Goal: Information Seeking & Learning: Learn about a topic

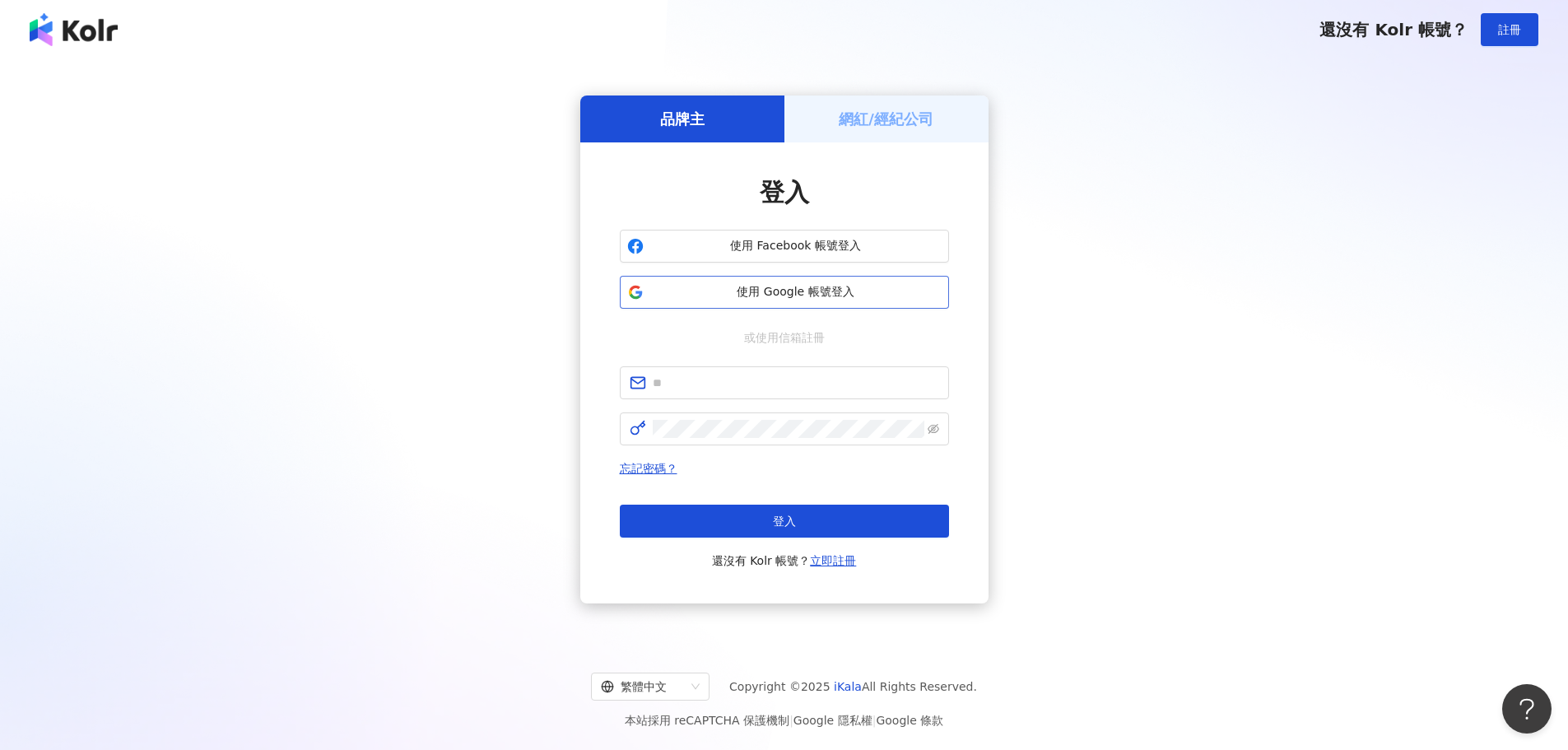
click at [775, 291] on span "使用 Google 帳號登入" at bounding box center [796, 292] width 292 height 17
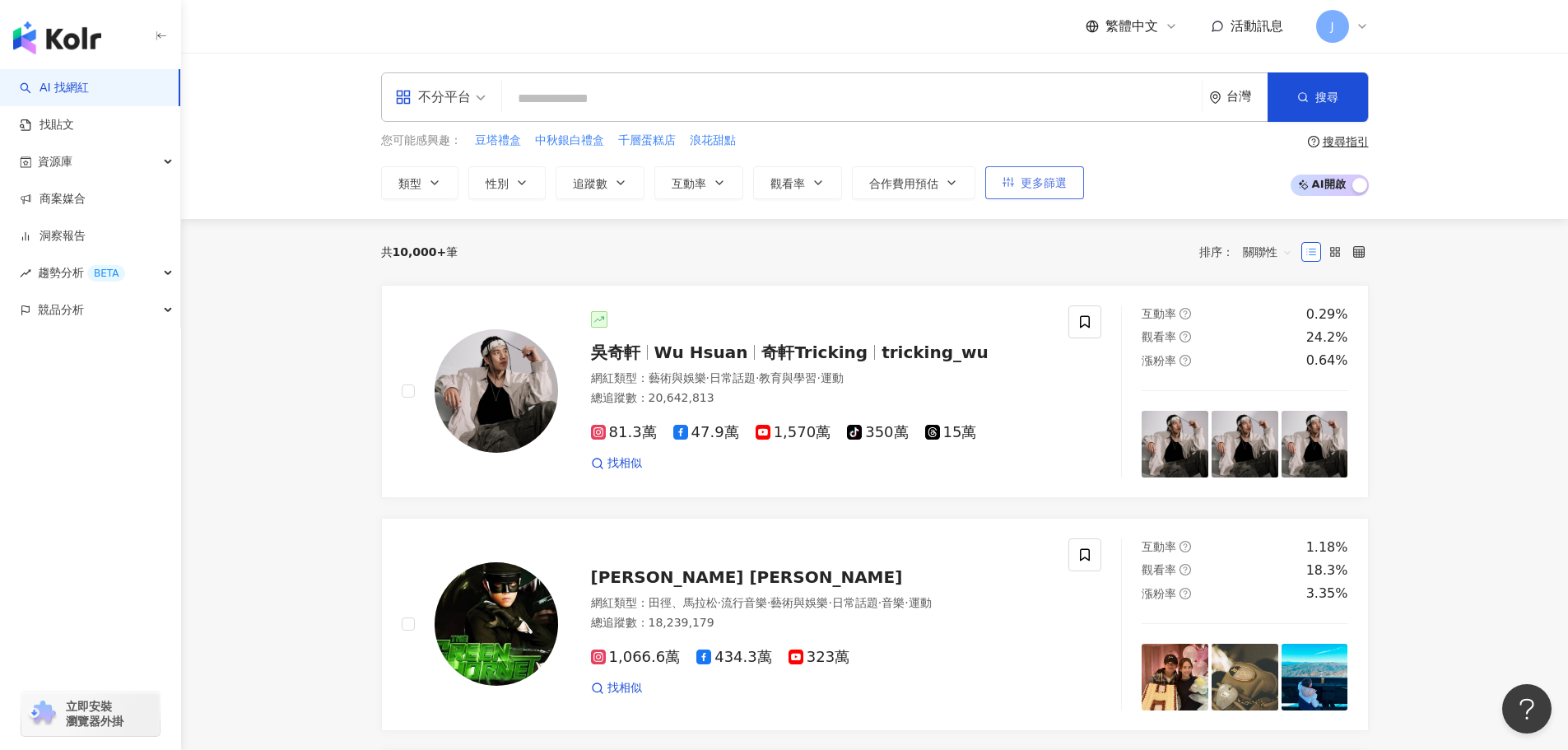
click at [1026, 183] on span "更多篩選" at bounding box center [1044, 182] width 46 height 13
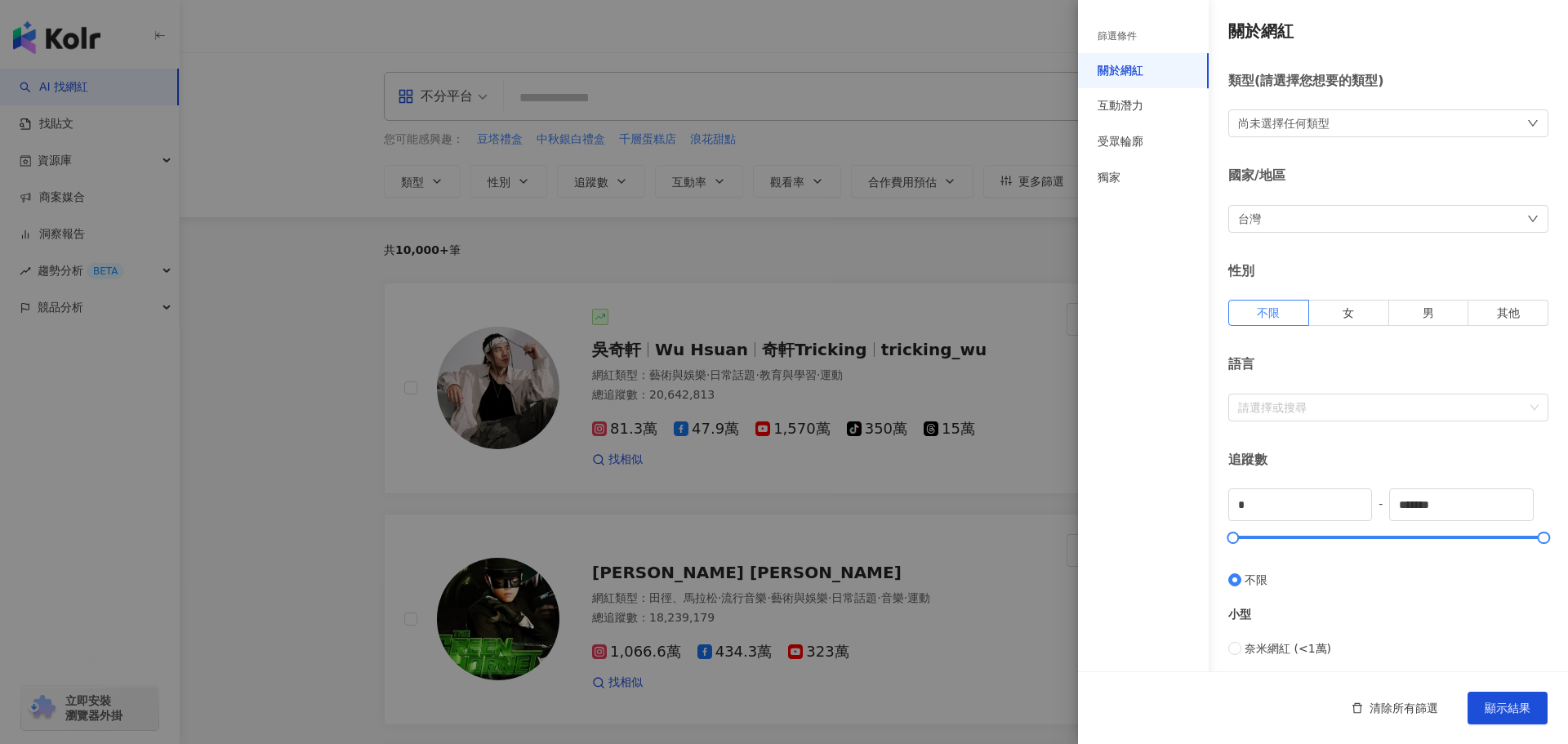
click at [277, 261] on div at bounding box center [784, 372] width 1568 height 744
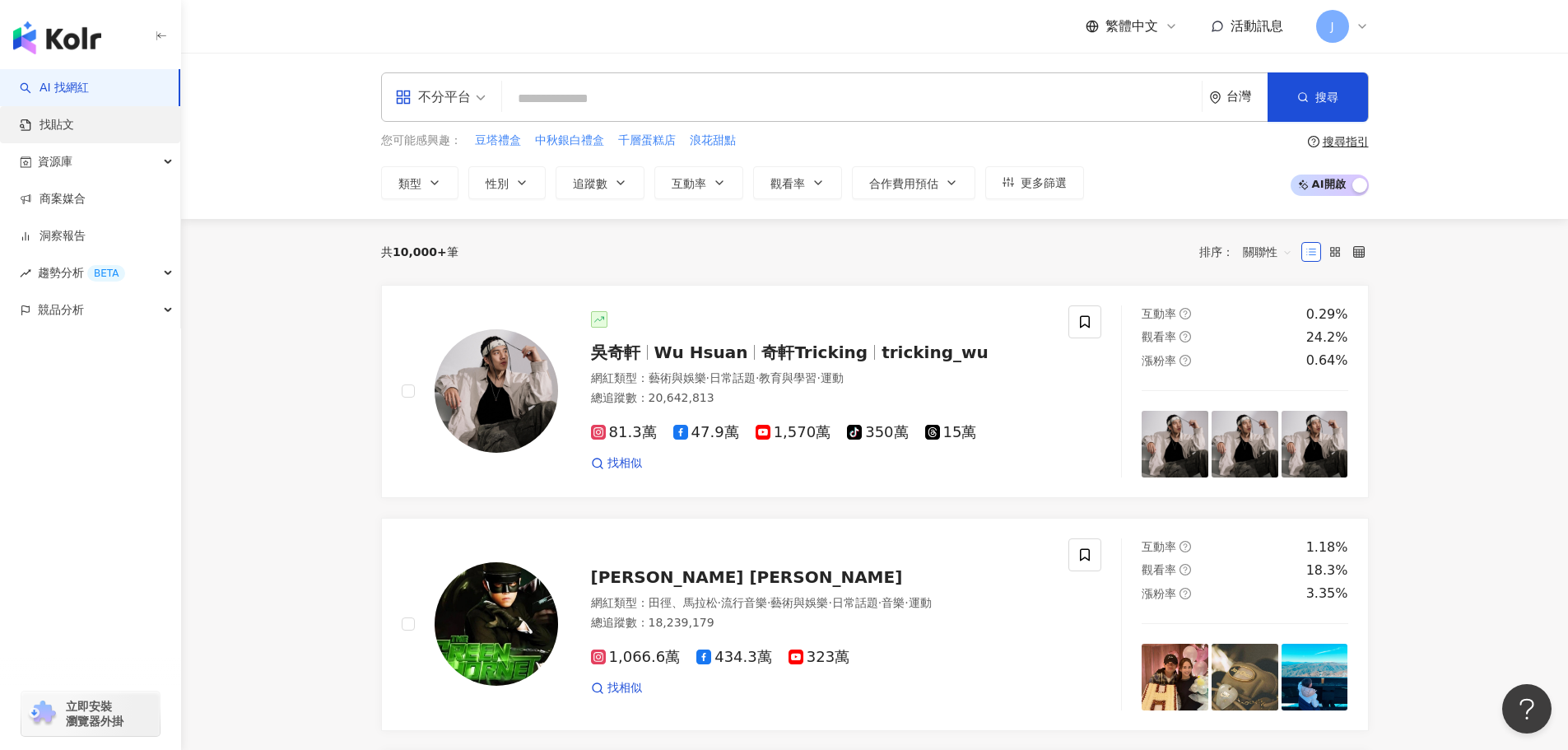
click at [67, 132] on link "找貼文" at bounding box center [46, 125] width 54 height 17
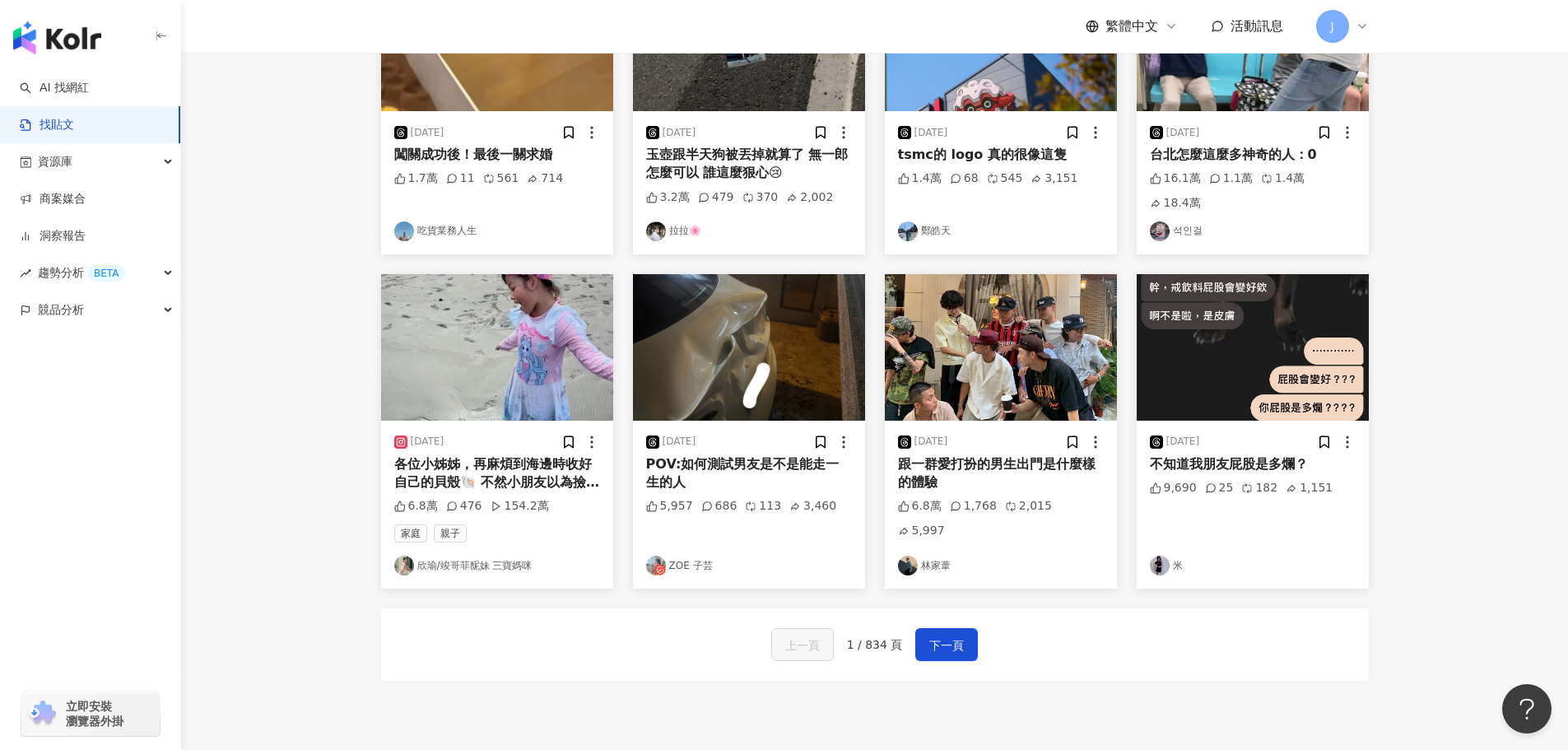
scroll to position [662, 0]
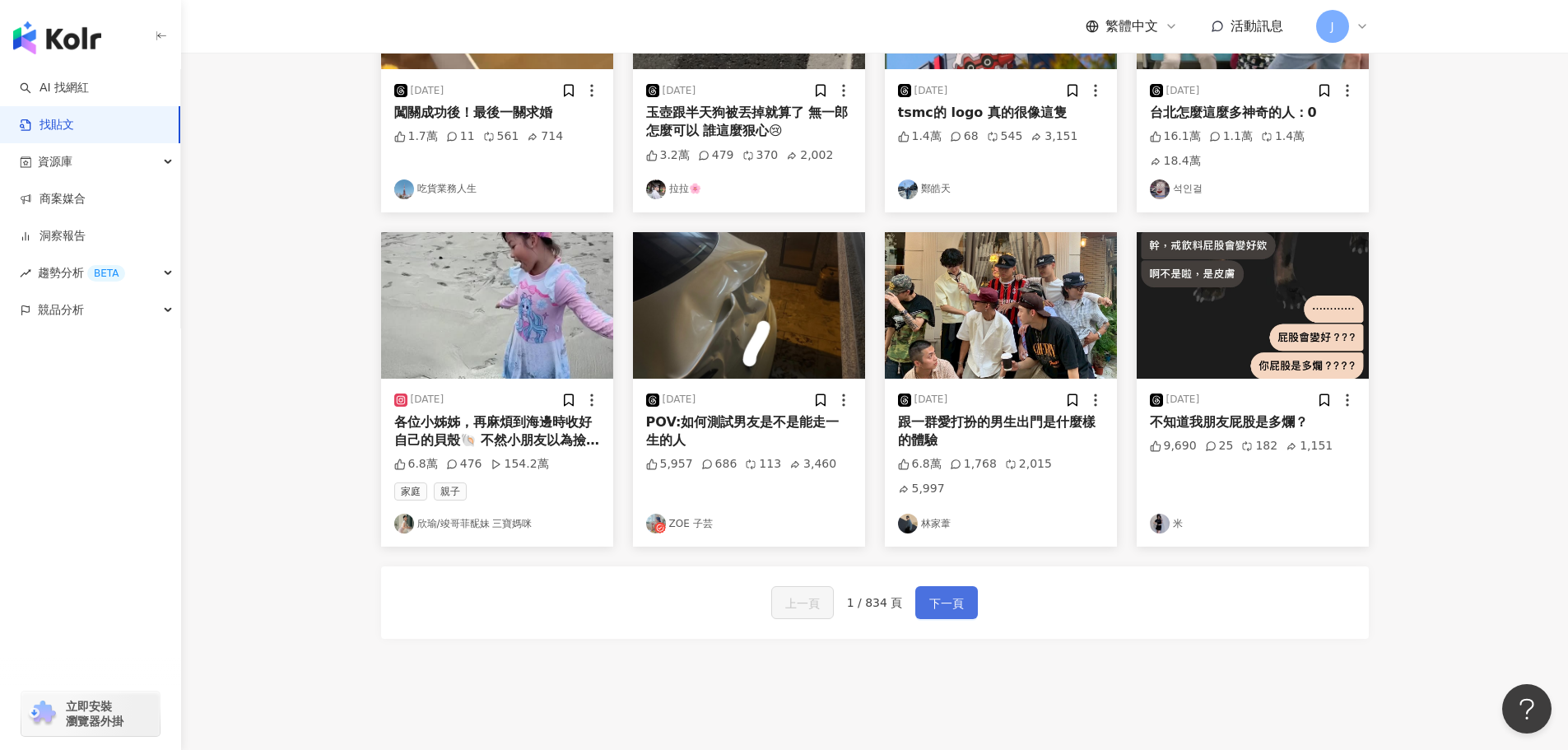
click at [936, 598] on span "下一頁" at bounding box center [946, 603] width 34 height 20
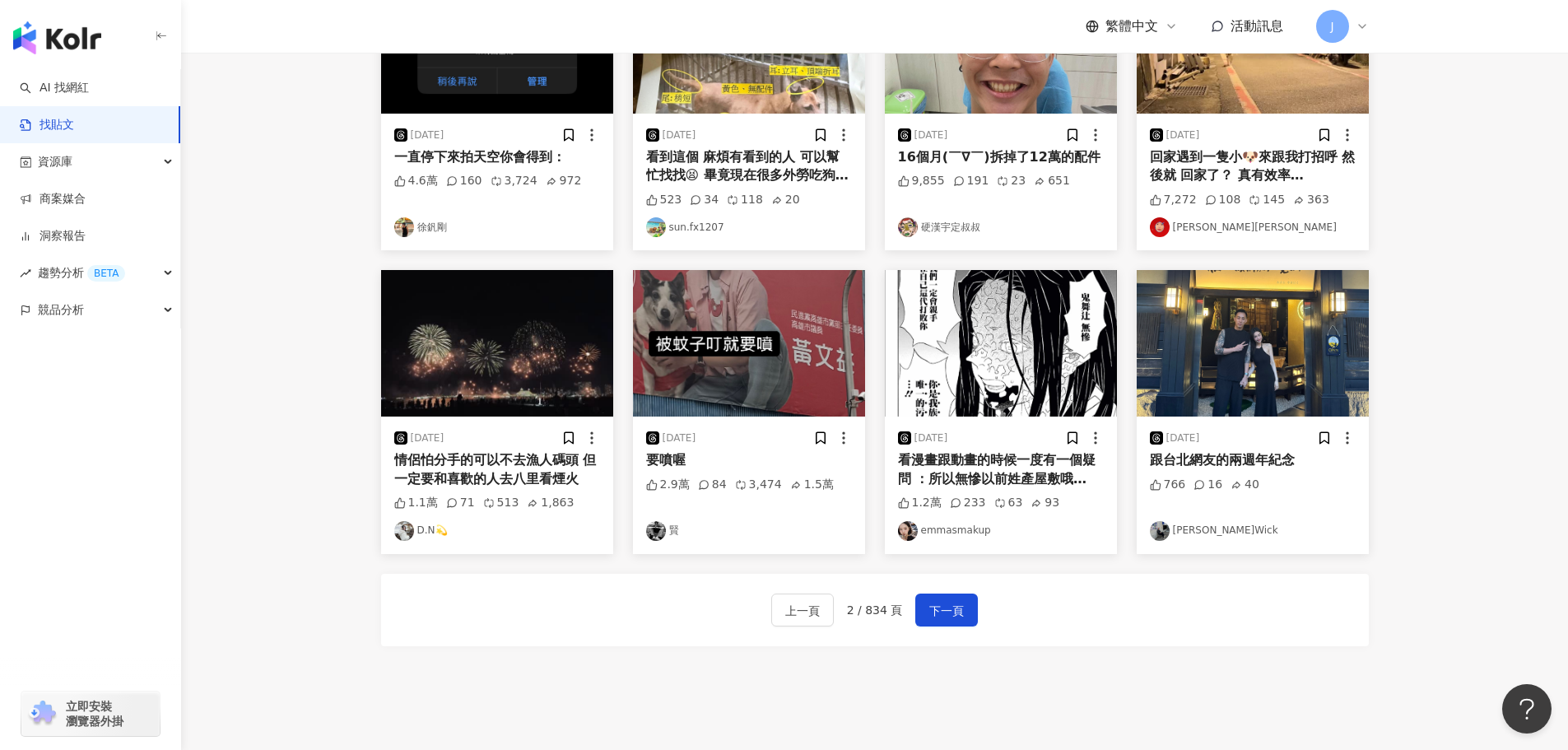
scroll to position [661, 0]
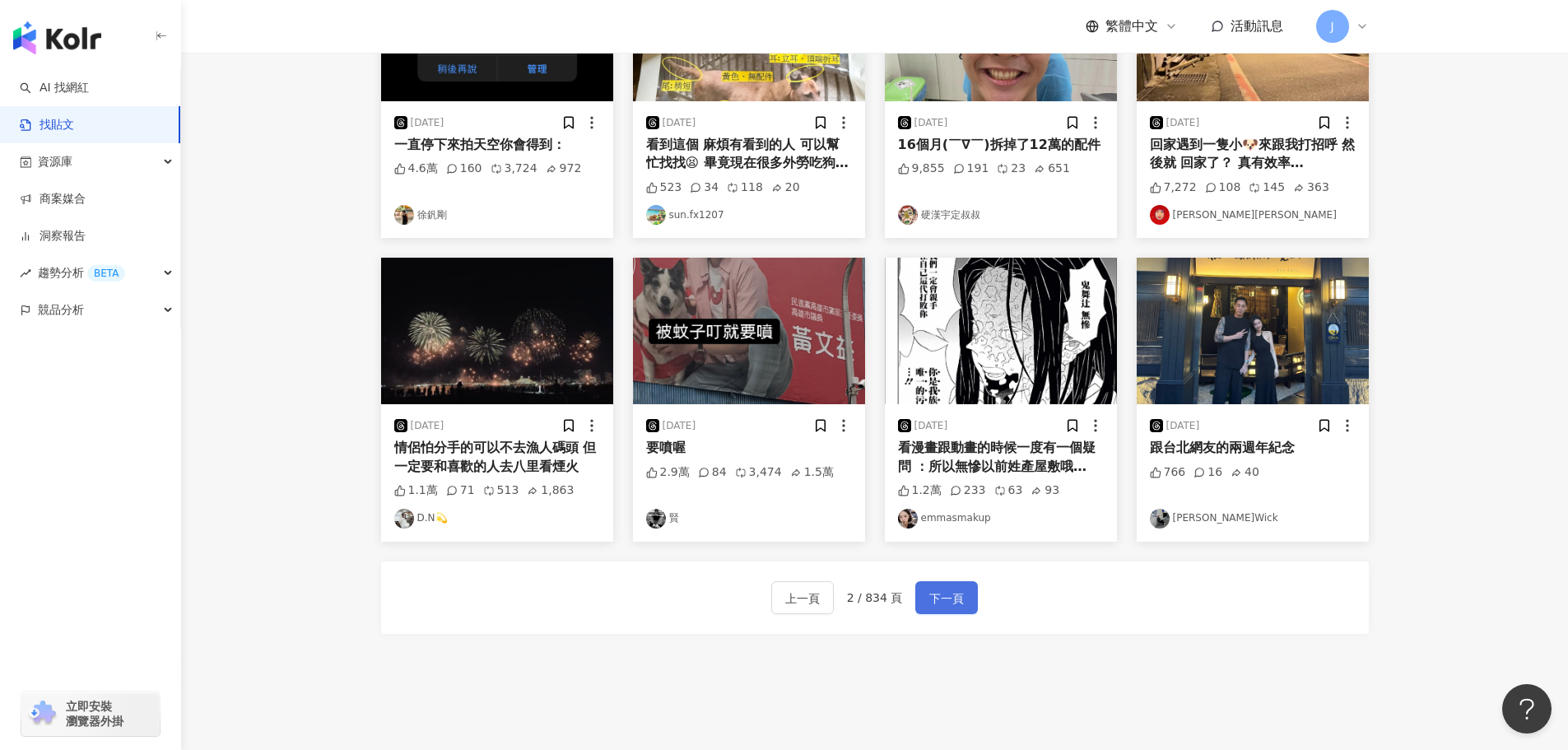
click at [936, 588] on span "下一頁" at bounding box center [946, 598] width 34 height 20
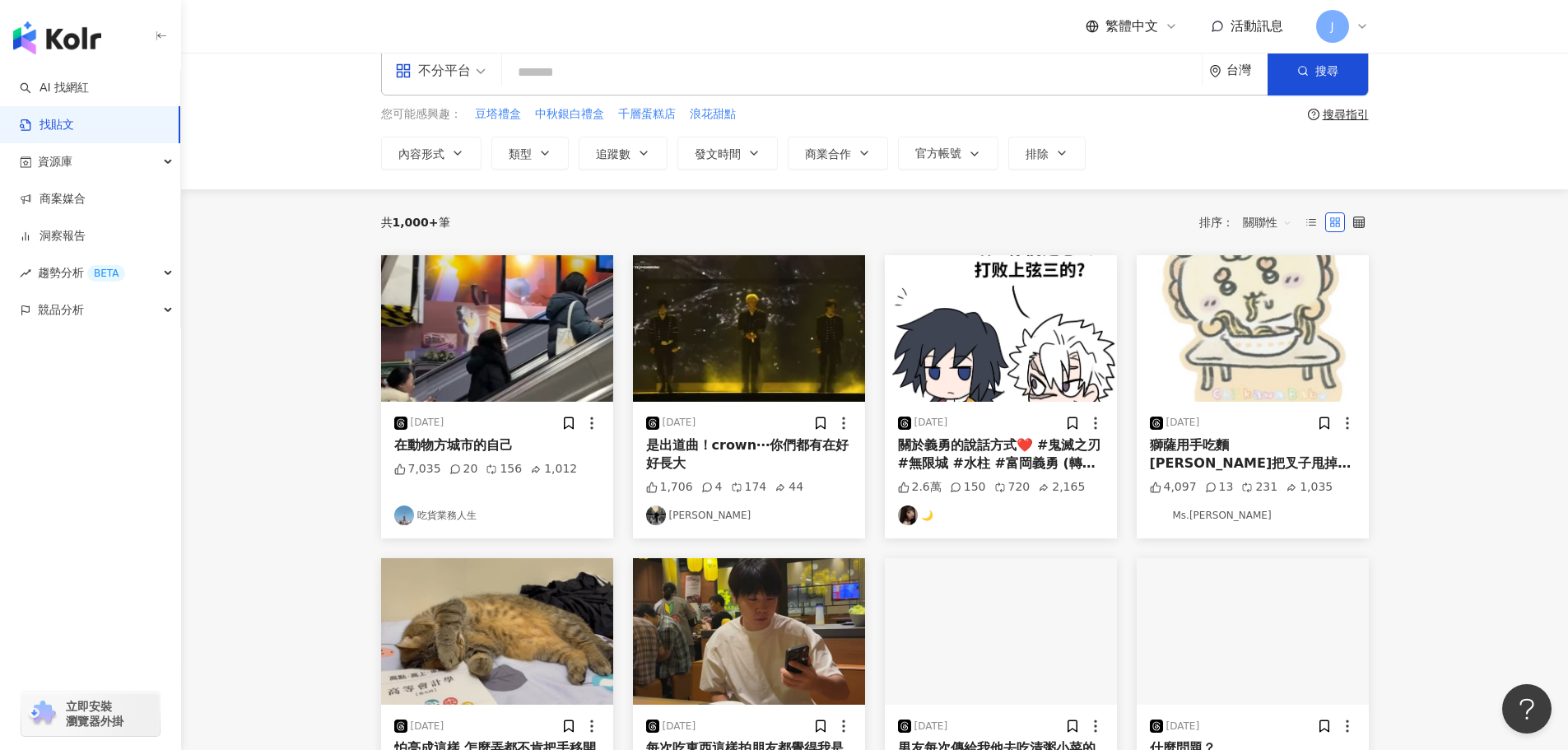
scroll to position [0, 0]
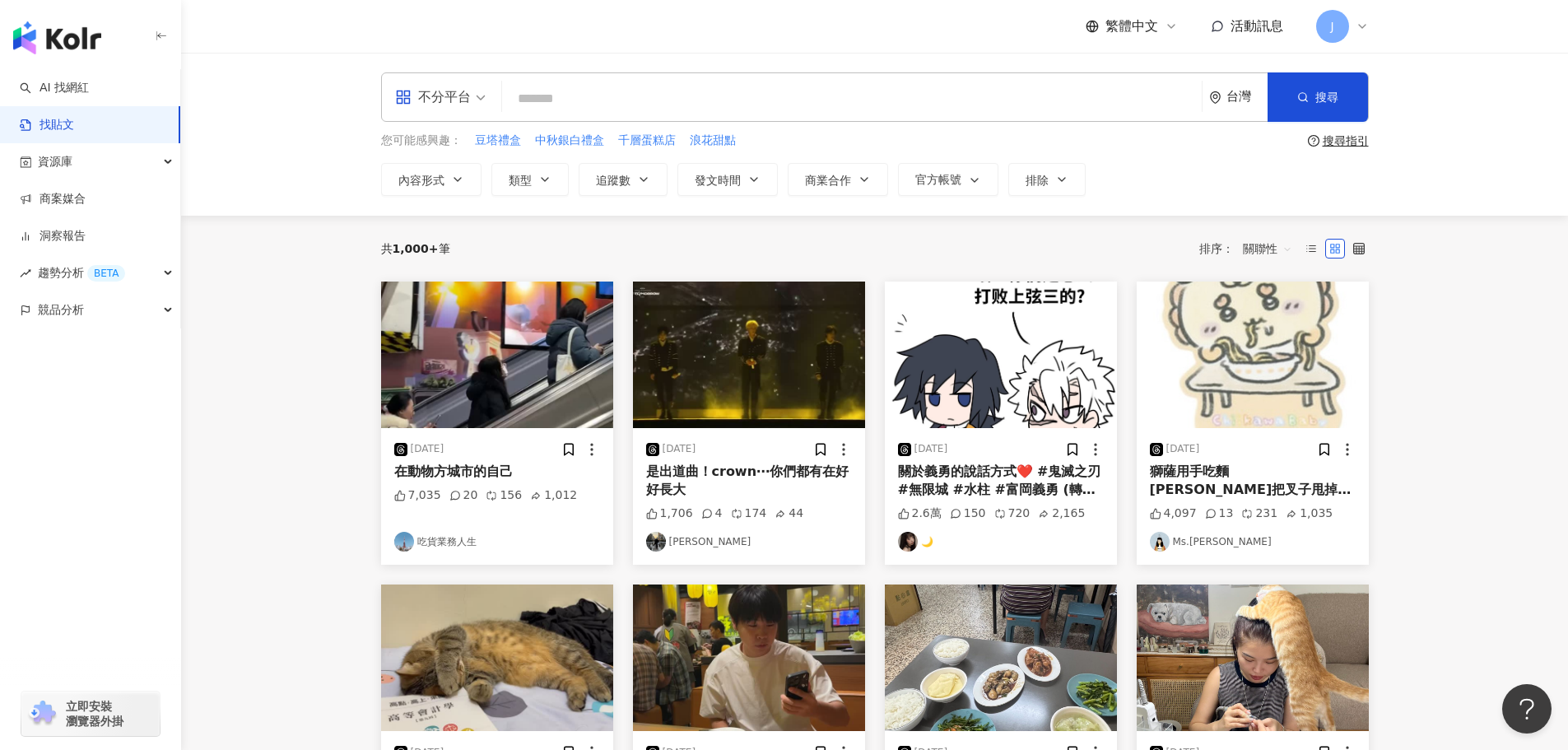
click at [622, 109] on input "search" at bounding box center [852, 99] width 687 height 35
type input "*"
type input "**"
click at [1316, 94] on span "搜尋" at bounding box center [1327, 97] width 23 height 13
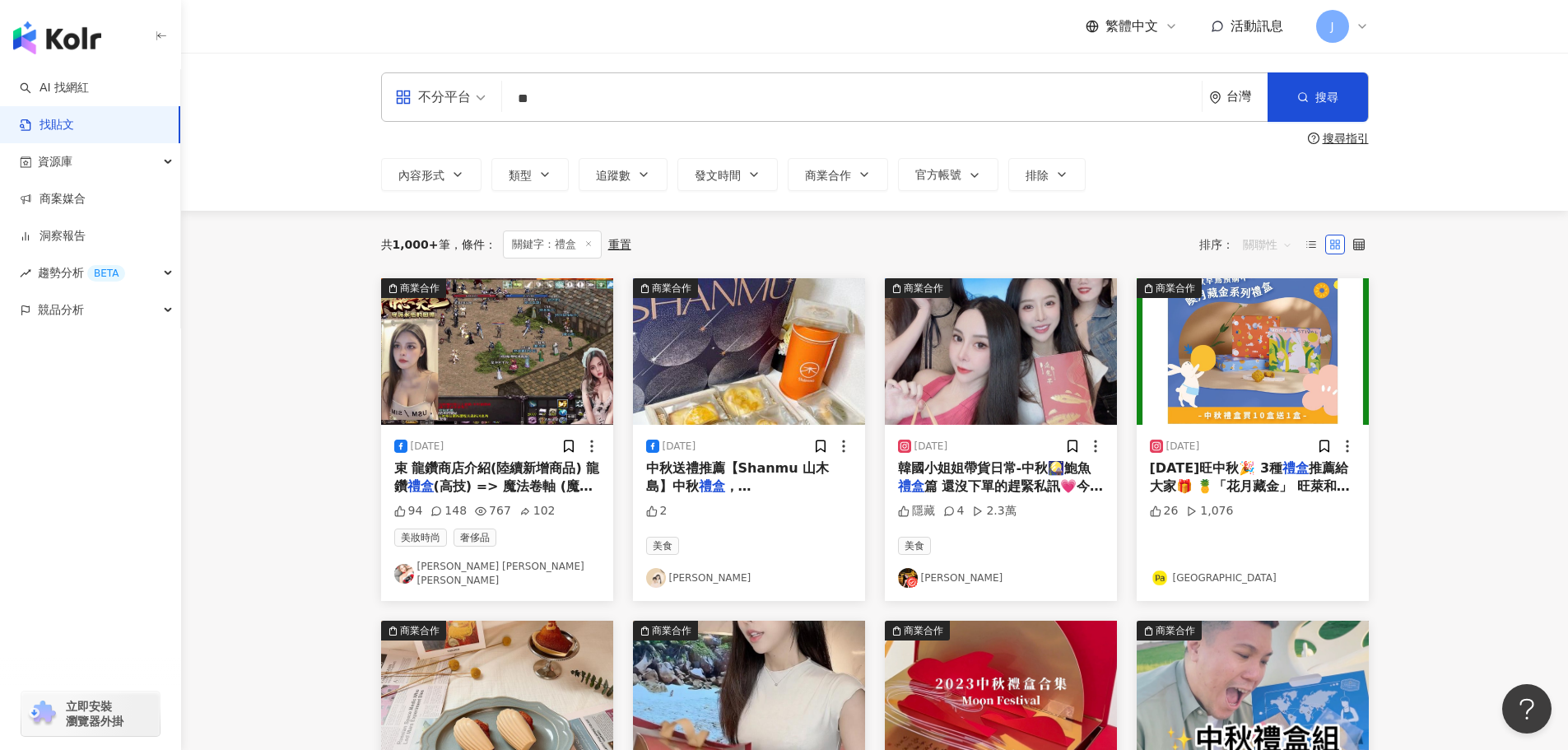
click at [1276, 246] on span "關聯性" at bounding box center [1267, 244] width 49 height 27
click at [1261, 309] on div "互動數" at bounding box center [1269, 307] width 46 height 18
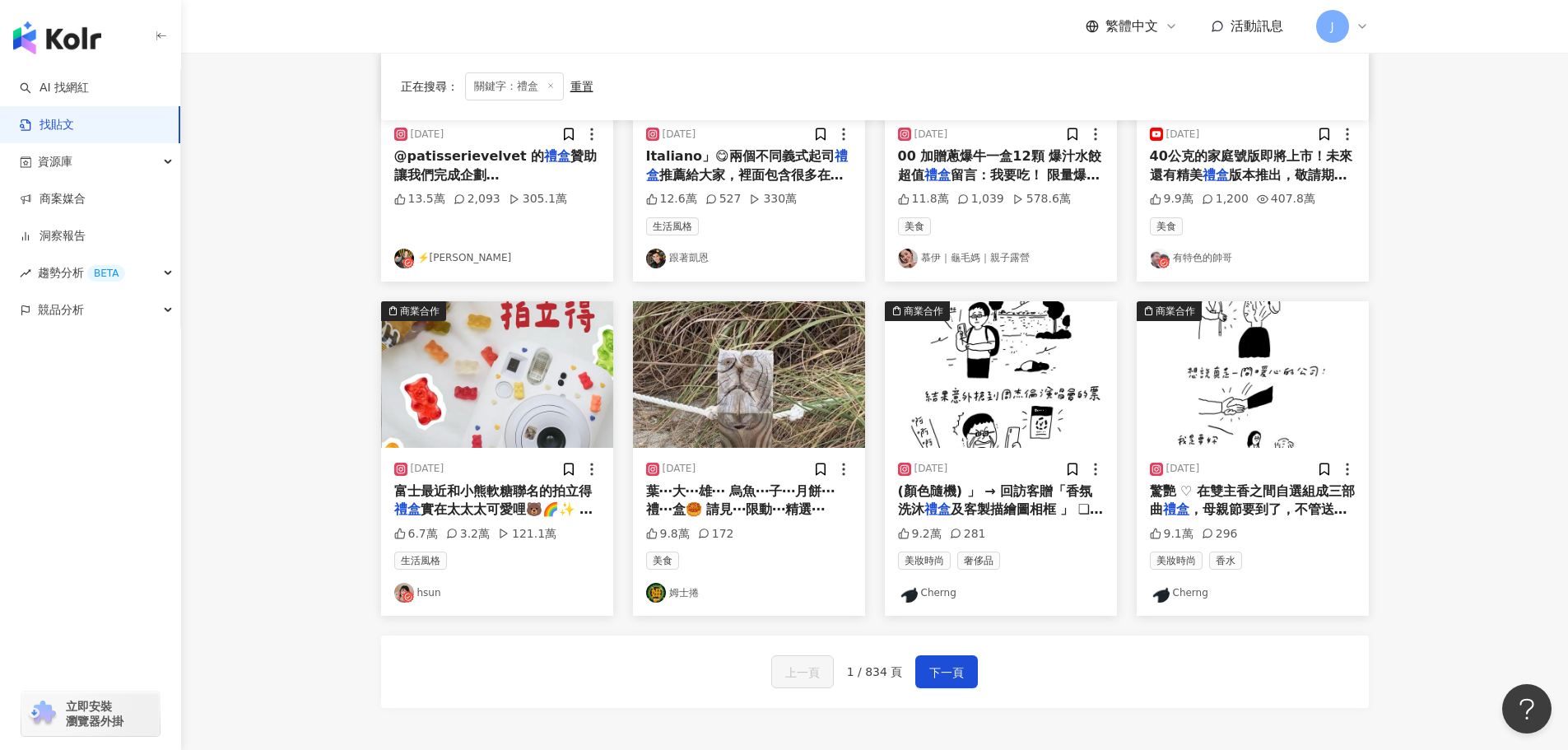
scroll to position [719, 0]
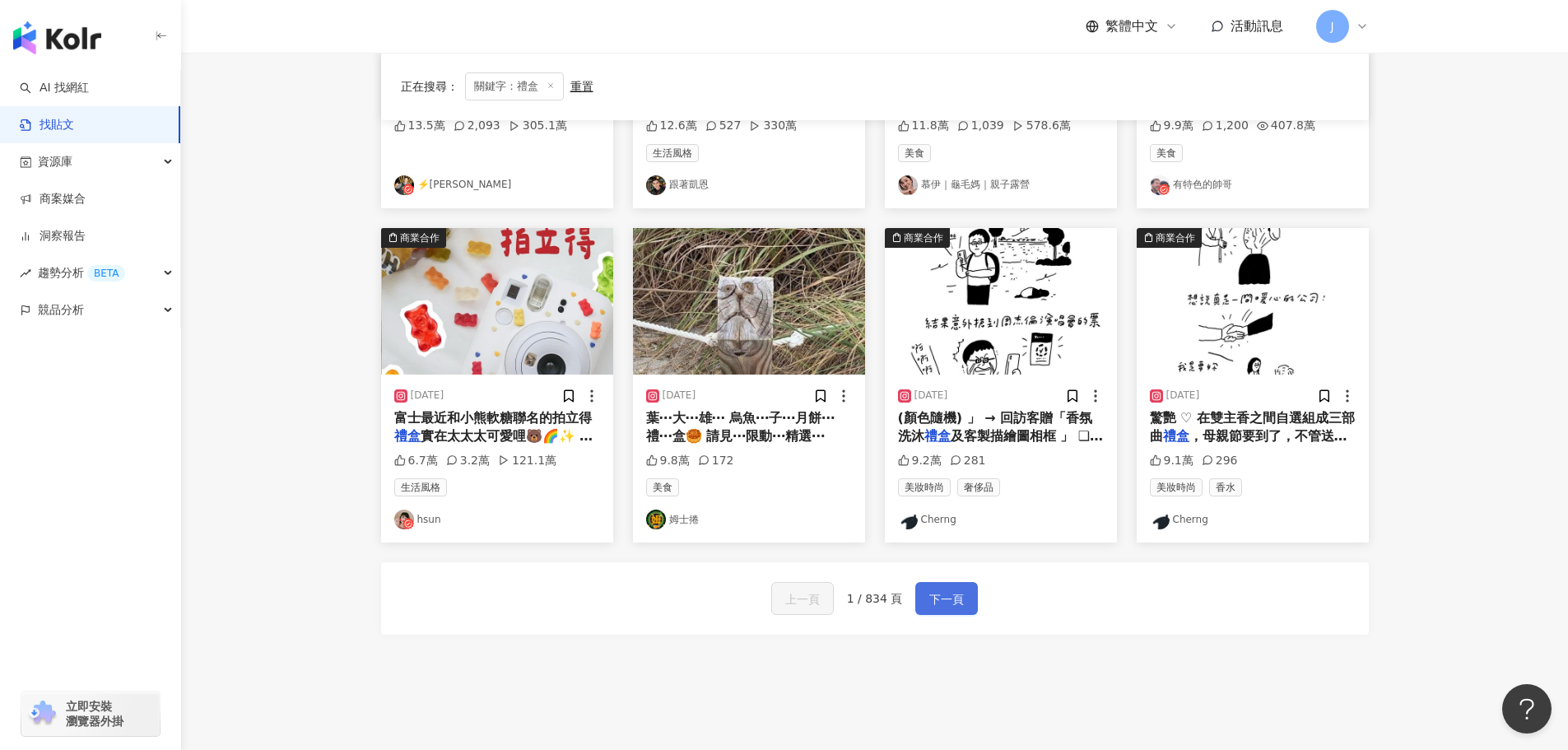
click at [958, 594] on span "下一頁" at bounding box center [946, 599] width 34 height 20
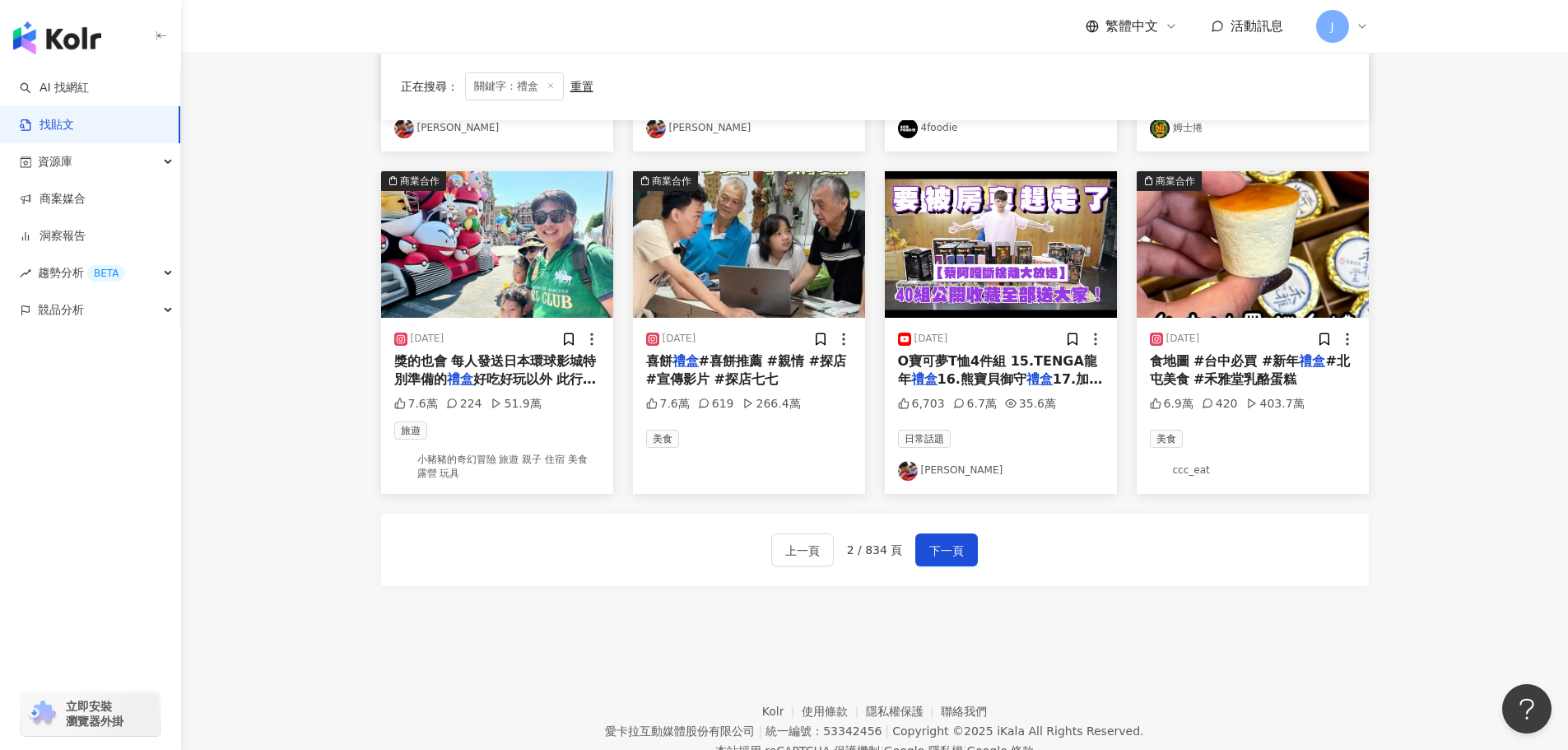
scroll to position [829, 0]
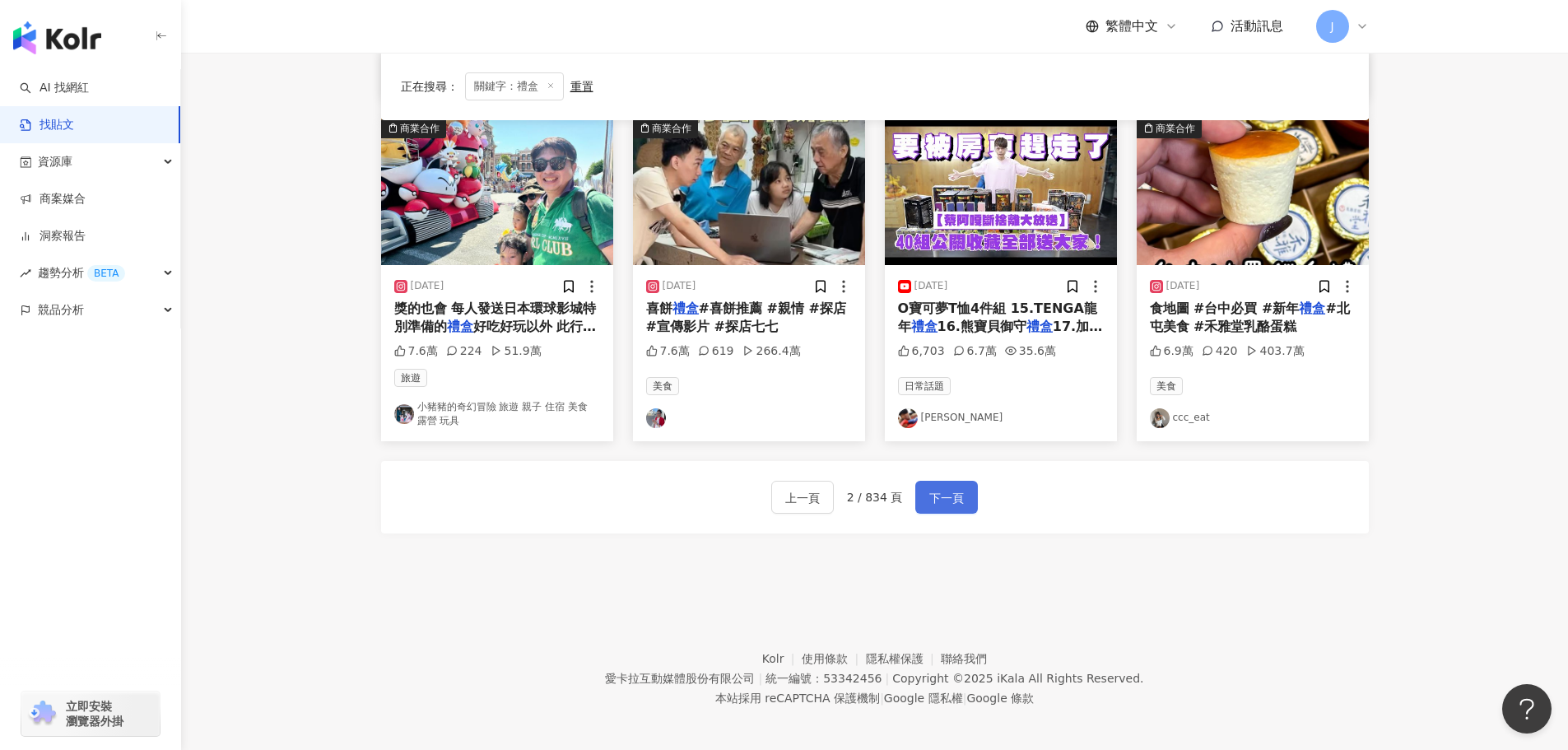
click at [917, 496] on button "下一頁" at bounding box center [946, 497] width 62 height 33
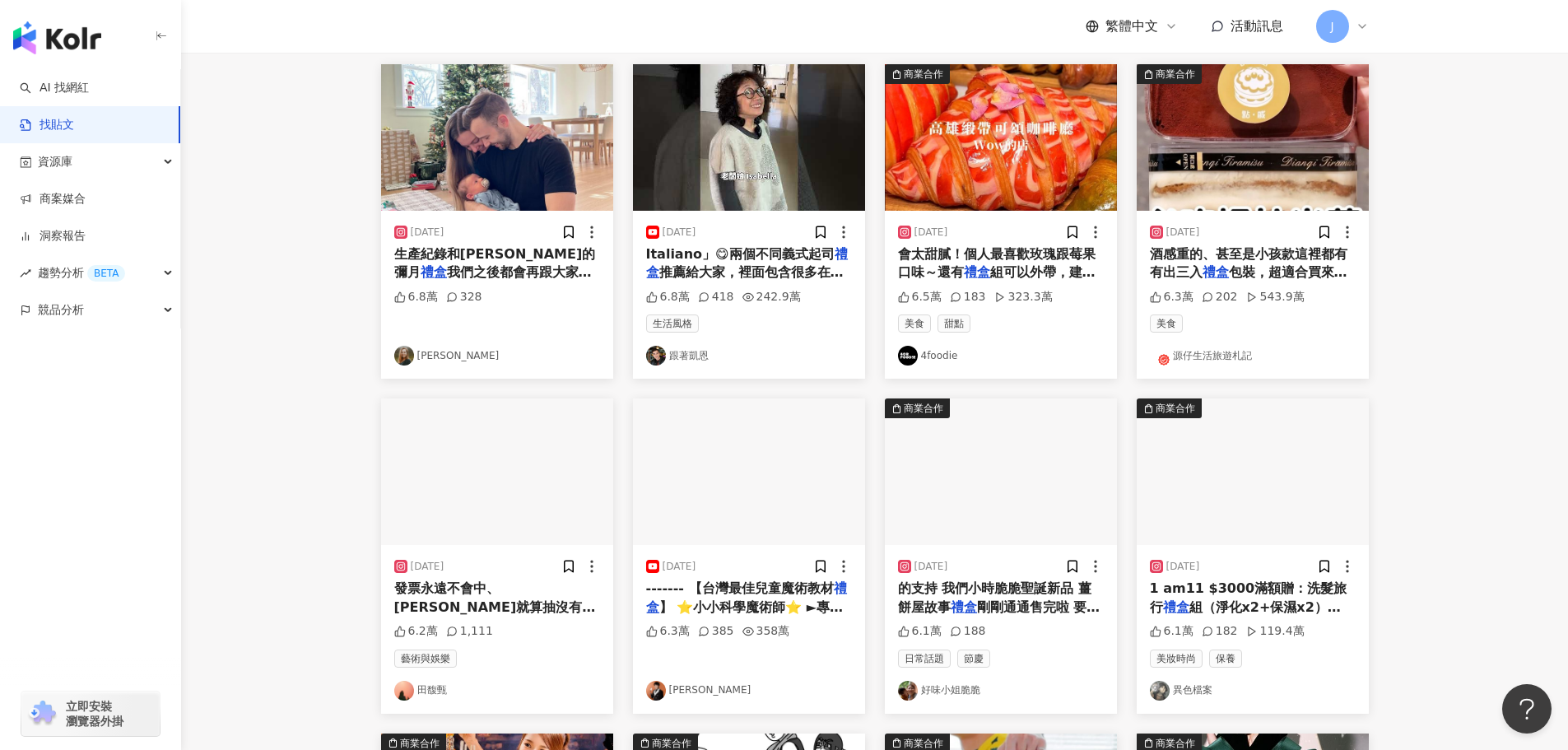
scroll to position [0, 0]
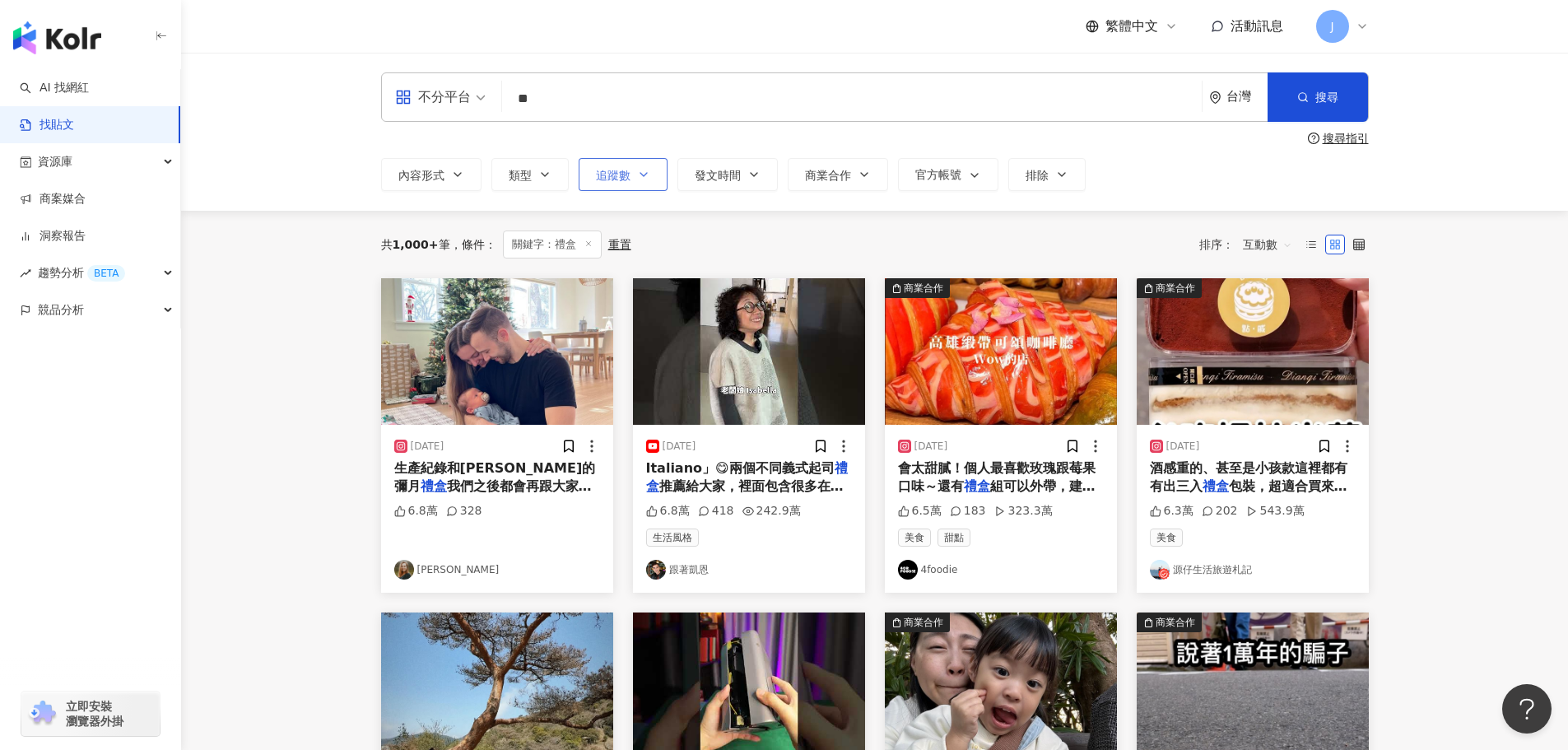
click at [645, 177] on icon "button" at bounding box center [643, 173] width 13 height 13
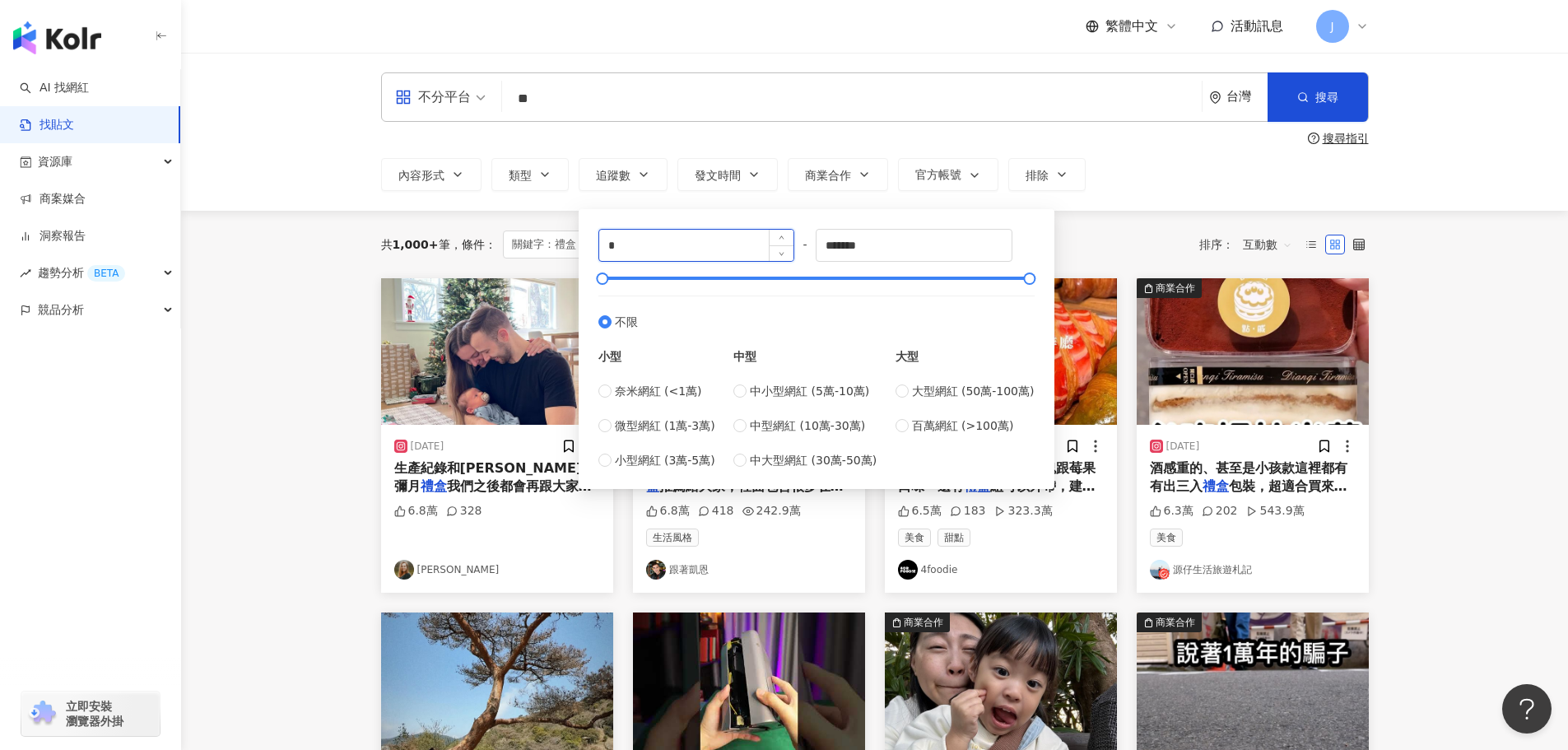
click at [628, 244] on input "*" at bounding box center [697, 245] width 195 height 32
type input "*"
type input "****"
click at [927, 240] on input "*******" at bounding box center [915, 245] width 195 height 32
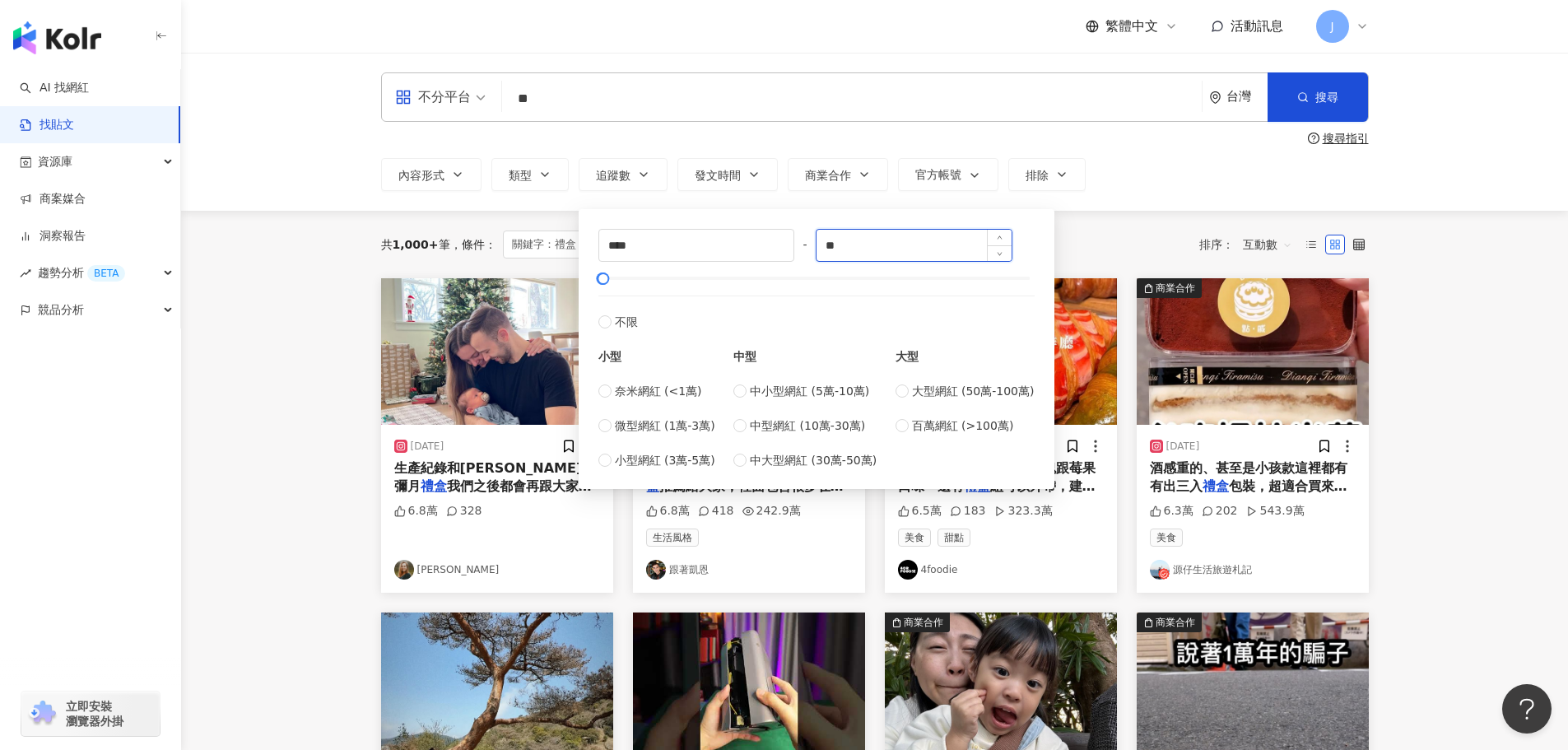
type input "*"
type input "*****"
click at [1114, 222] on div "共 1,000+ 筆 條件 ： 關鍵字：禮盒 重置 排序： 互動數" at bounding box center [875, 244] width 988 height 67
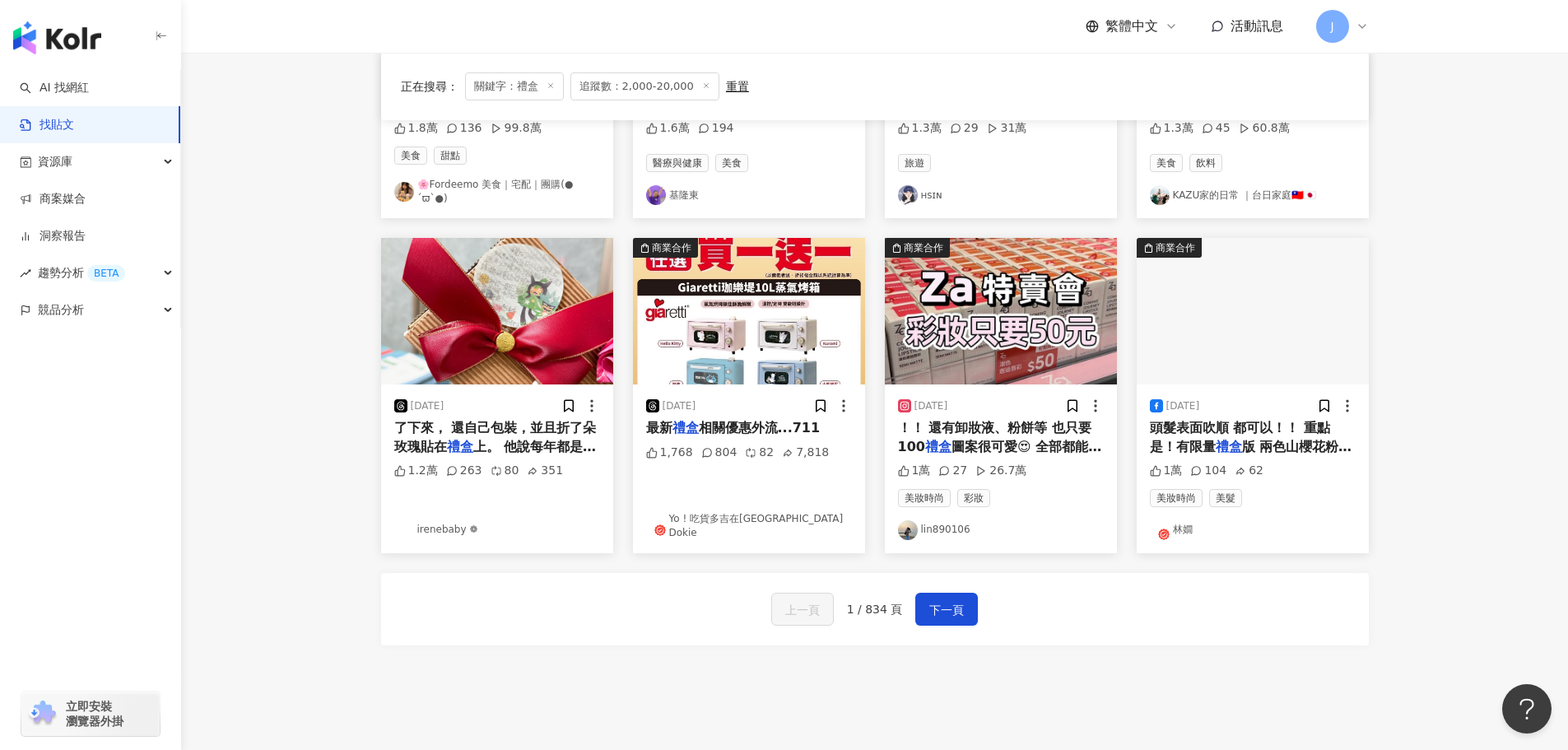
scroll to position [732, 0]
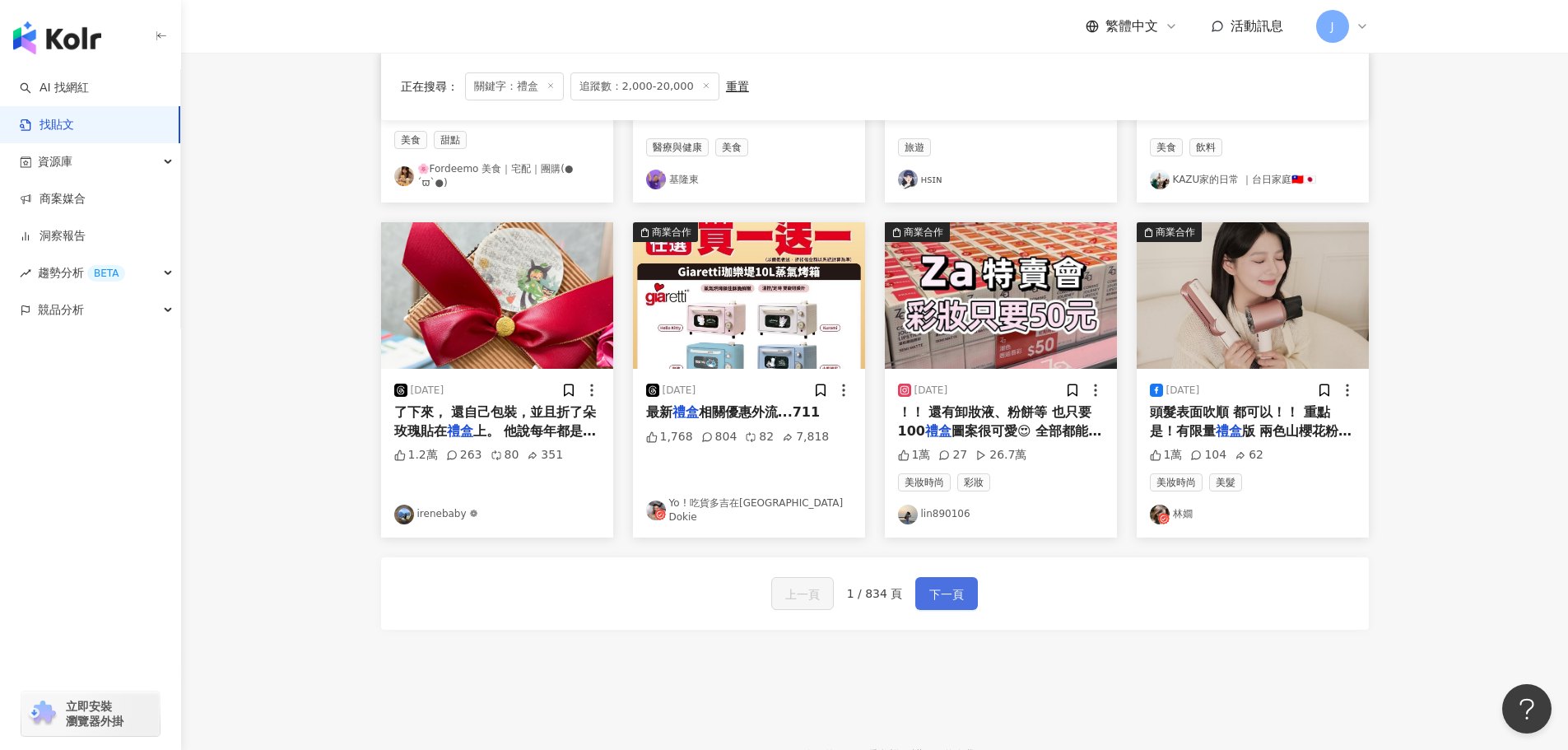
click at [935, 592] on span "下一頁" at bounding box center [946, 594] width 34 height 20
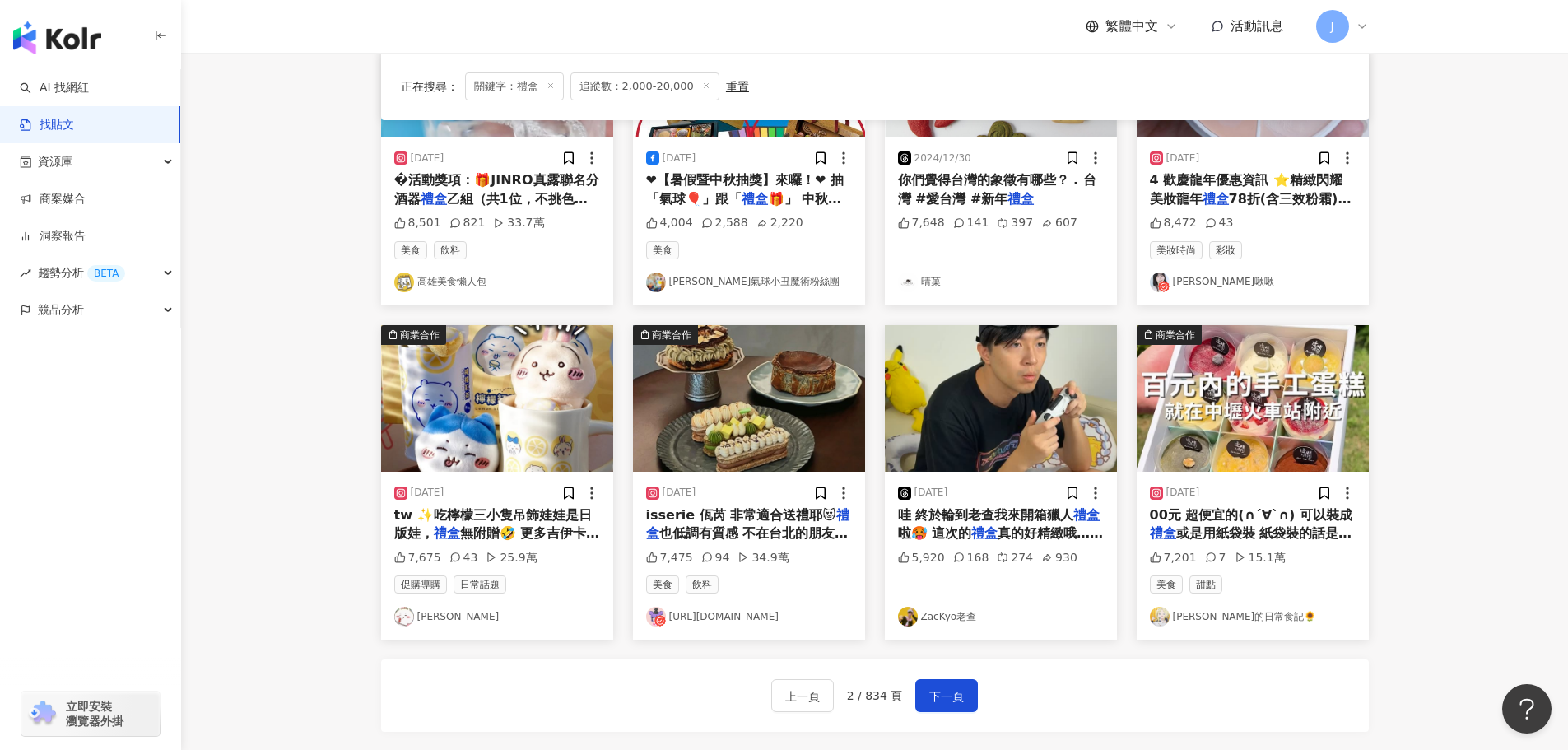
scroll to position [644, 0]
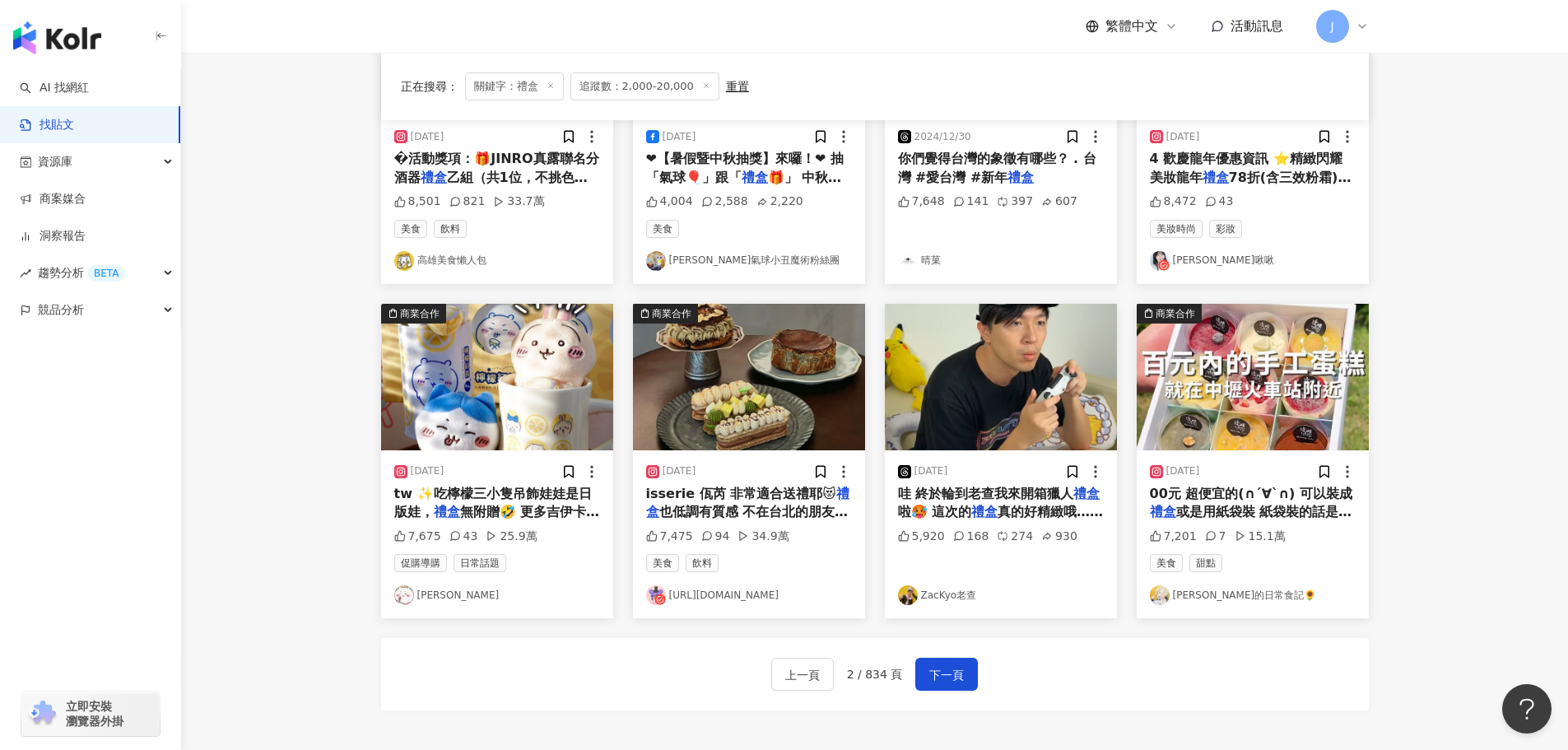
drag, startPoint x: 1202, startPoint y: 512, endPoint x: 1406, endPoint y: 552, distance: 207.9
click at [1431, 557] on main "不分平台 ** 台灣 搜尋 搜尋指引 內容形式 類型 追蹤數 發文時間 商業合作 官方帳號 排除 **** - ***** 不限 小型 奈米網紅 (<1萬) …" at bounding box center [874, 80] width 1387 height 1342
click at [1268, 518] on span "或是用紙袋裝 紙袋裝的話是7送2 一" at bounding box center [1251, 520] width 202 height 34
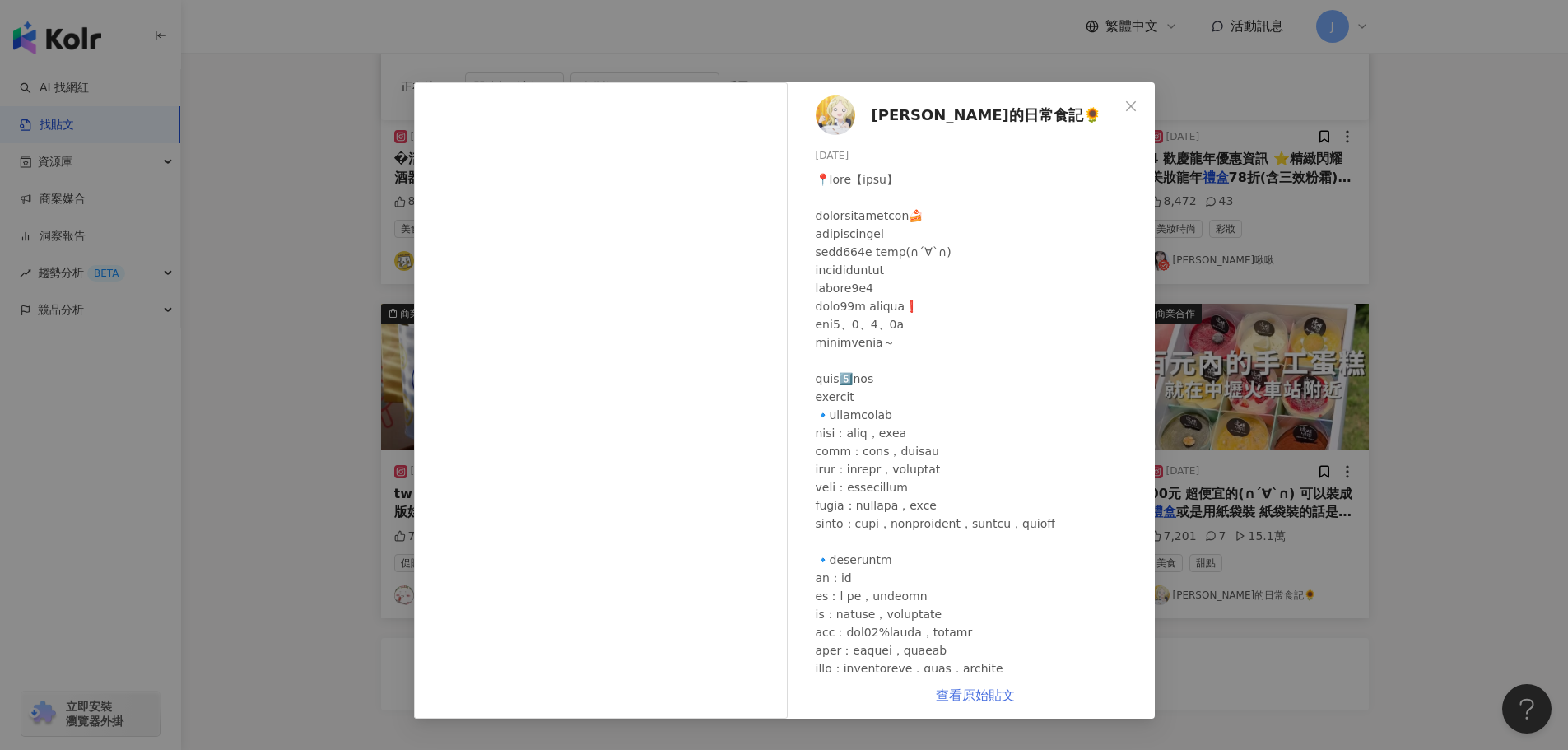
click at [962, 695] on link "查看原始貼文" at bounding box center [976, 695] width 79 height 16
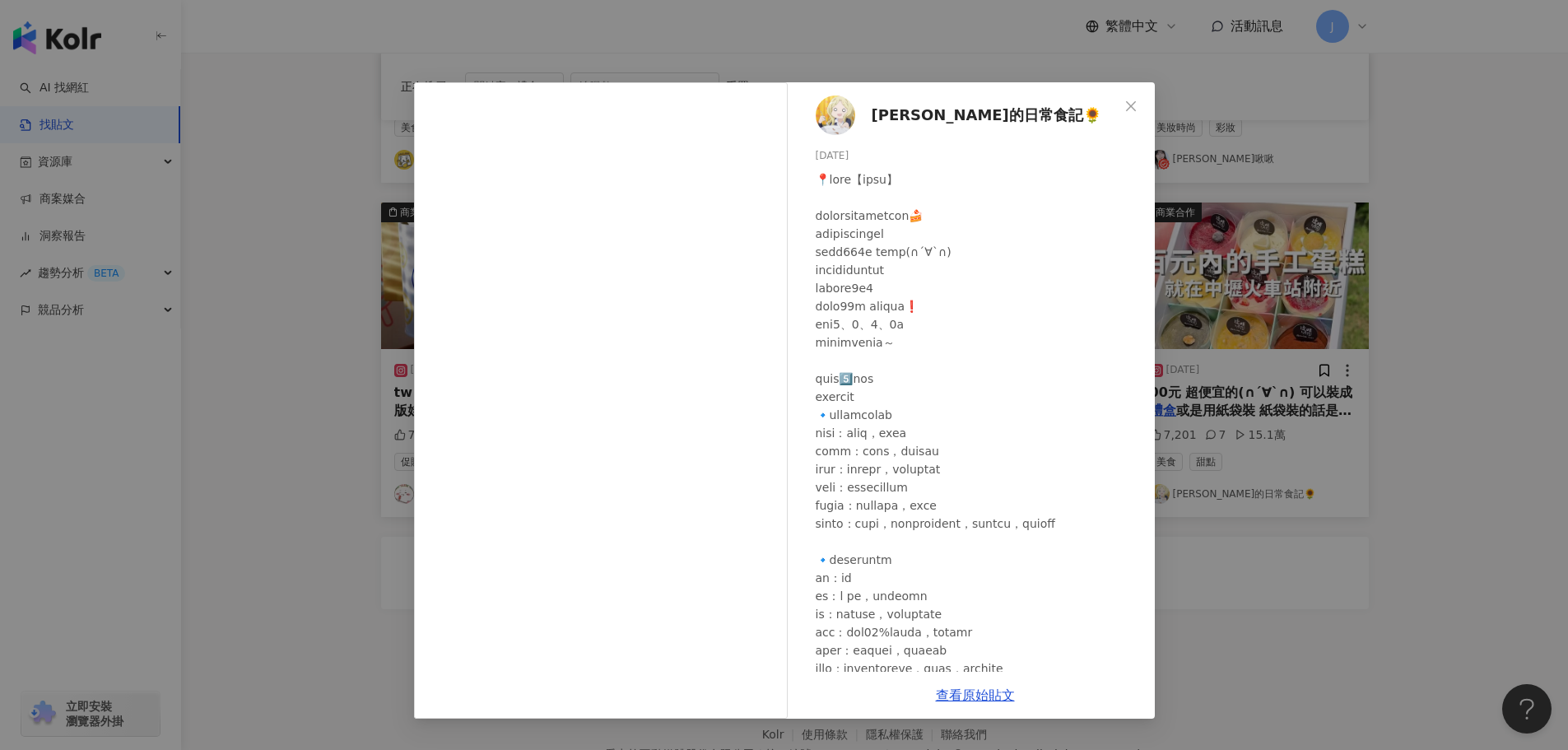
scroll to position [746, 0]
click at [1127, 107] on icon "close" at bounding box center [1130, 105] width 13 height 13
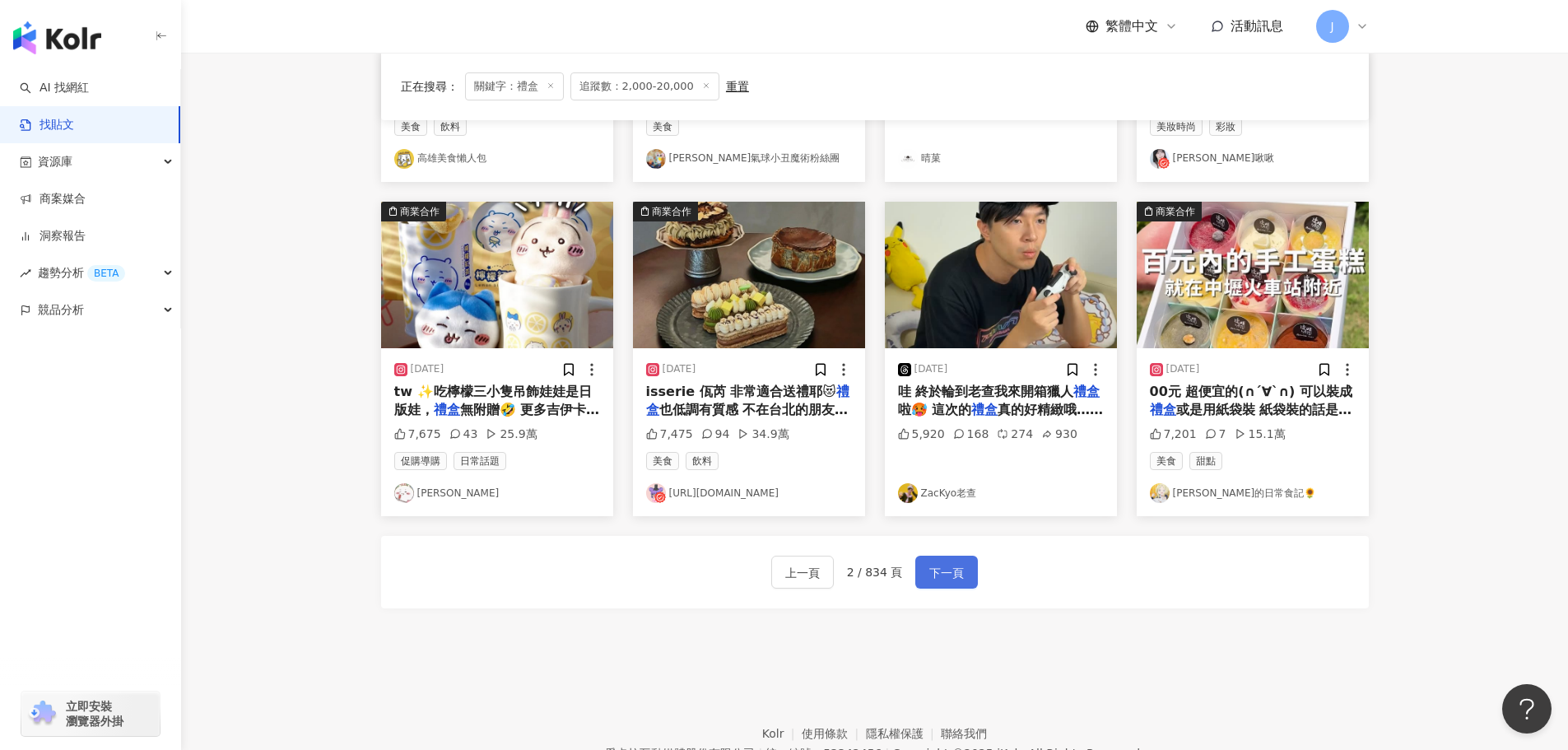
click at [955, 576] on span "下一頁" at bounding box center [946, 573] width 34 height 20
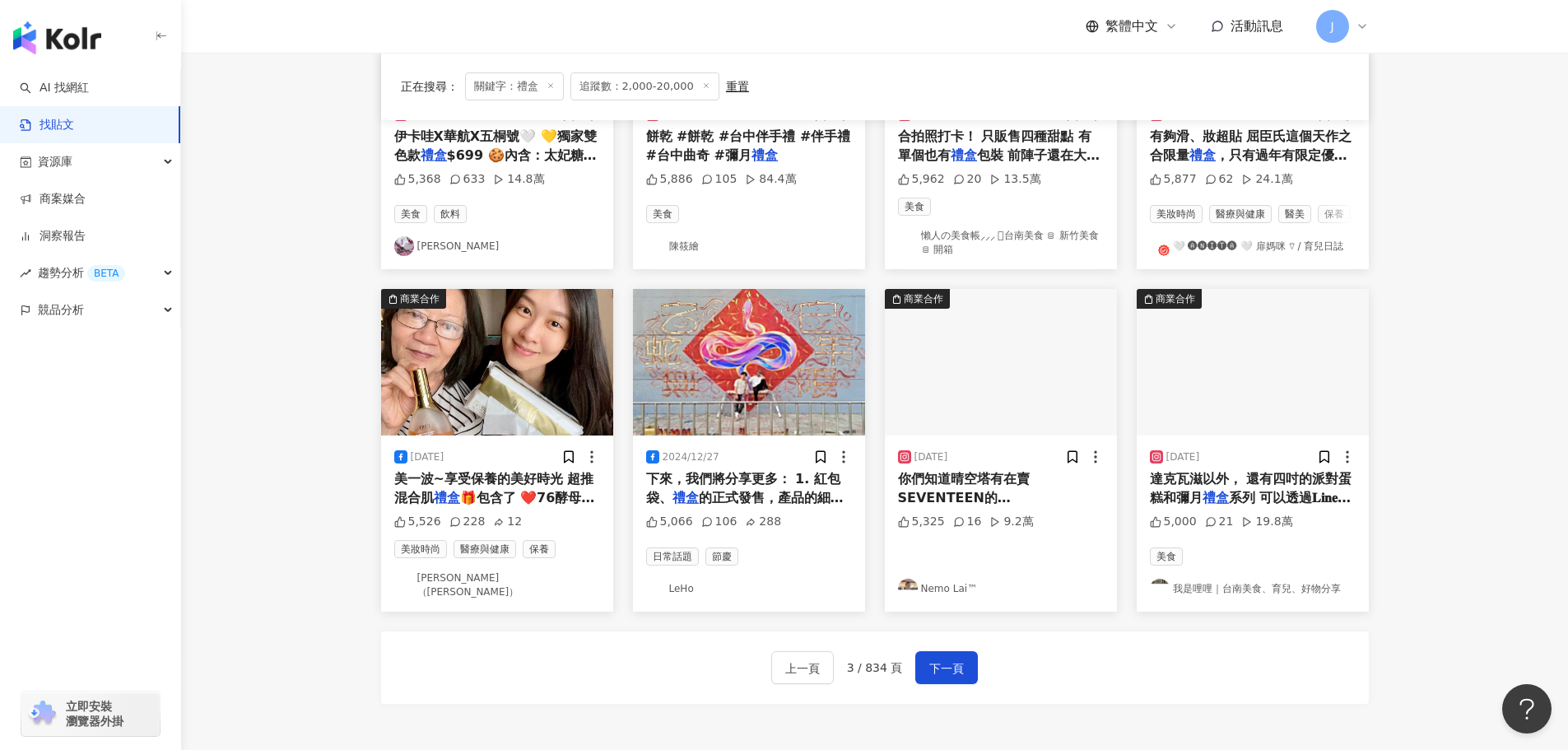
scroll to position [669, 0]
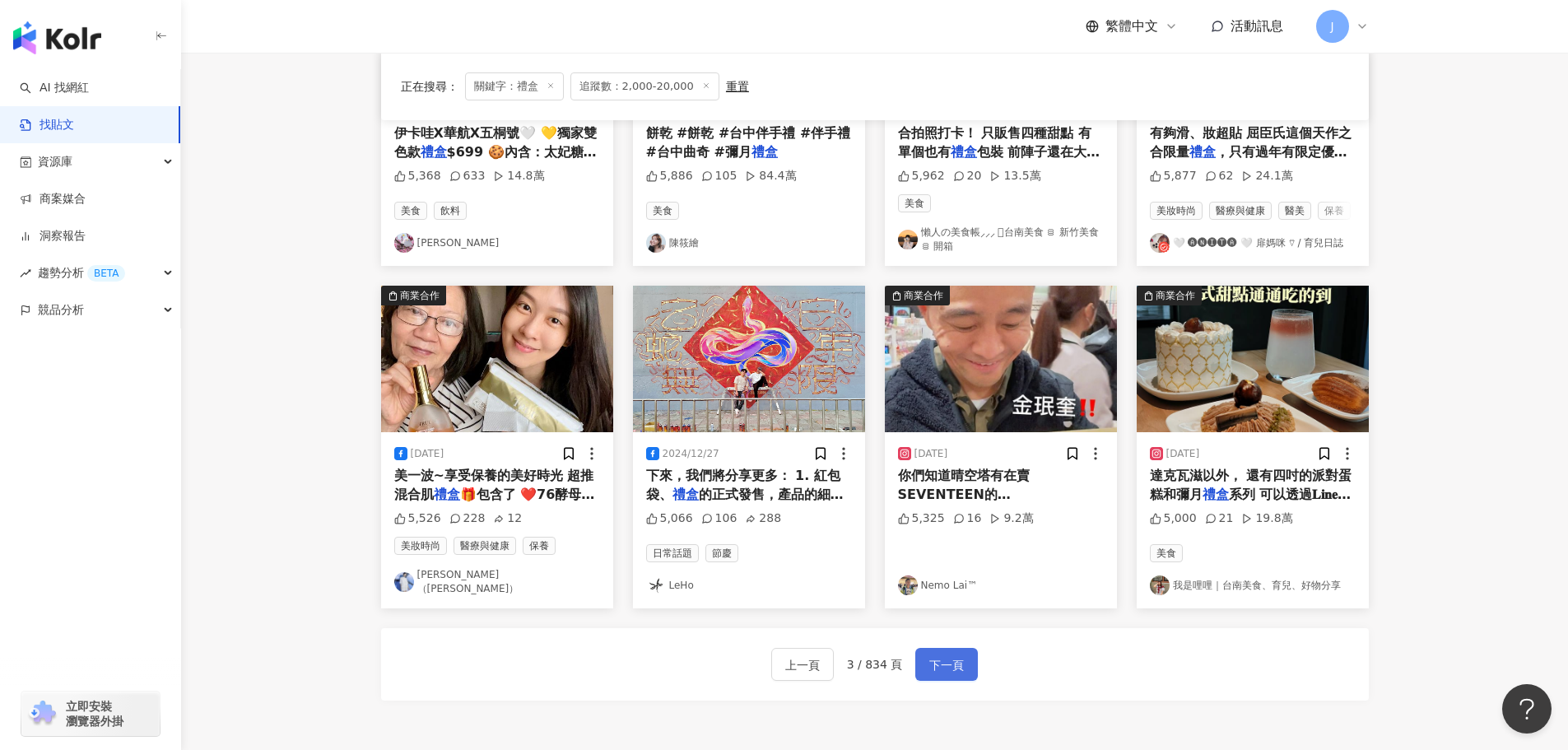
click at [954, 660] on span "下一頁" at bounding box center [946, 665] width 34 height 20
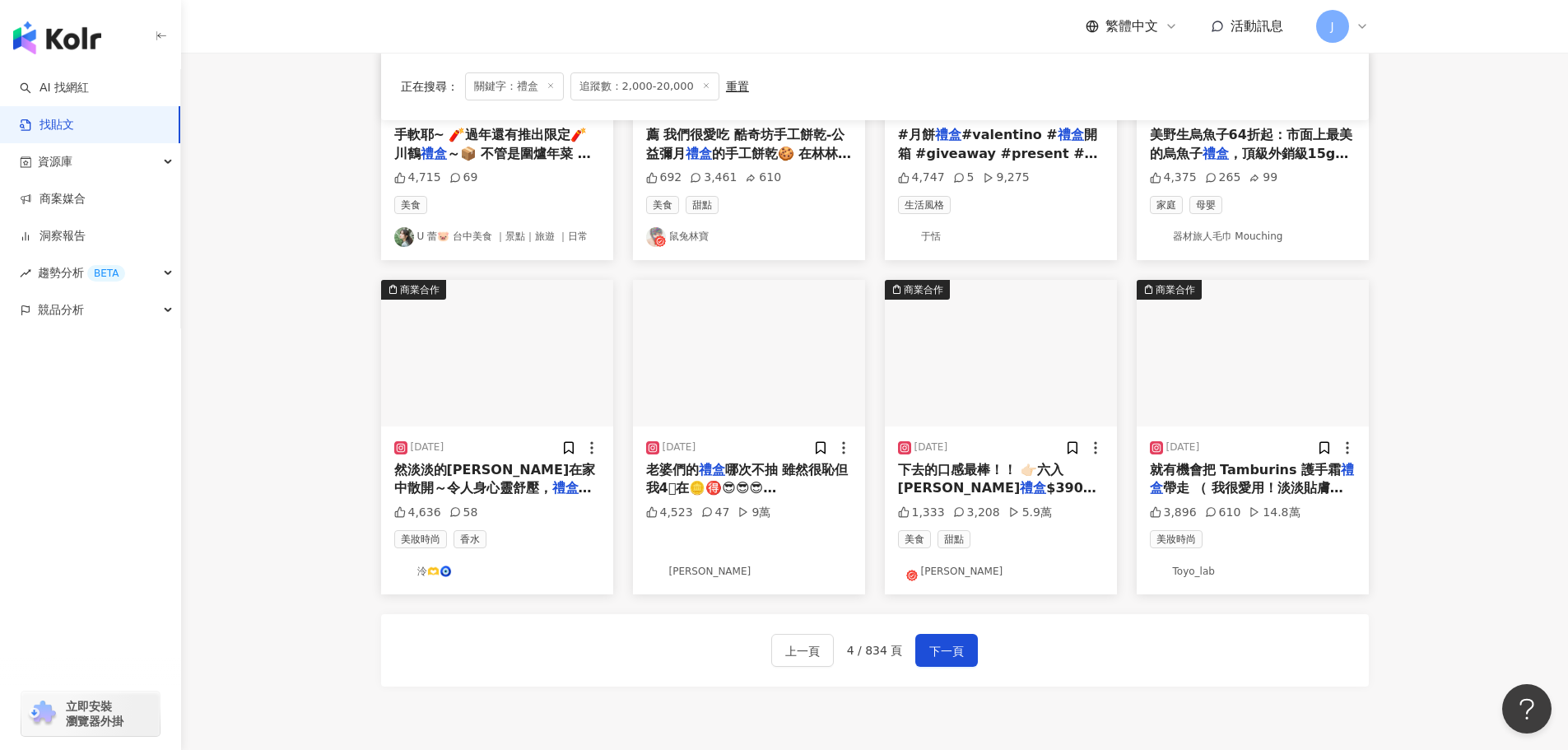
scroll to position [684, 0]
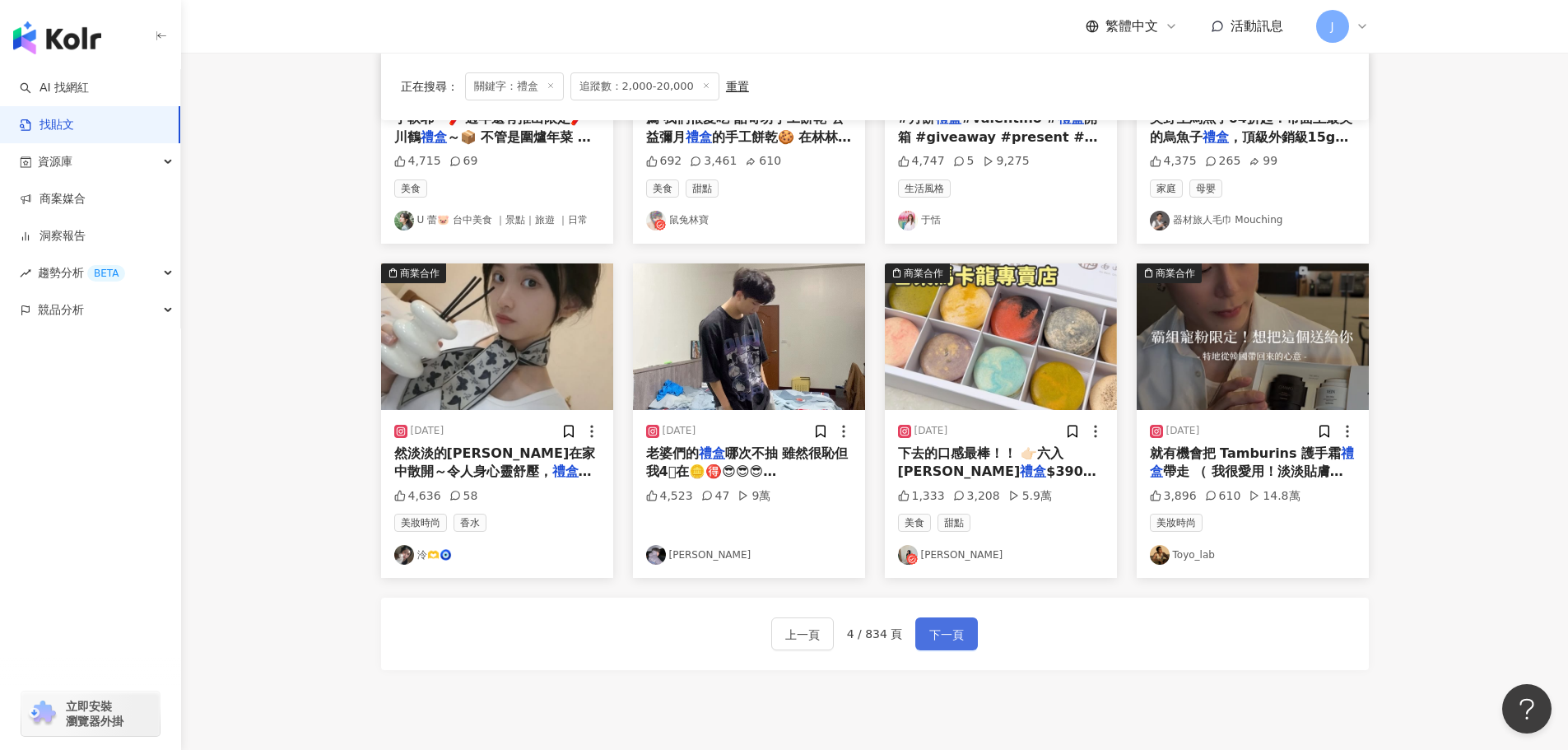
click at [957, 635] on span "下一頁" at bounding box center [946, 635] width 34 height 20
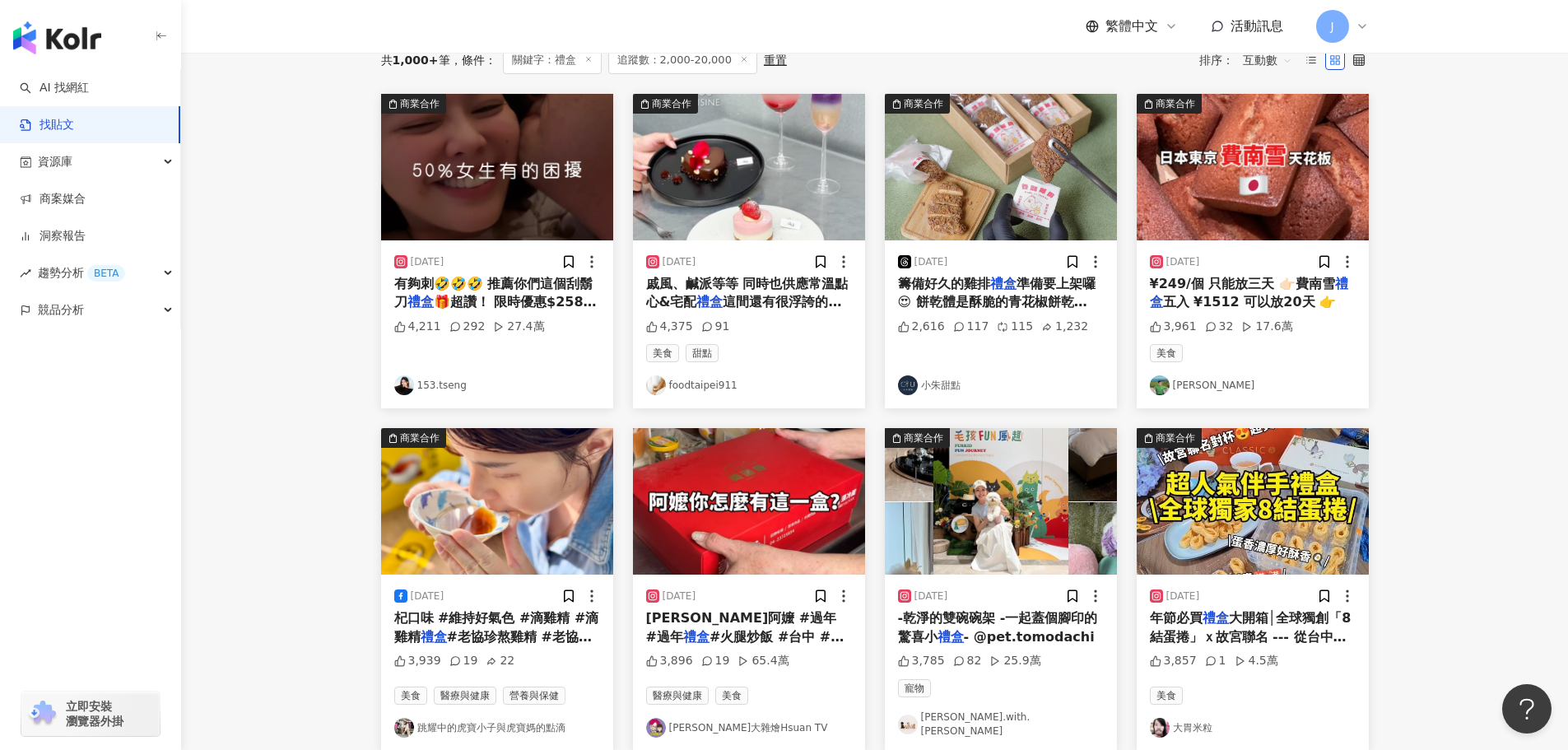
scroll to position [112, 0]
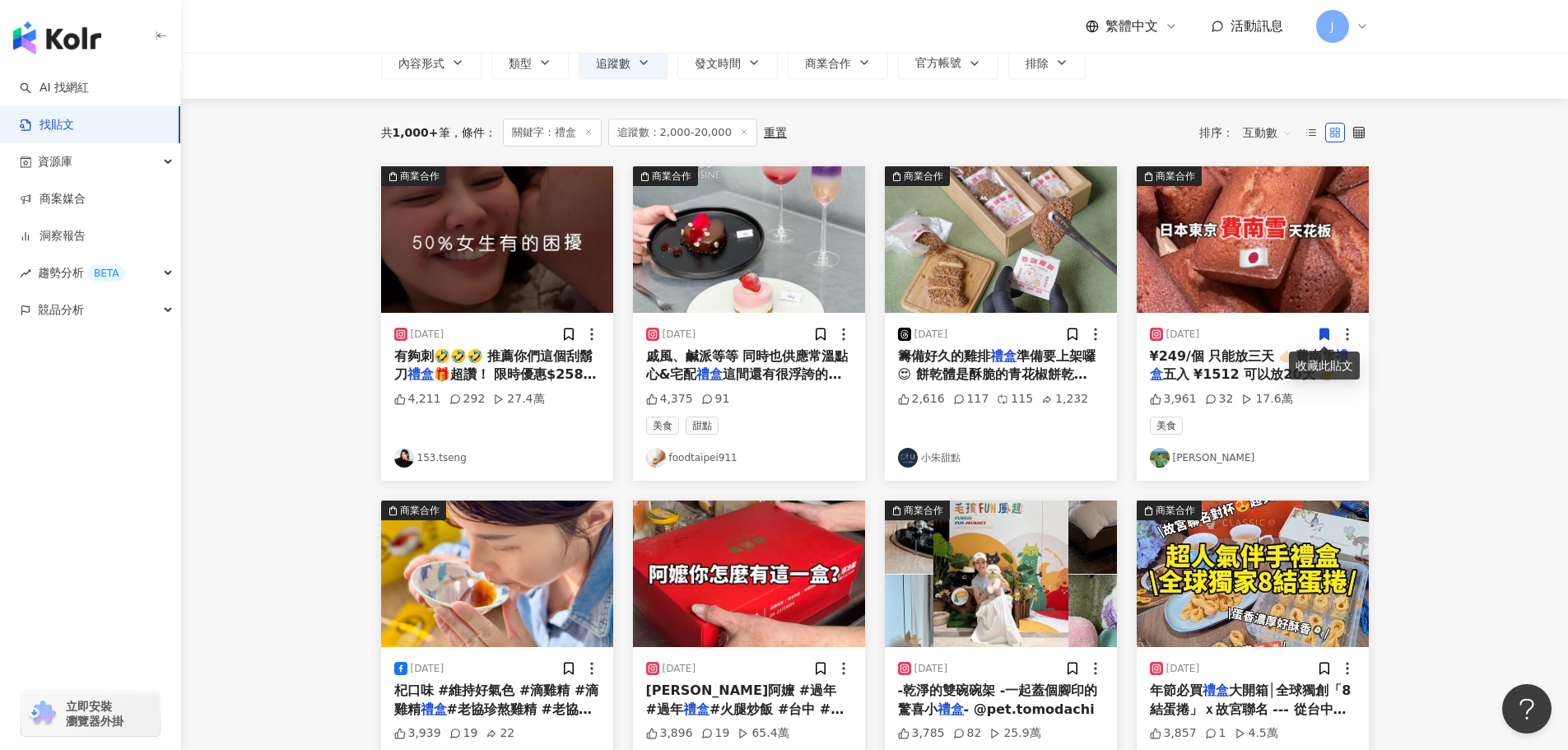
click at [1166, 370] on span "五入 ¥1512 可以放20天 👉" at bounding box center [1250, 375] width 173 height 16
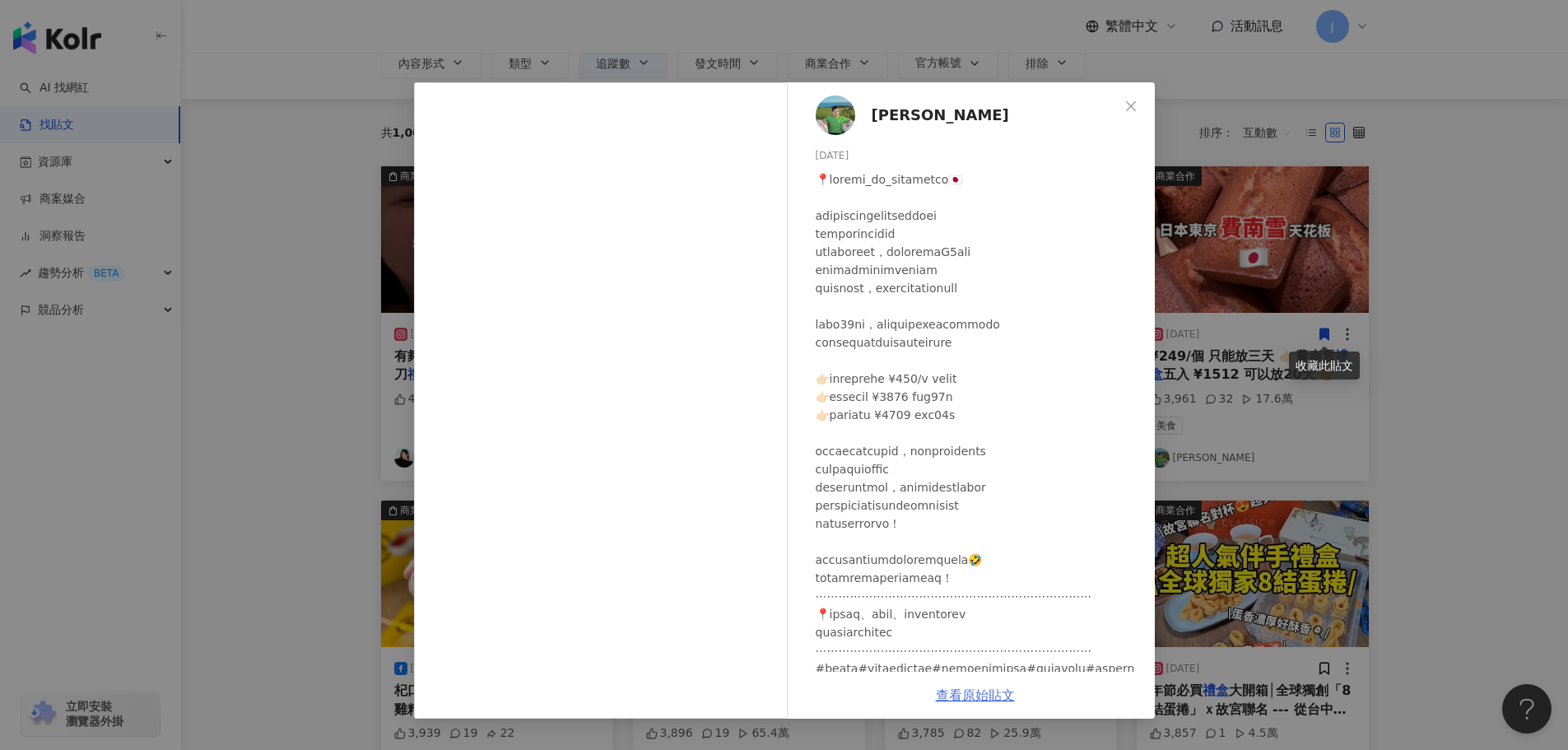
click at [963, 691] on link "查看原始貼文" at bounding box center [976, 695] width 79 height 16
click at [1130, 109] on icon "close" at bounding box center [1130, 105] width 13 height 13
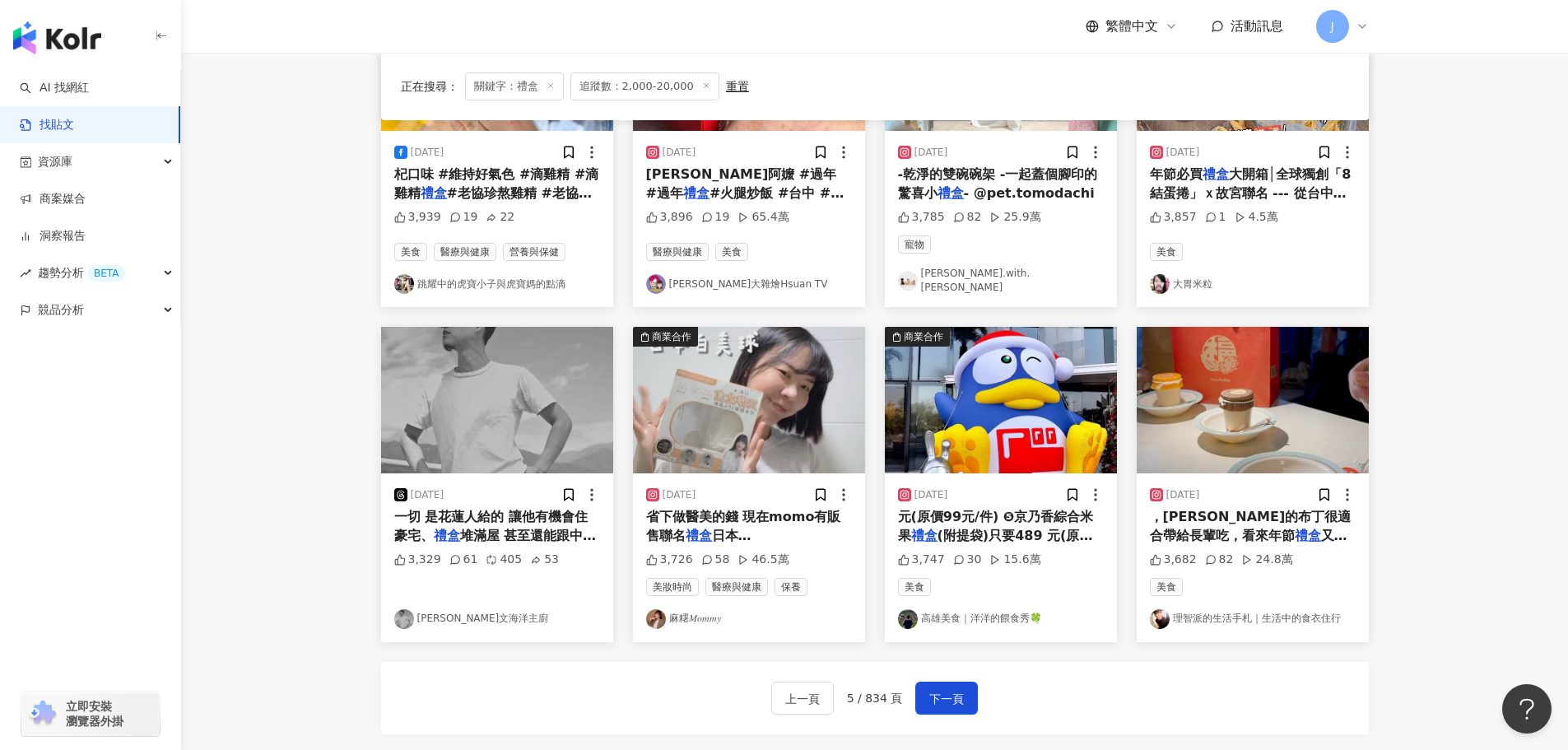
scroll to position [608, 0]
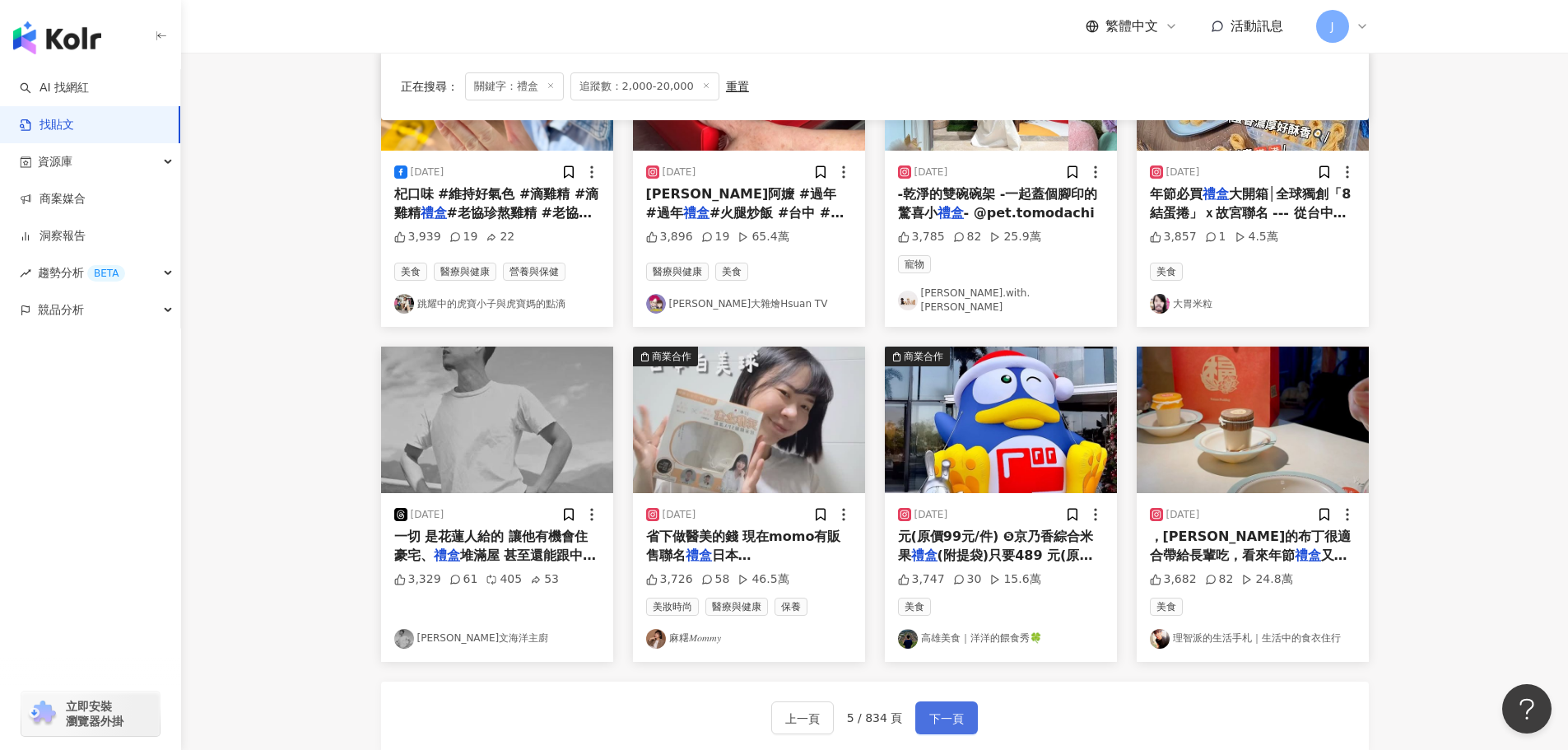
click at [946, 710] on span "下一頁" at bounding box center [946, 718] width 34 height 20
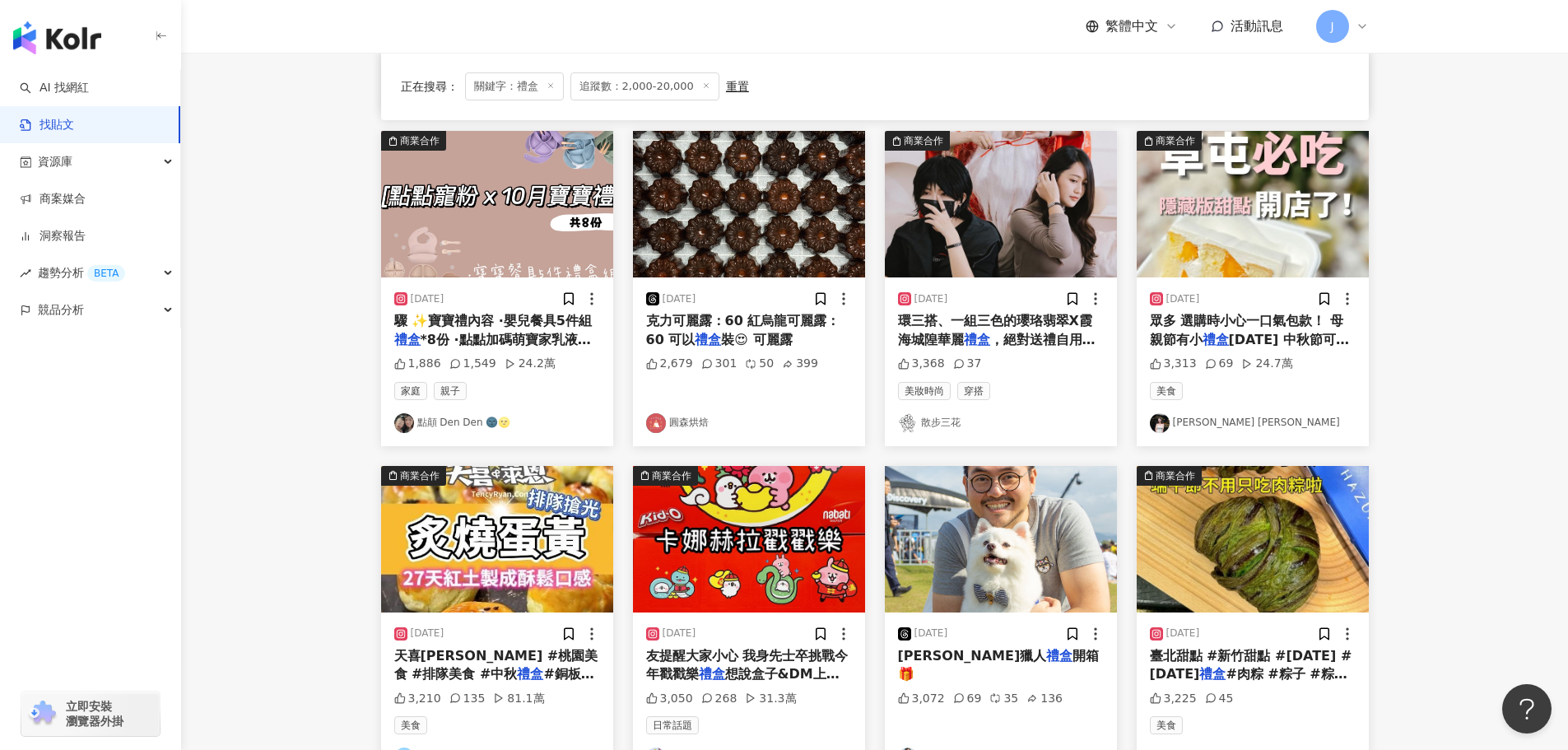
scroll to position [525, 0]
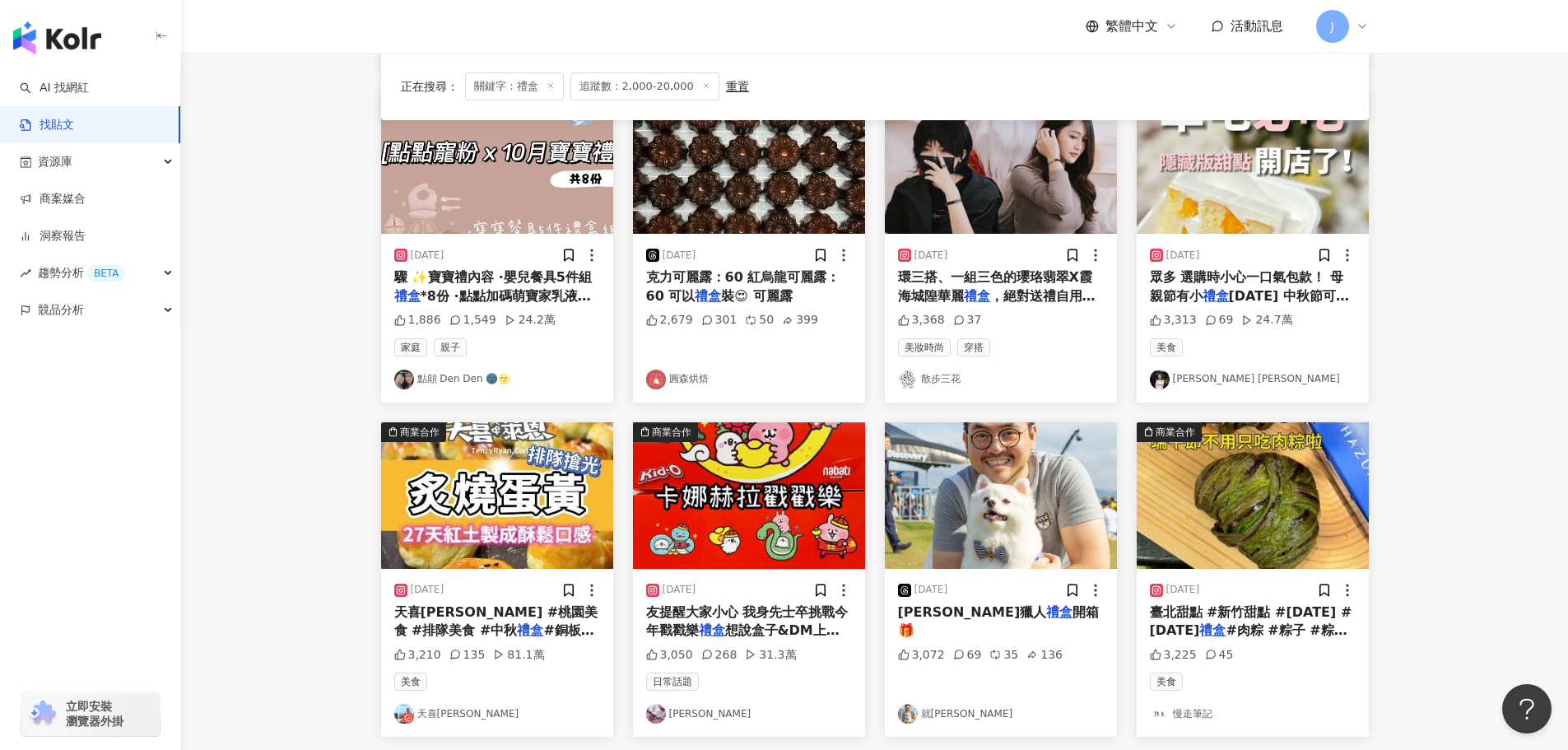
click at [1236, 276] on span "眾多 選購時小心一口氣包款！ 母親節有小" at bounding box center [1247, 286] width 193 height 34
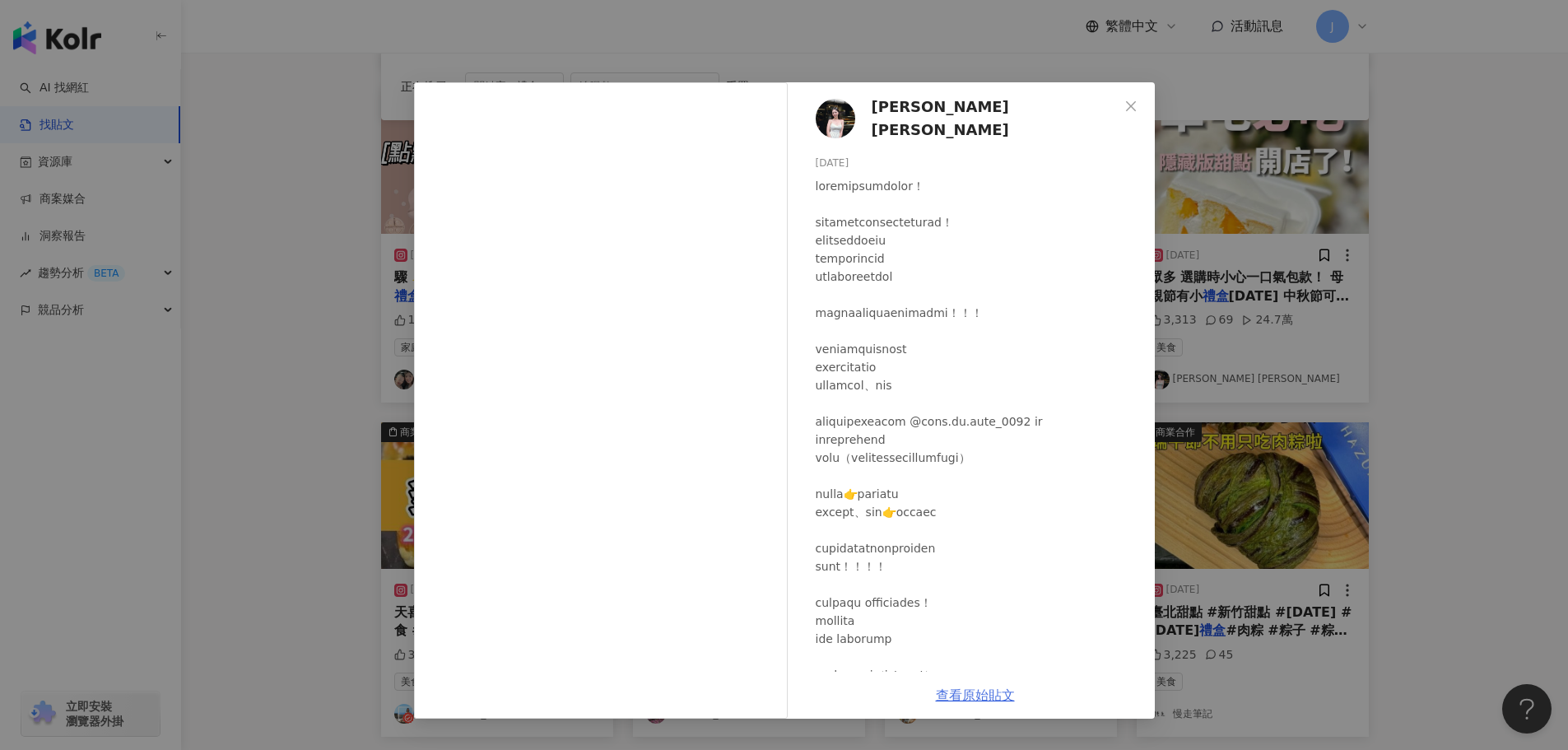
click at [975, 693] on link "查看原始貼文" at bounding box center [976, 695] width 79 height 16
click at [1125, 107] on icon "close" at bounding box center [1130, 105] width 13 height 13
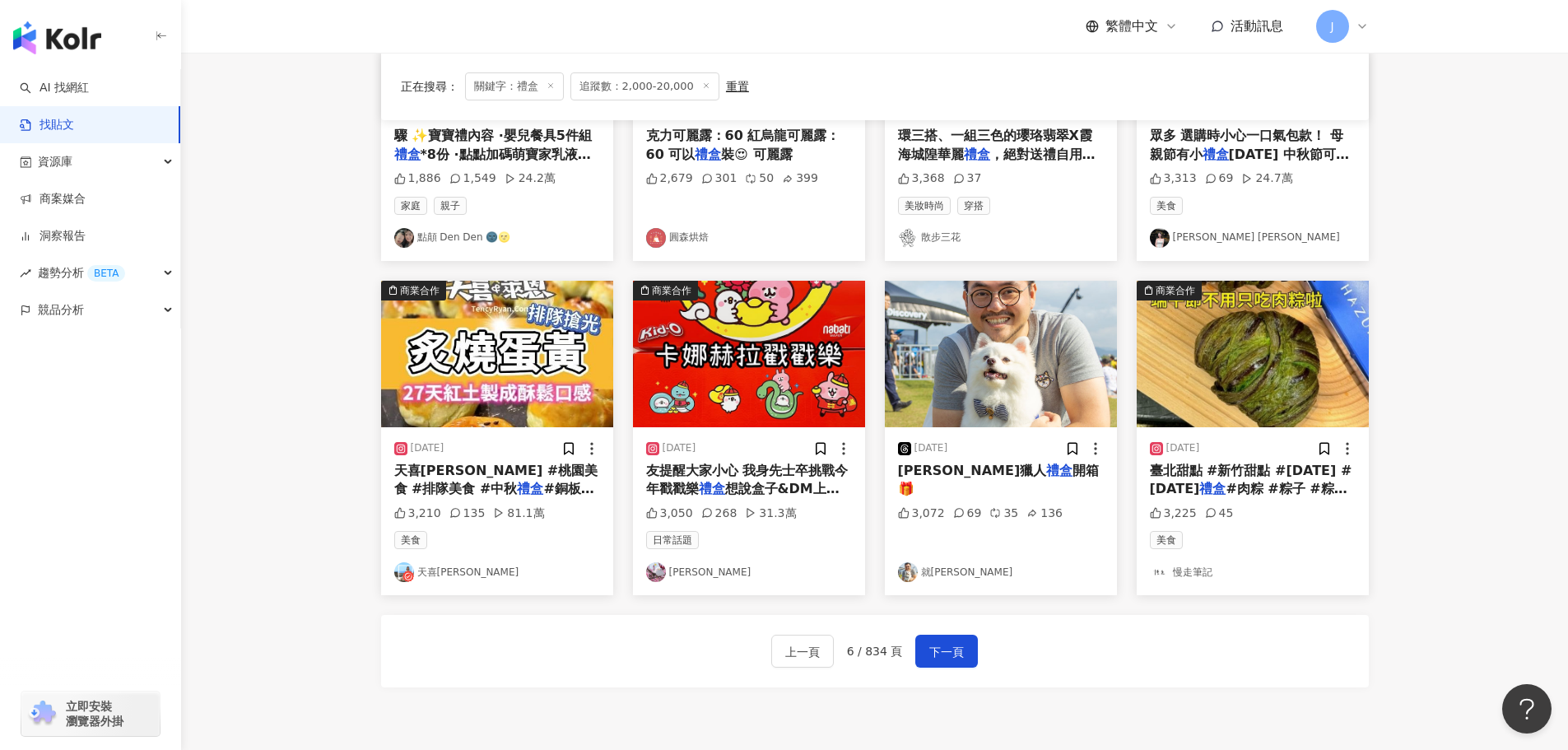
scroll to position [828, 0]
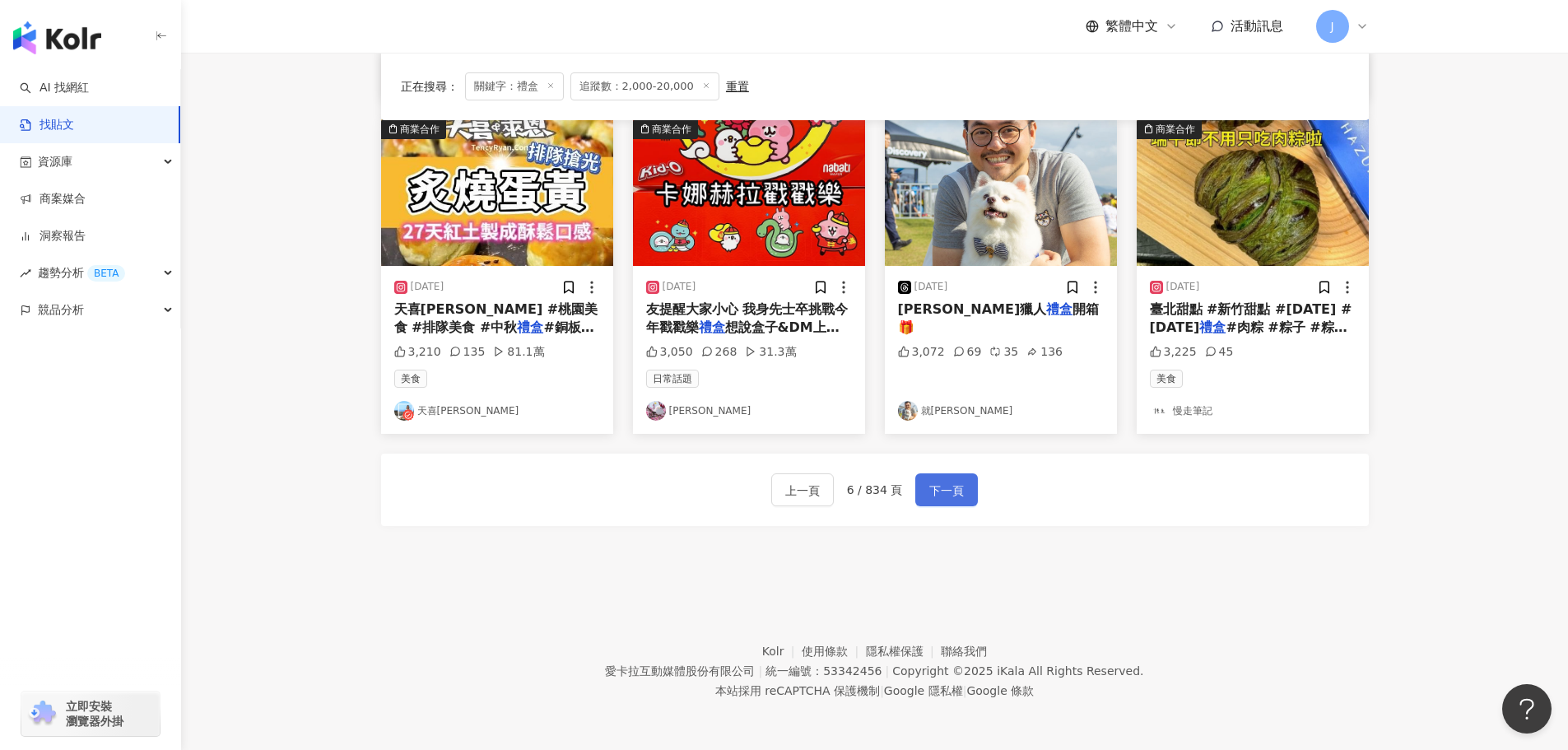
click at [958, 482] on span "下一頁" at bounding box center [946, 491] width 34 height 20
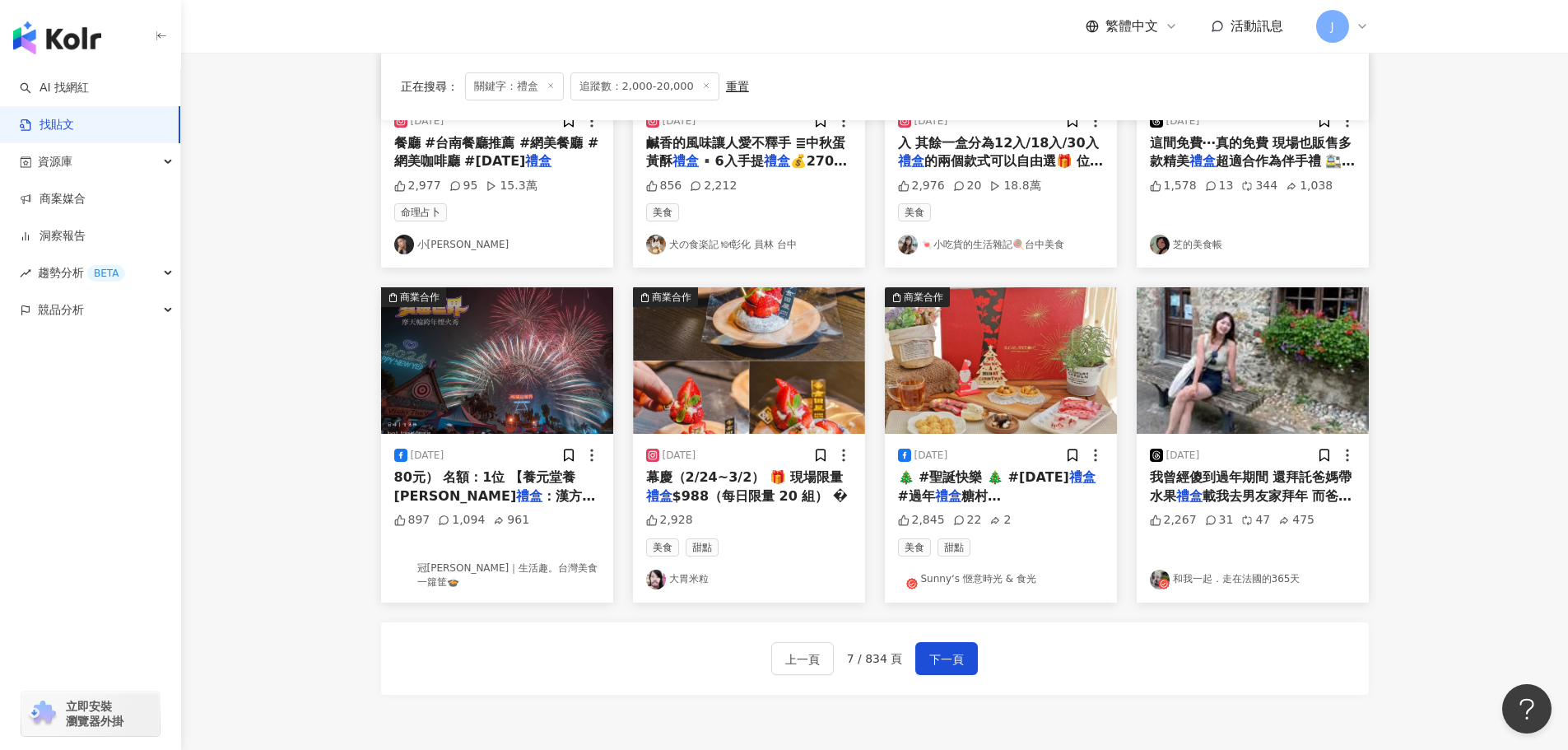
scroll to position [689, 0]
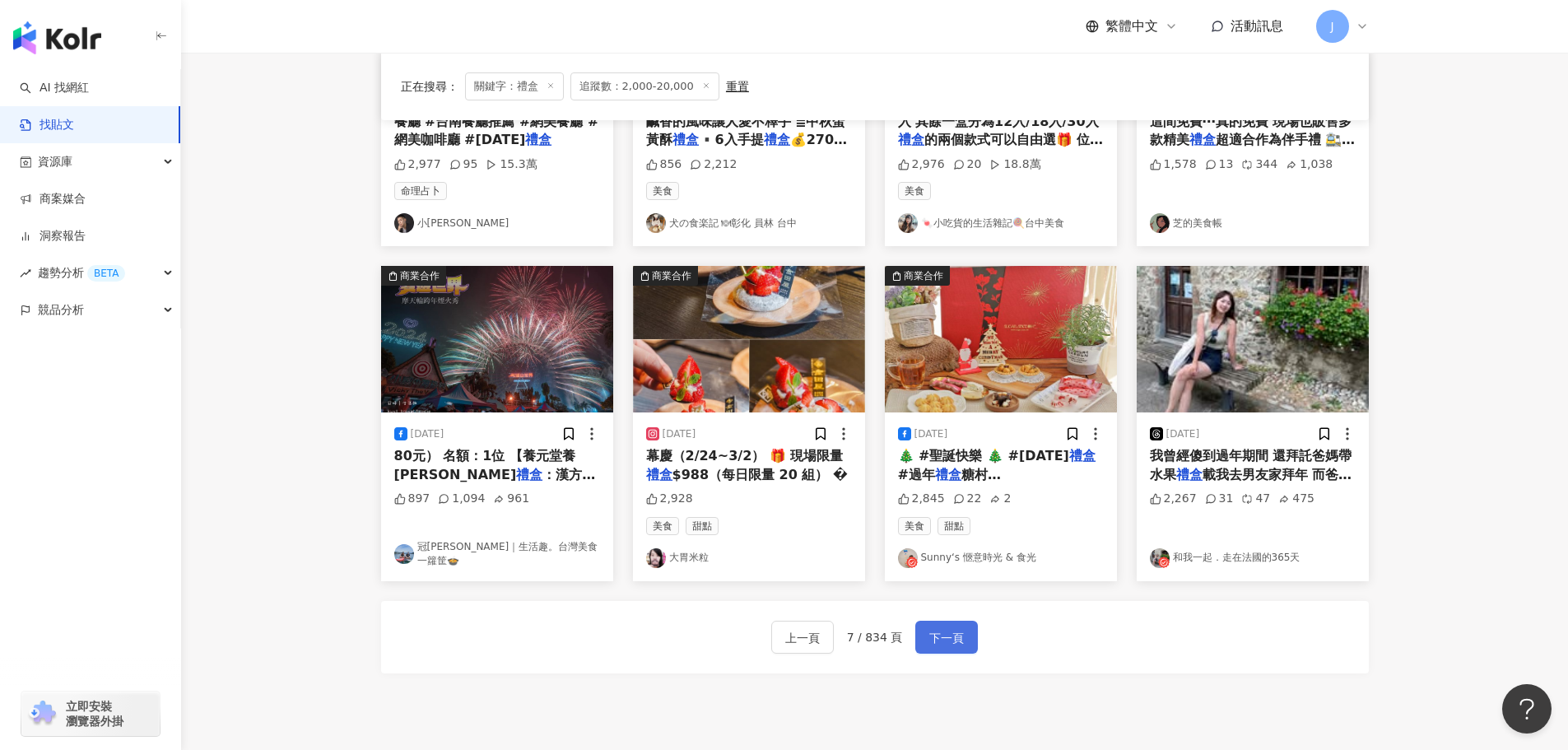
click at [944, 634] on span "下一頁" at bounding box center [946, 638] width 34 height 20
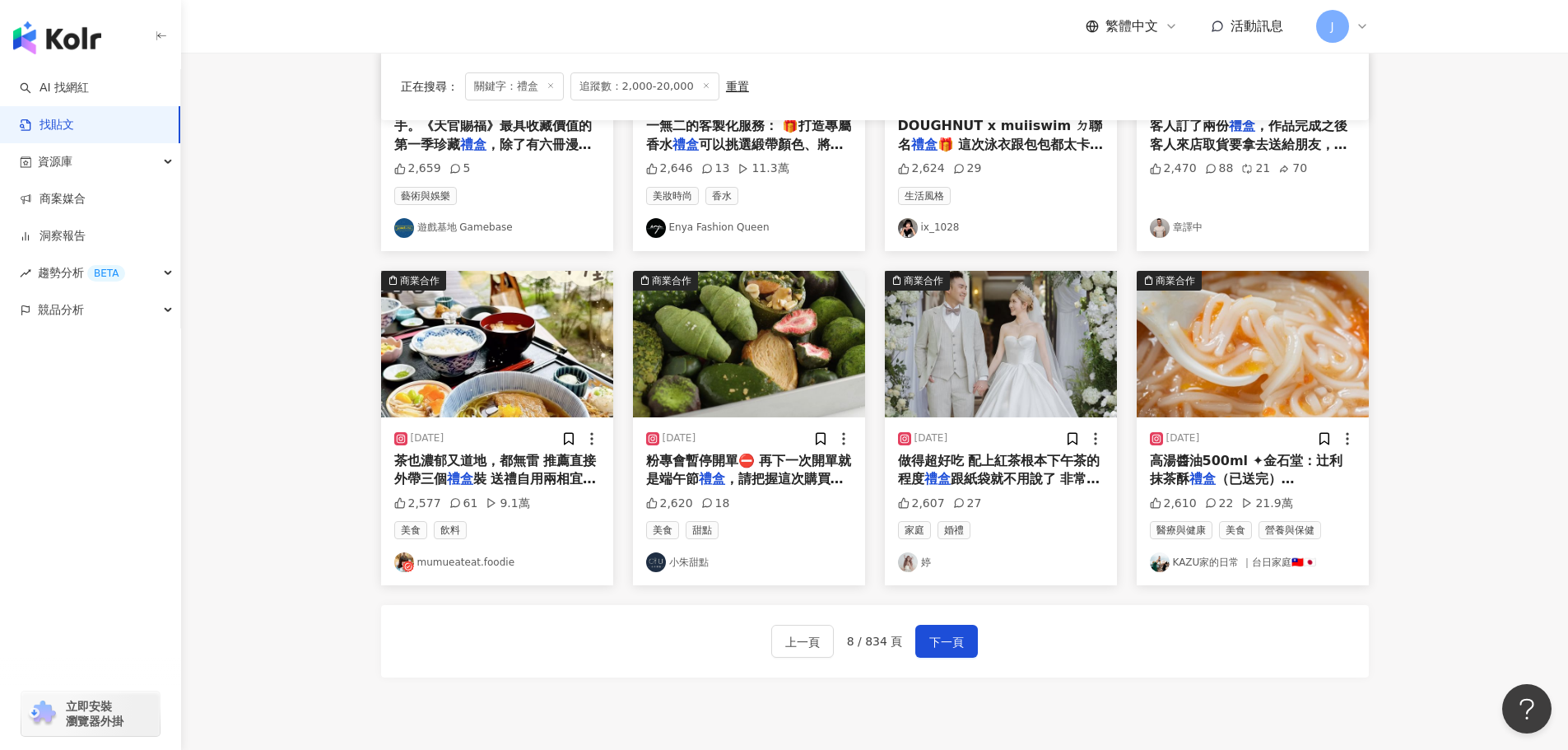
scroll to position [700, 0]
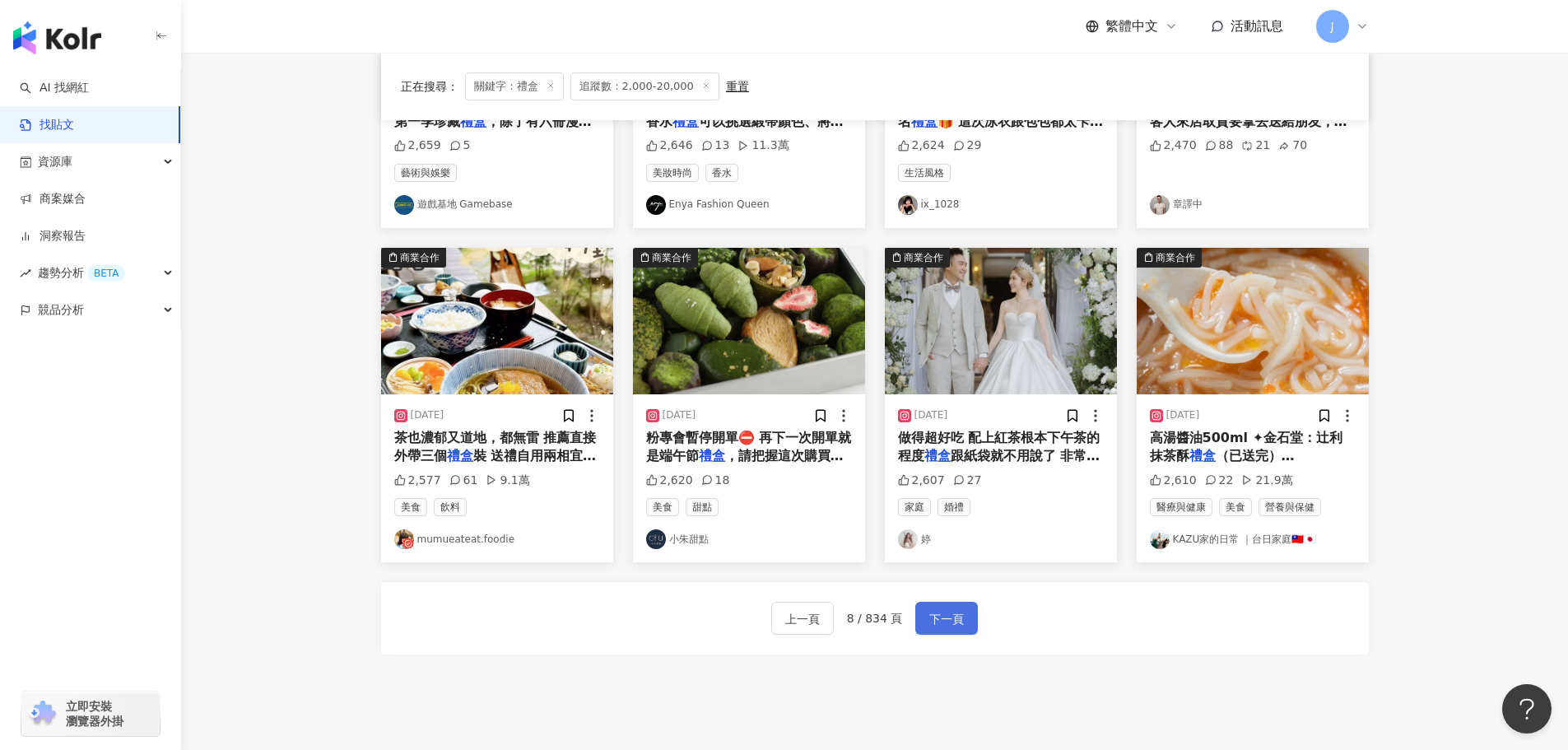
click at [943, 616] on span "下一頁" at bounding box center [946, 619] width 34 height 20
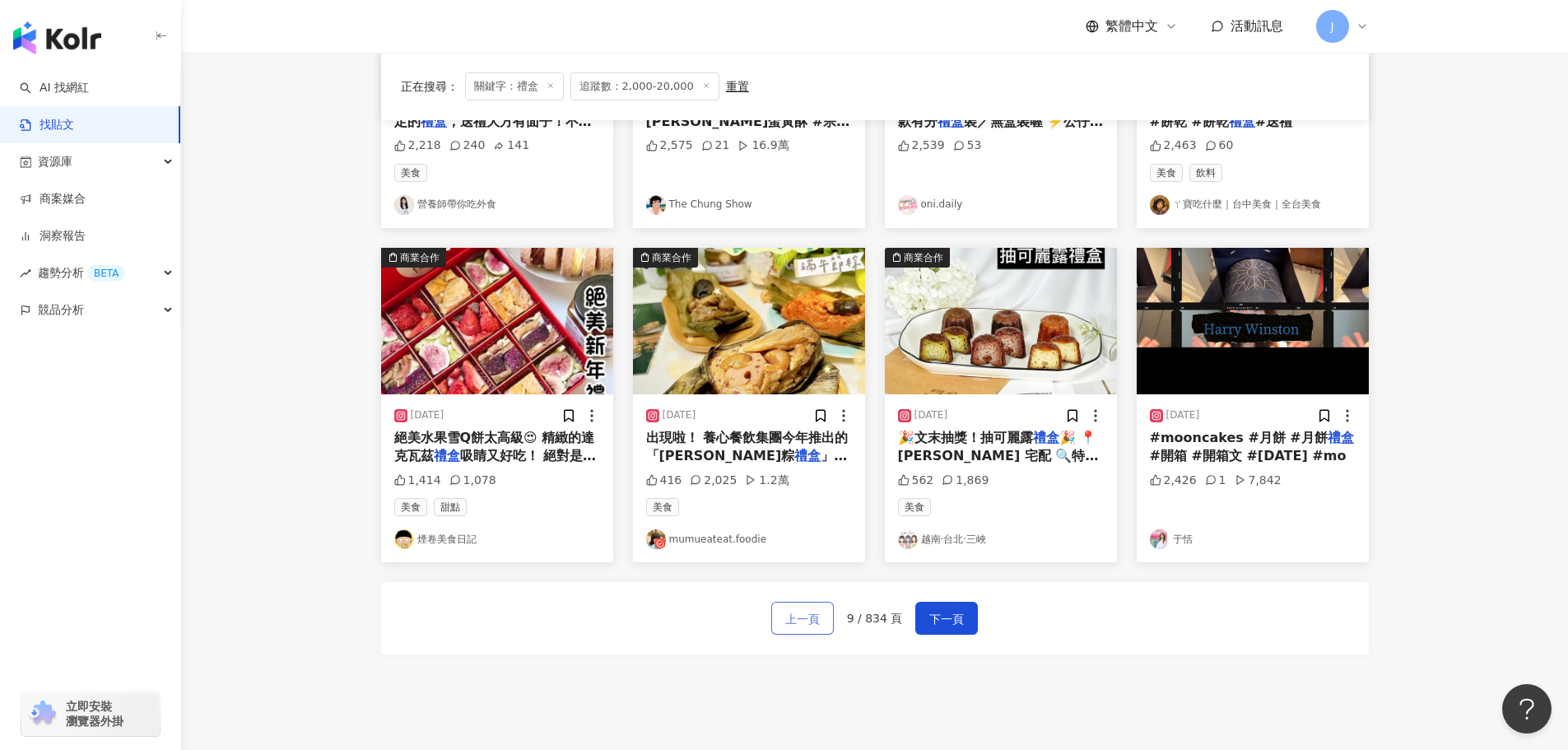
click at [802, 628] on span "上一頁" at bounding box center [802, 619] width 34 height 20
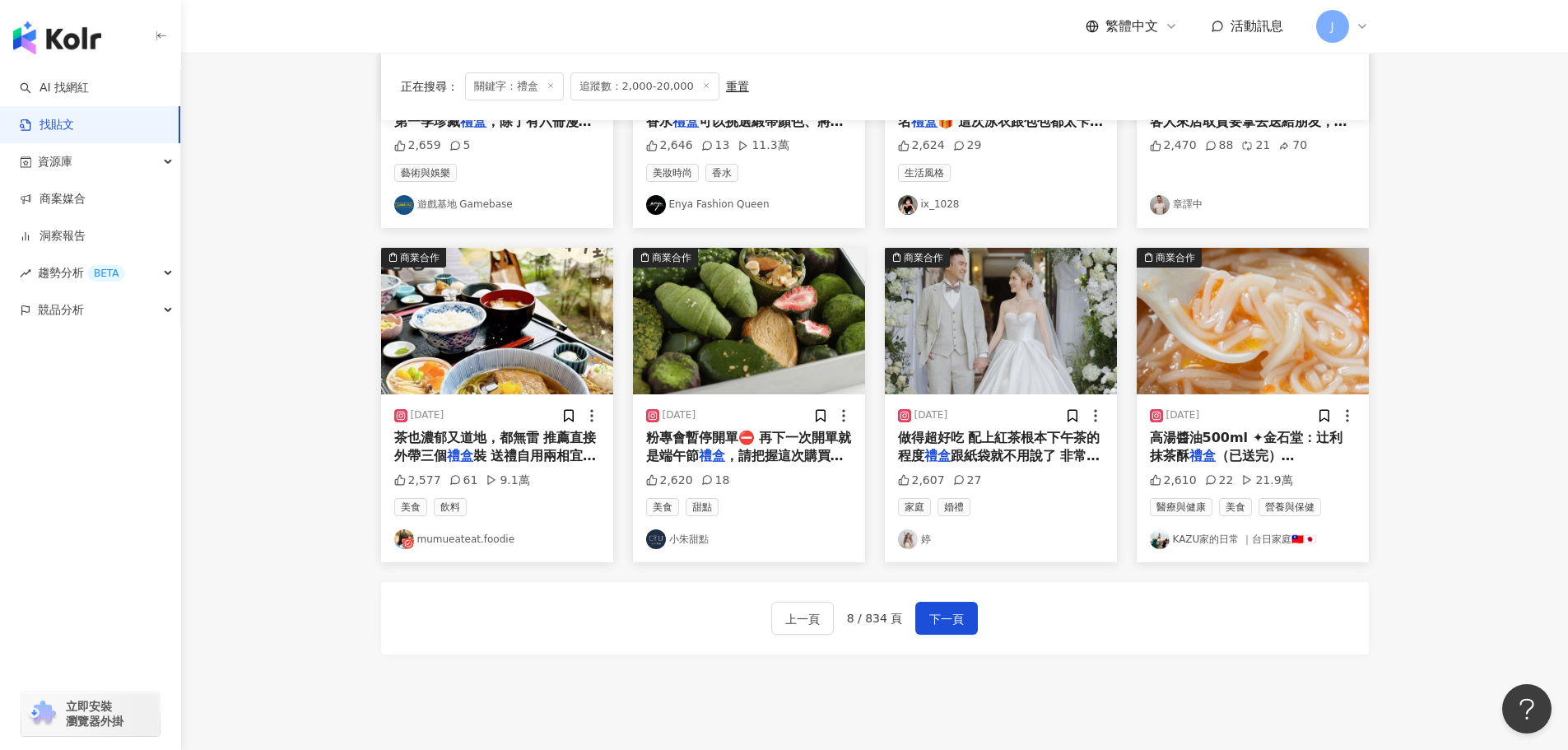
drag, startPoint x: 452, startPoint y: 446, endPoint x: 251, endPoint y: 471, distance: 202.5
click at [251, 471] on main "不分平台 ** 台灣 搜尋 搜尋指引 內容形式 類型 追蹤數 發文時間 商業合作 官方帳號 排除 **** - ***** 不限 小型 奈米網紅 (<1萬) …" at bounding box center [874, 25] width 1387 height 1342
click at [477, 462] on span "裝 送禮自用兩相宜唷！ - 🔸京町" at bounding box center [495, 464] width 202 height 34
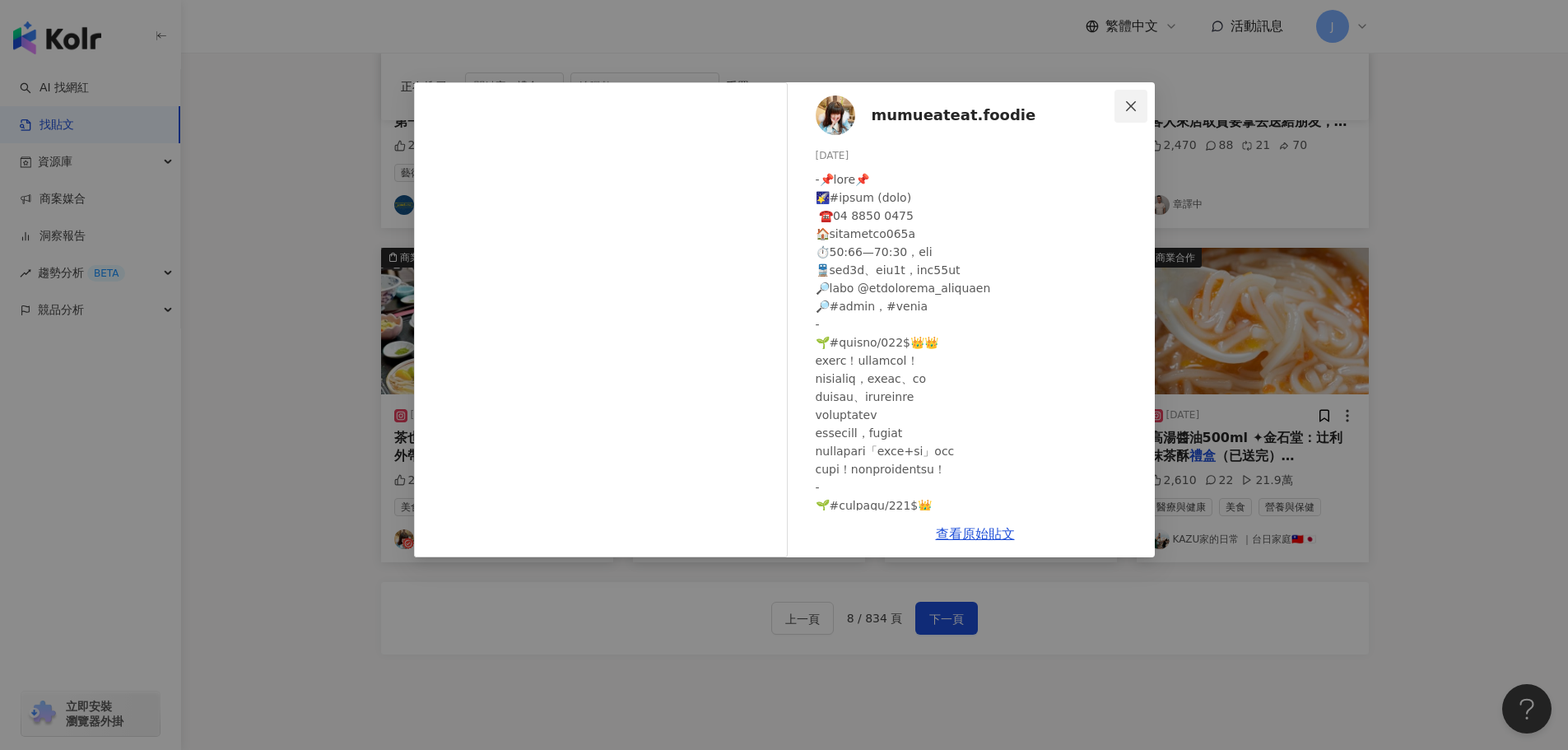
click at [1135, 107] on icon "close" at bounding box center [1130, 105] width 13 height 13
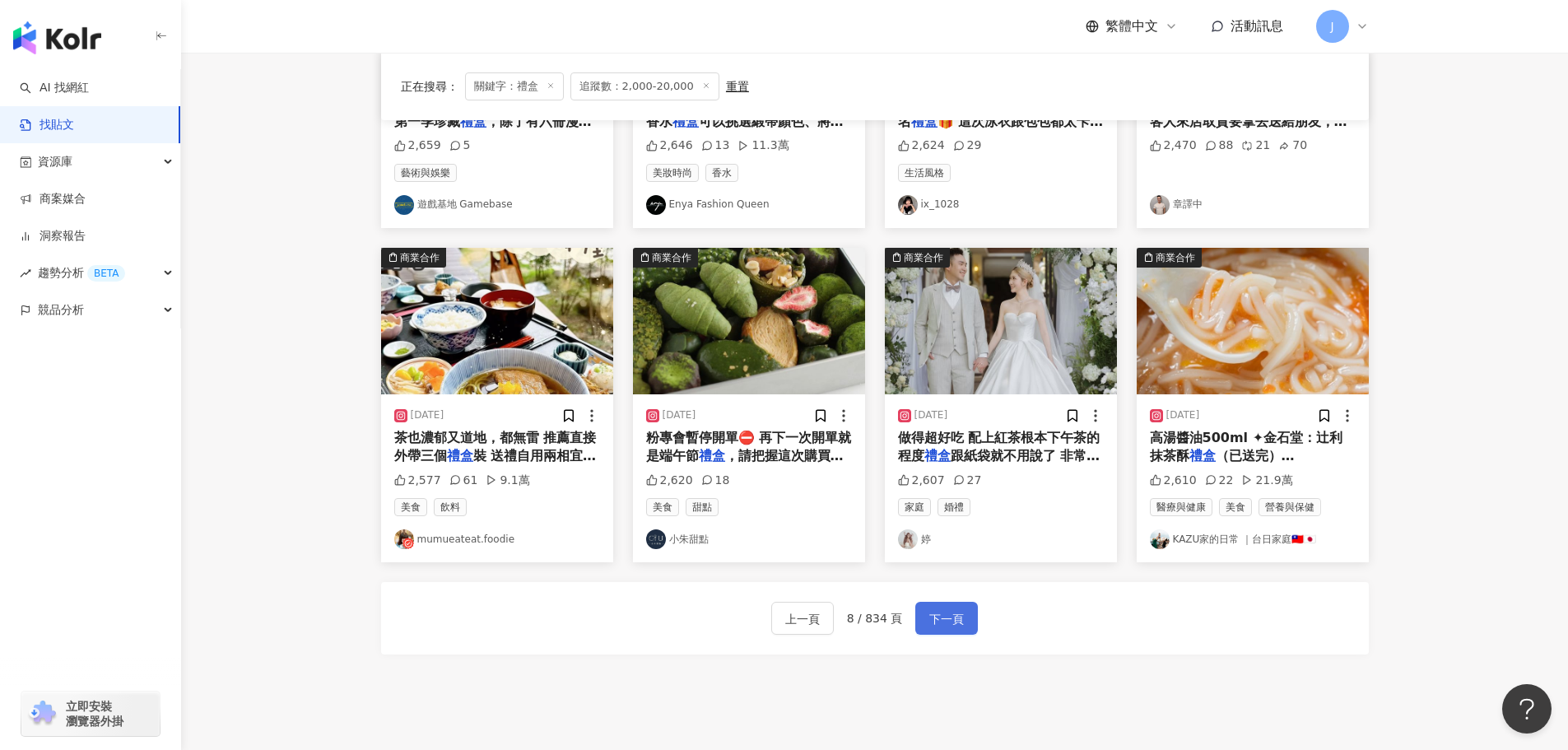
click at [963, 617] on button "下一頁" at bounding box center [946, 618] width 62 height 33
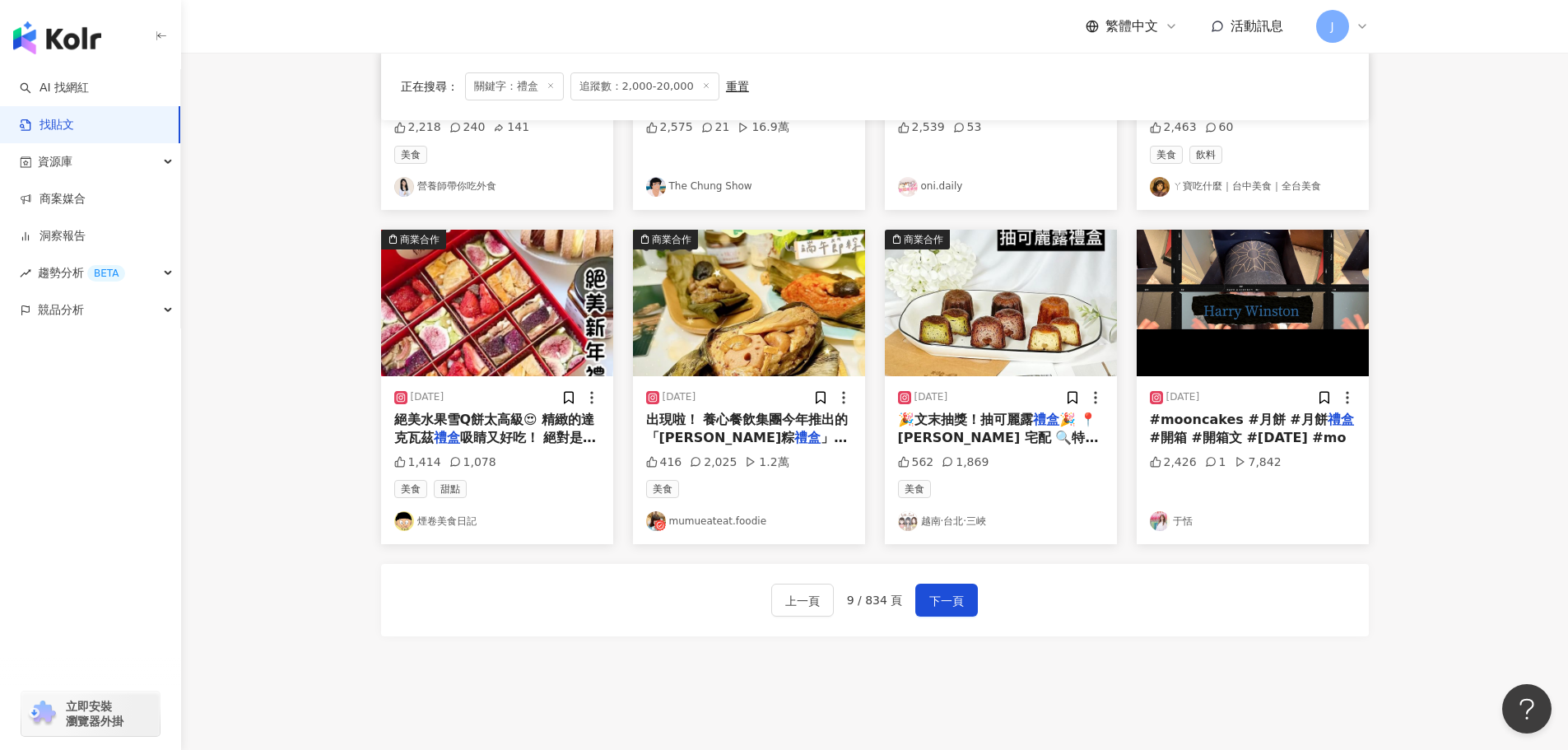
scroll to position [745, 0]
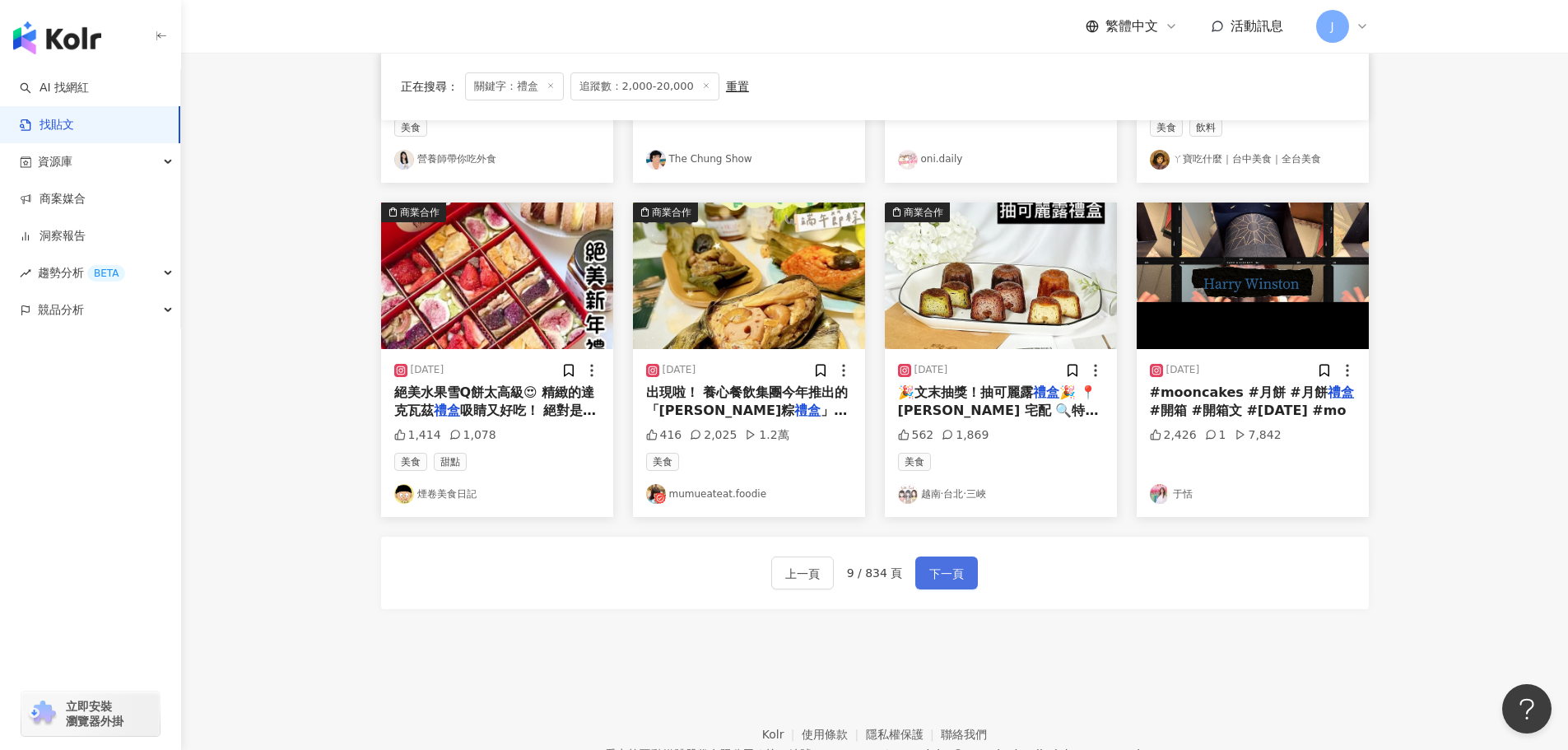
click at [947, 578] on span "下一頁" at bounding box center [946, 574] width 34 height 20
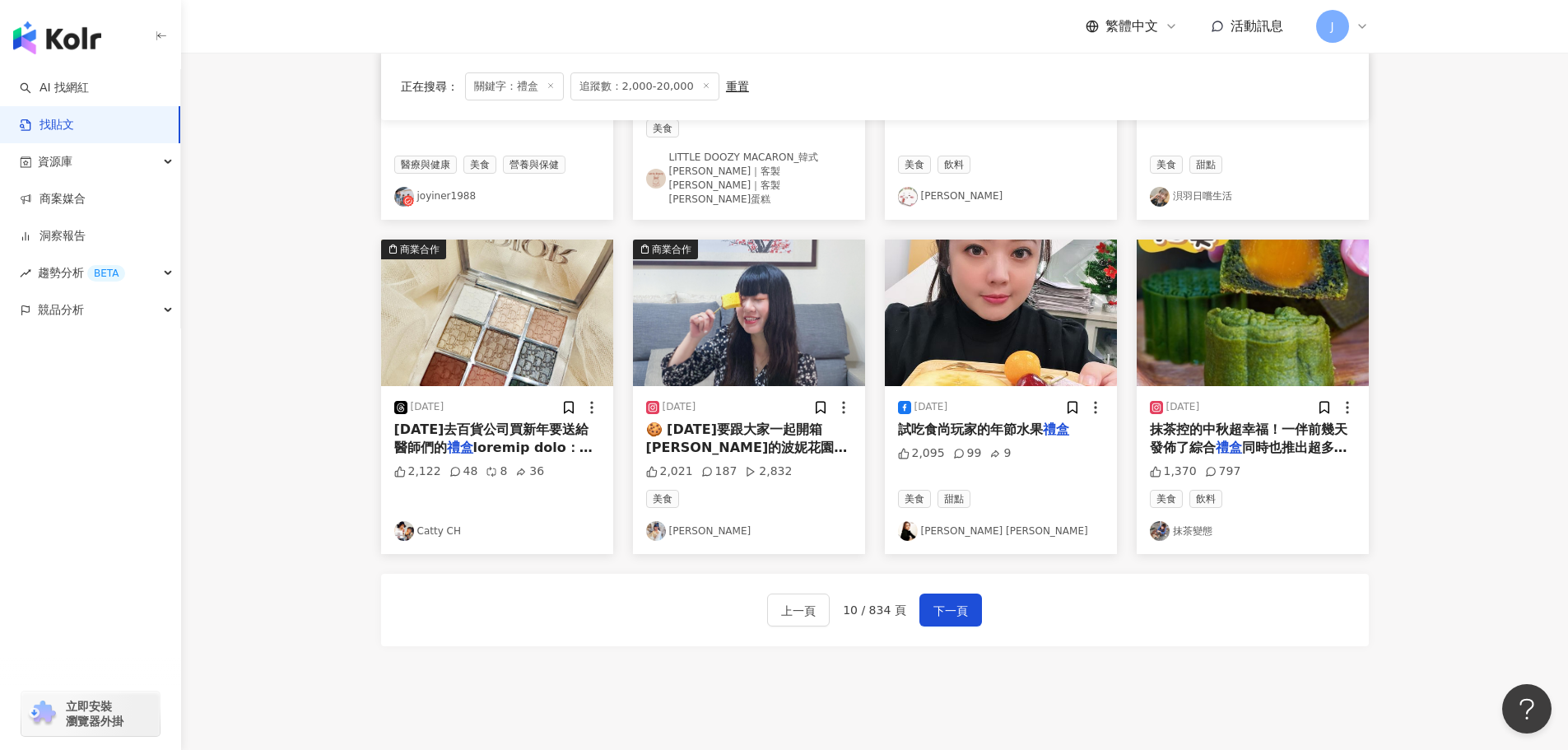
scroll to position [764, 0]
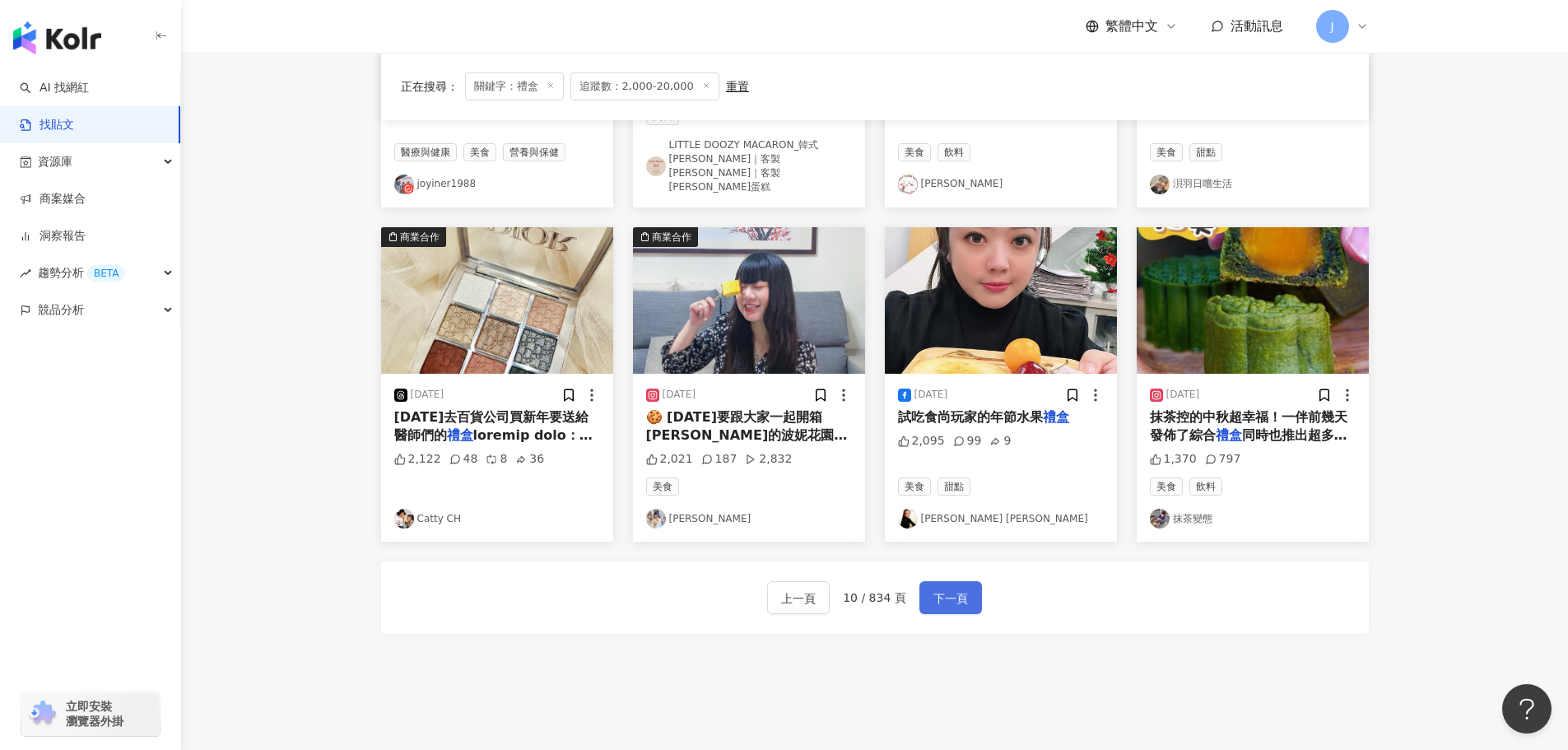
click at [940, 588] on span "下一頁" at bounding box center [950, 598] width 34 height 20
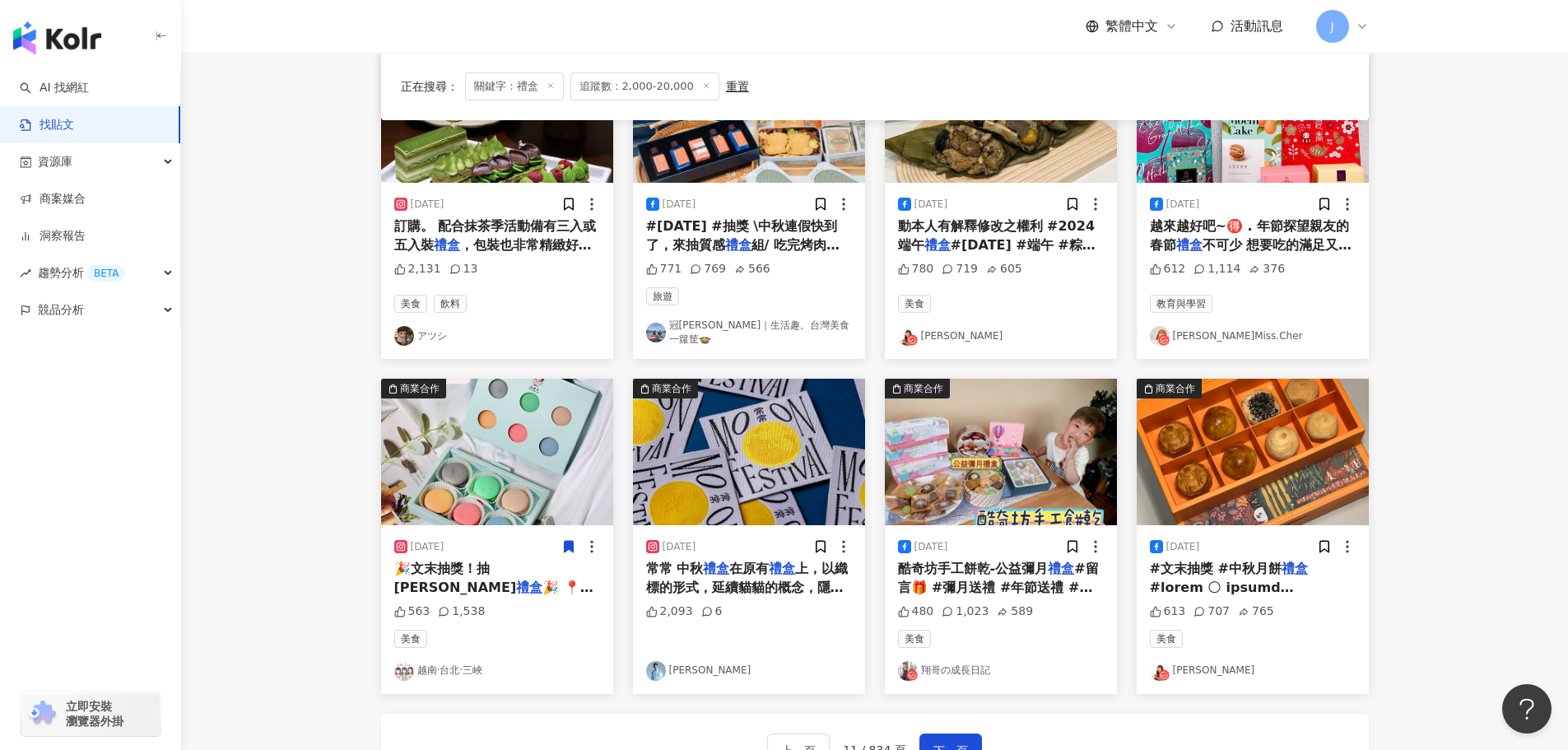
scroll to position [580, 0]
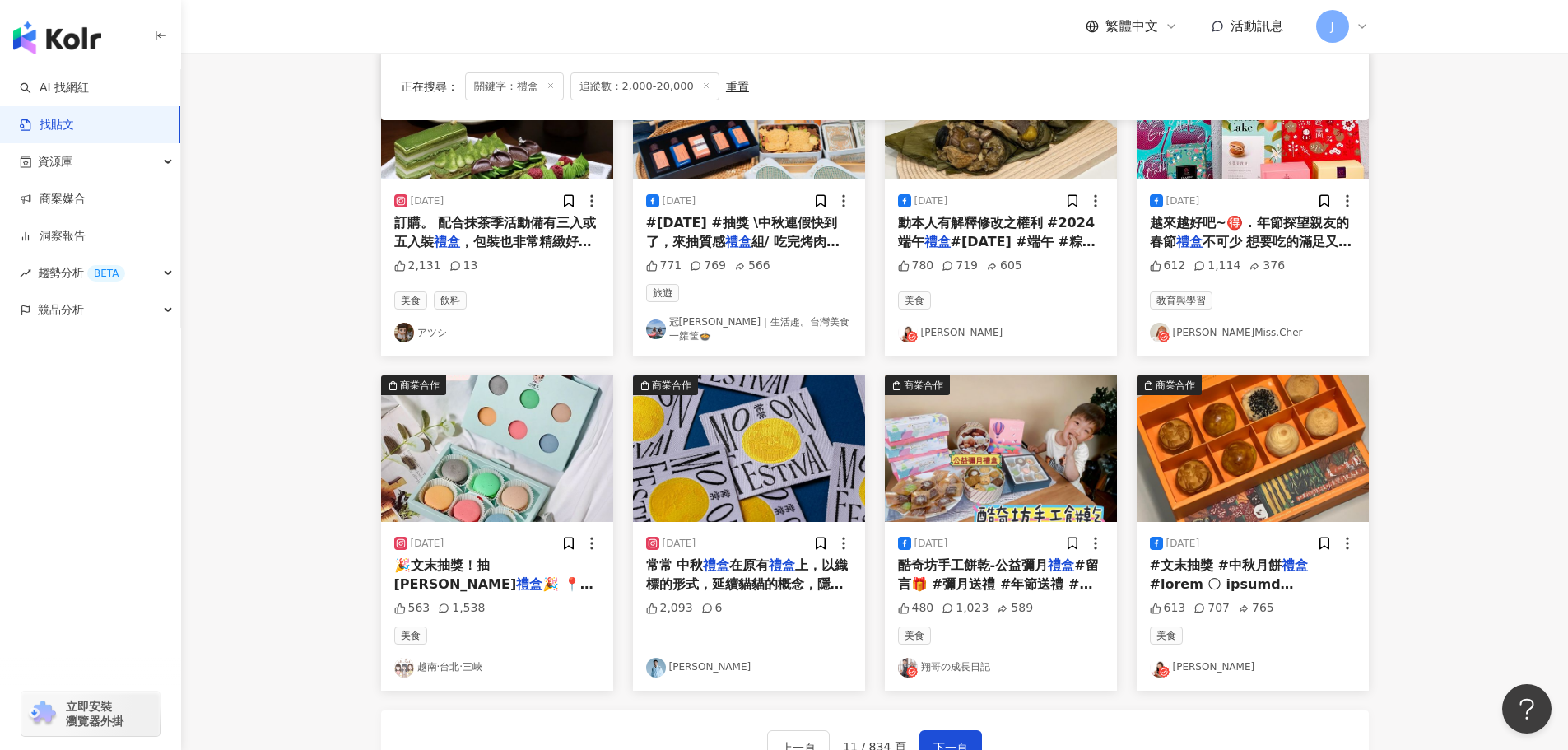
click at [446, 579] on span "🎉 📍姚君子 宅配 🔍特殊標籤：#ly18吃甜點#ly18吃宅配 🍴璀璨馬卡龍 $432 美味程度：4.5 . 此" at bounding box center [496, 621] width 203 height 90
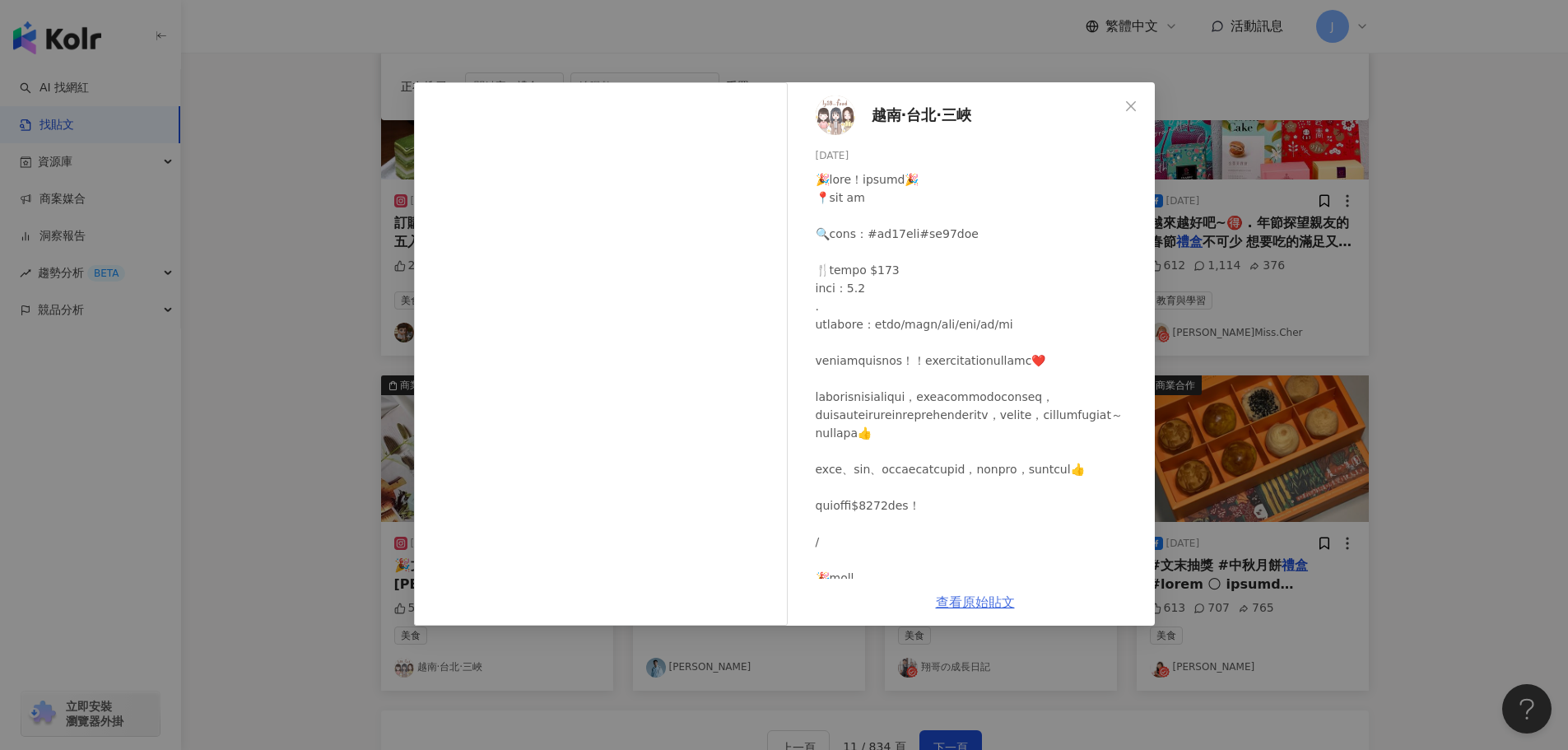
drag, startPoint x: 670, startPoint y: 96, endPoint x: 981, endPoint y: 598, distance: 590.5
click at [981, 598] on link "查看原始貼文" at bounding box center [976, 602] width 79 height 16
click at [1132, 106] on icon "close" at bounding box center [1130, 105] width 13 height 13
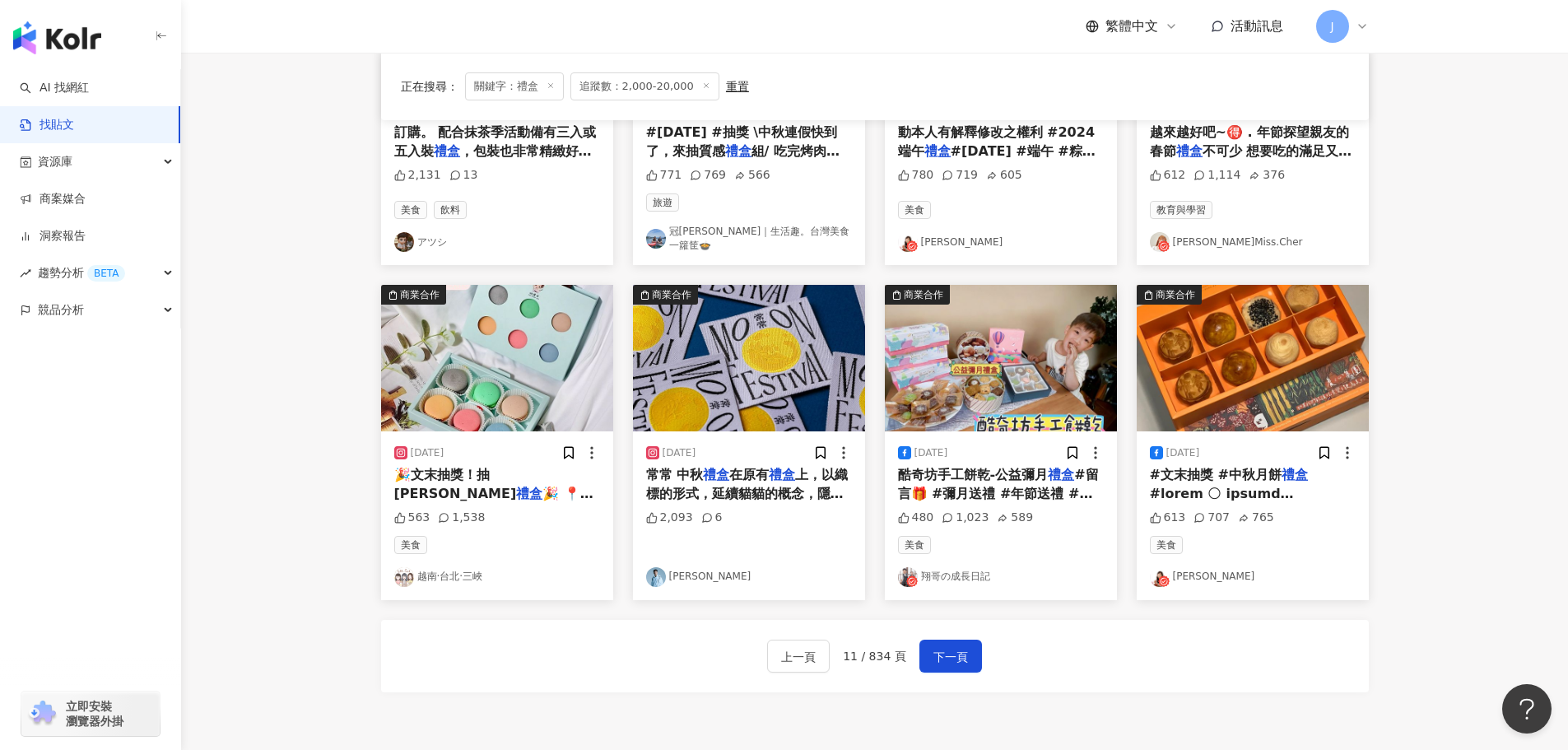
scroll to position [708, 0]
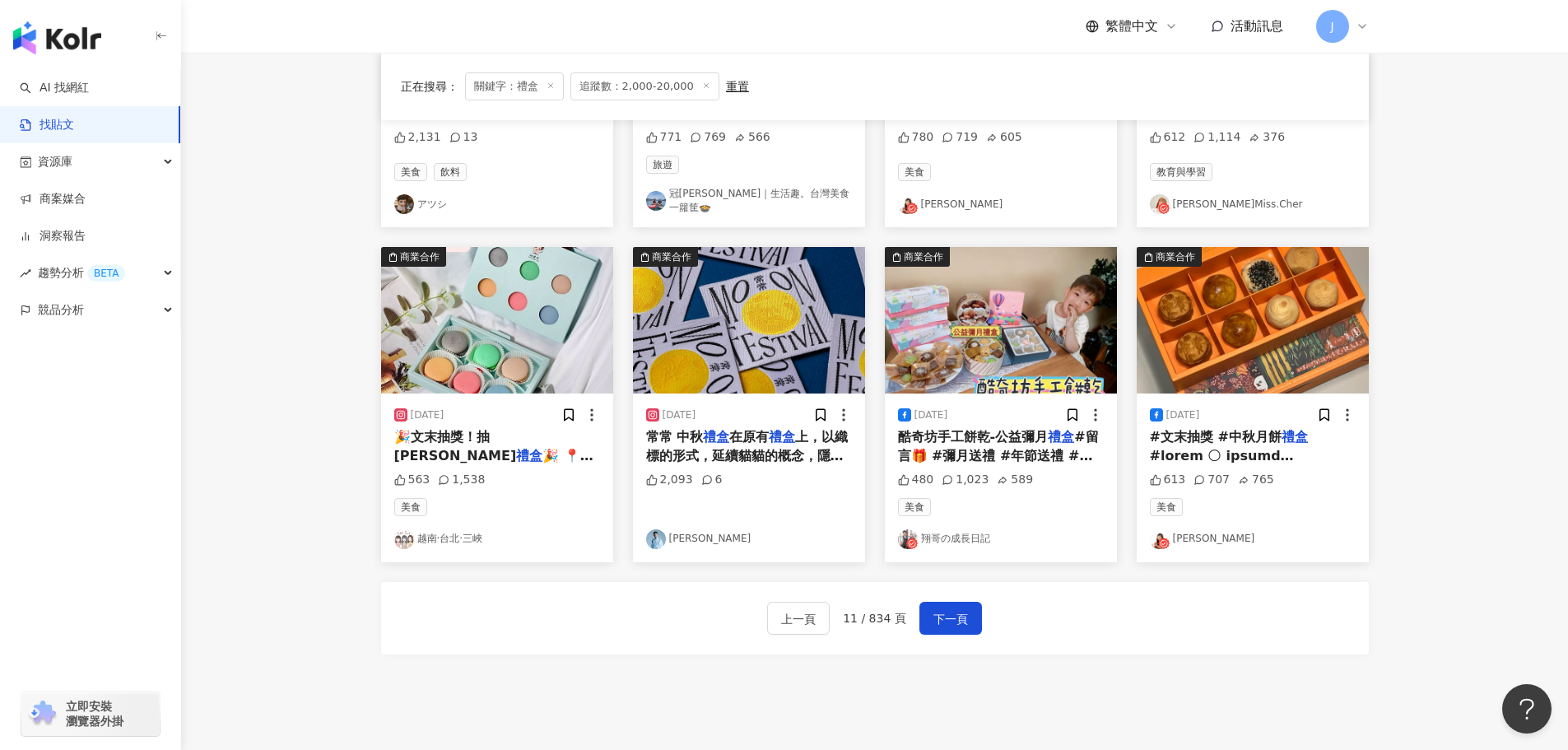
click at [749, 443] on span "上，以織標的形式，延續貓貓的概念，隱藏在月球的凹凸面上🌕。 隱藏的細節，在角度下觀看才會發現另一層驚喜！ 趕快到常常粉專訂購中秋" at bounding box center [747, 473] width 202 height 90
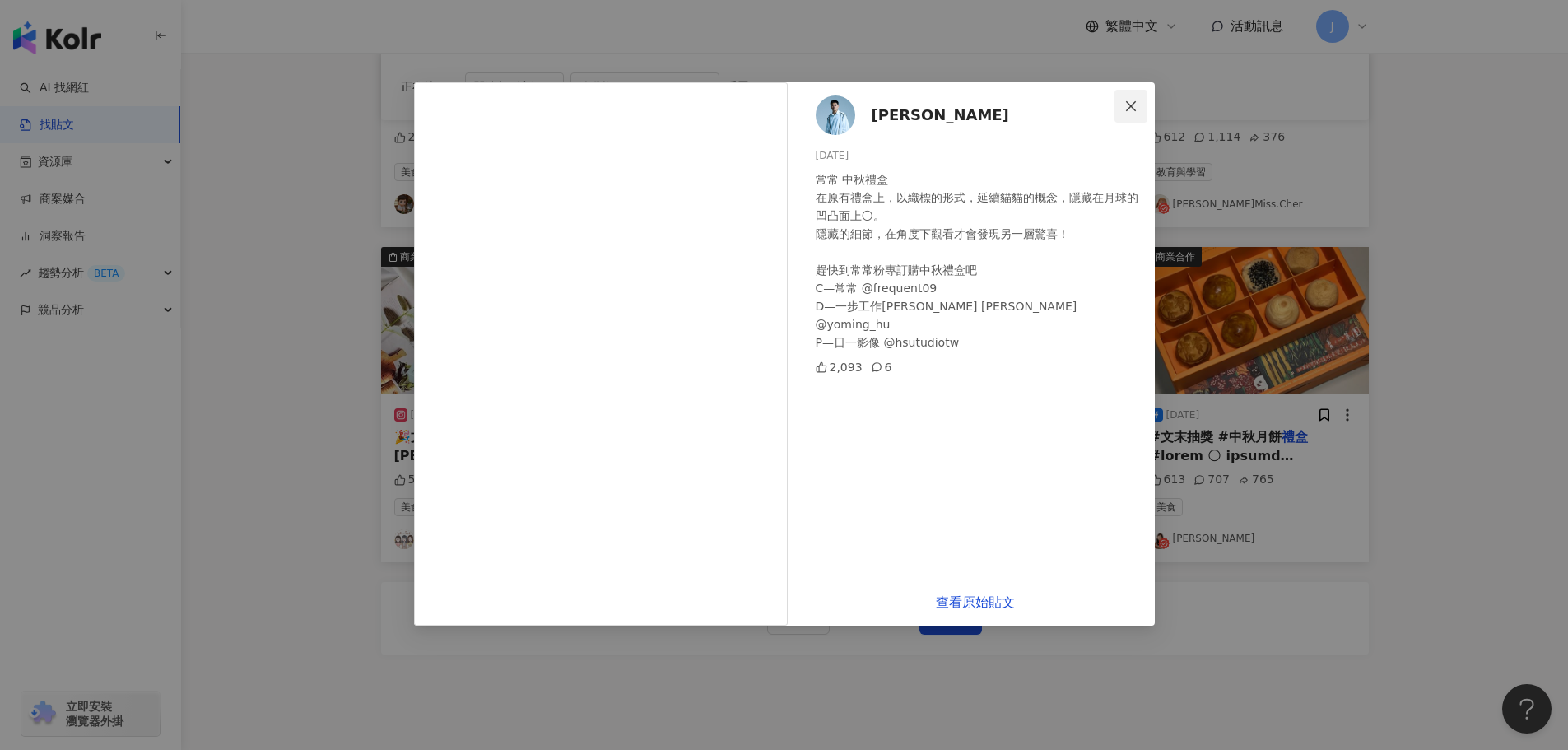
click at [1123, 108] on span "Close" at bounding box center [1130, 105] width 33 height 13
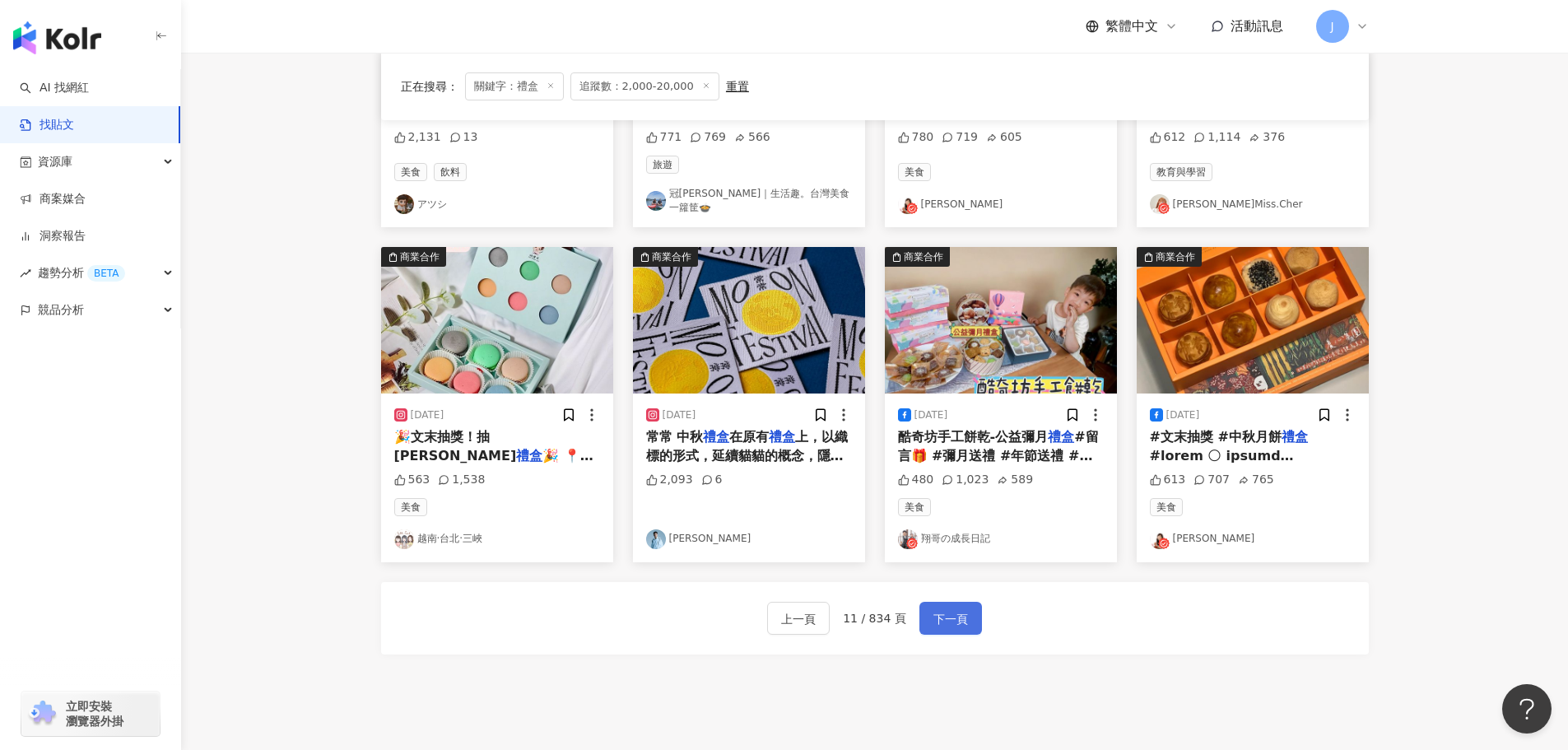
click at [958, 612] on span "下一頁" at bounding box center [950, 619] width 34 height 20
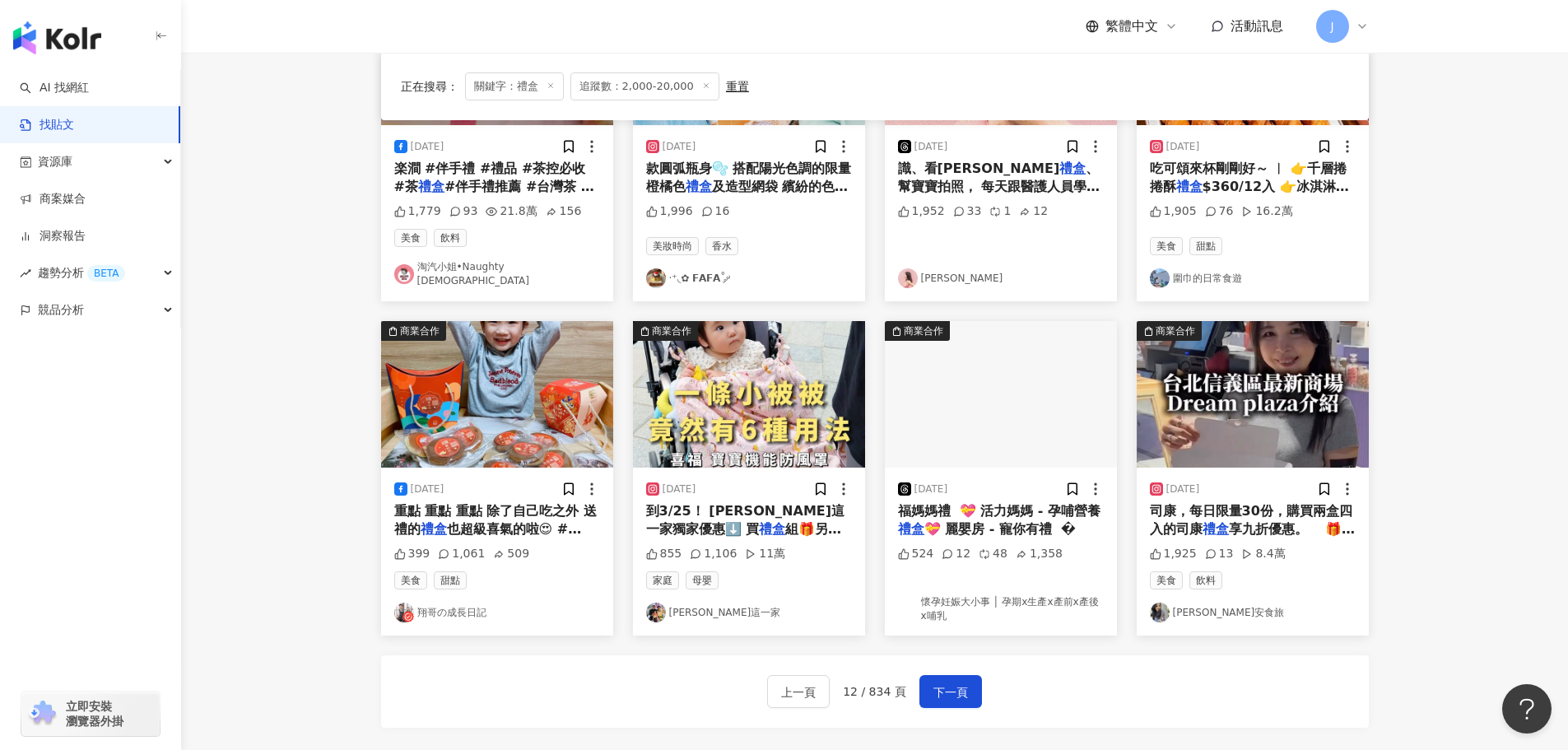
scroll to position [664, 0]
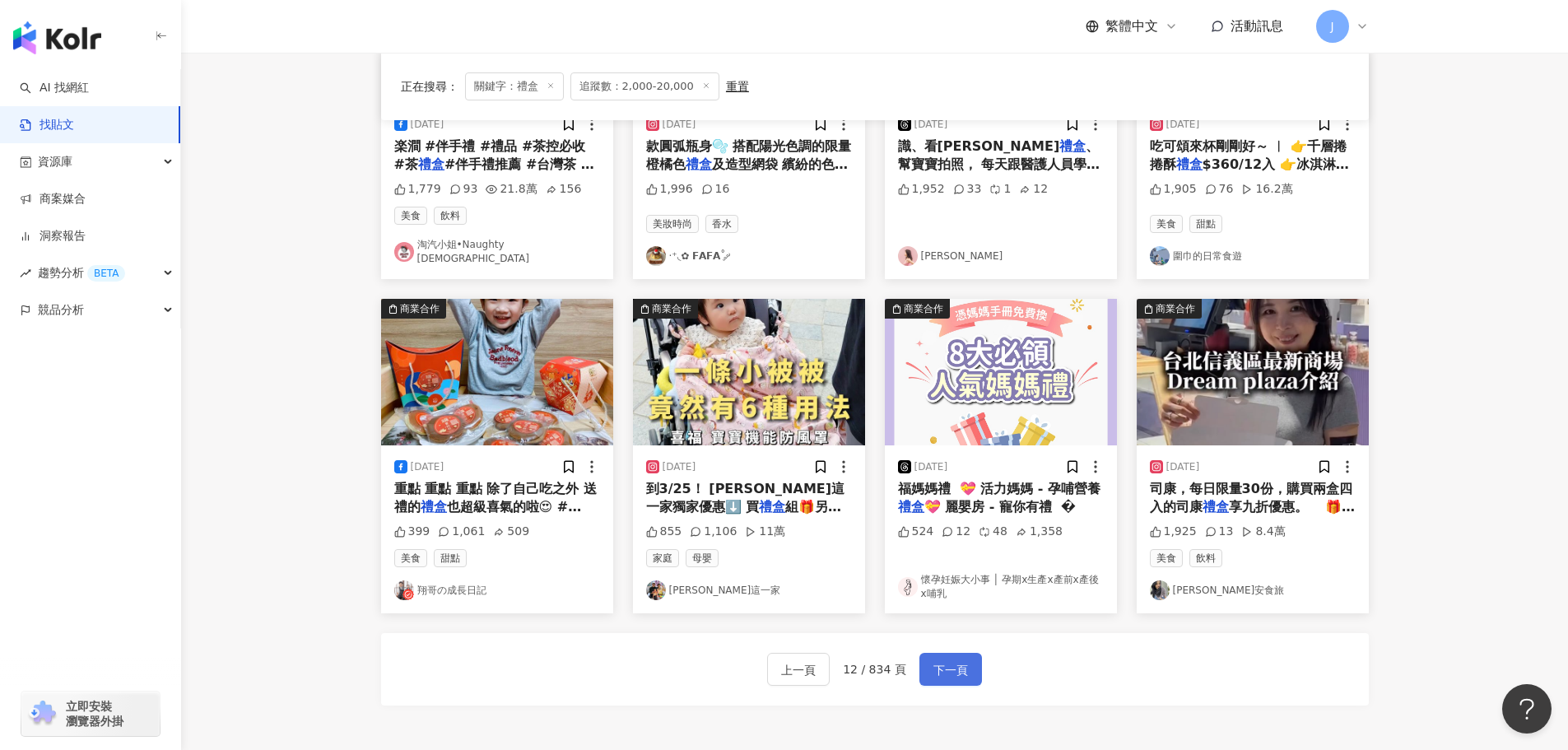
click at [959, 664] on span "下一頁" at bounding box center [950, 670] width 34 height 20
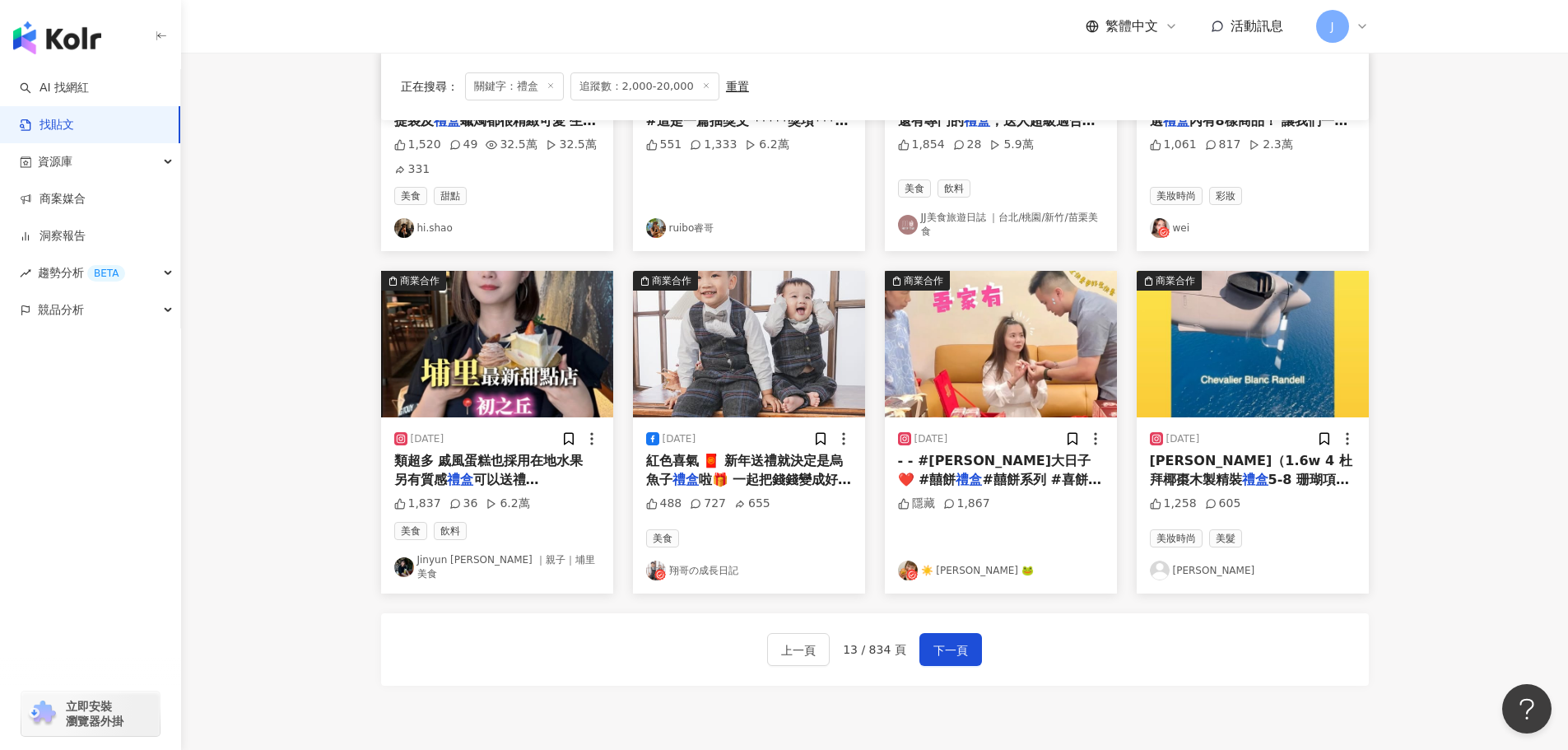
scroll to position [703, 0]
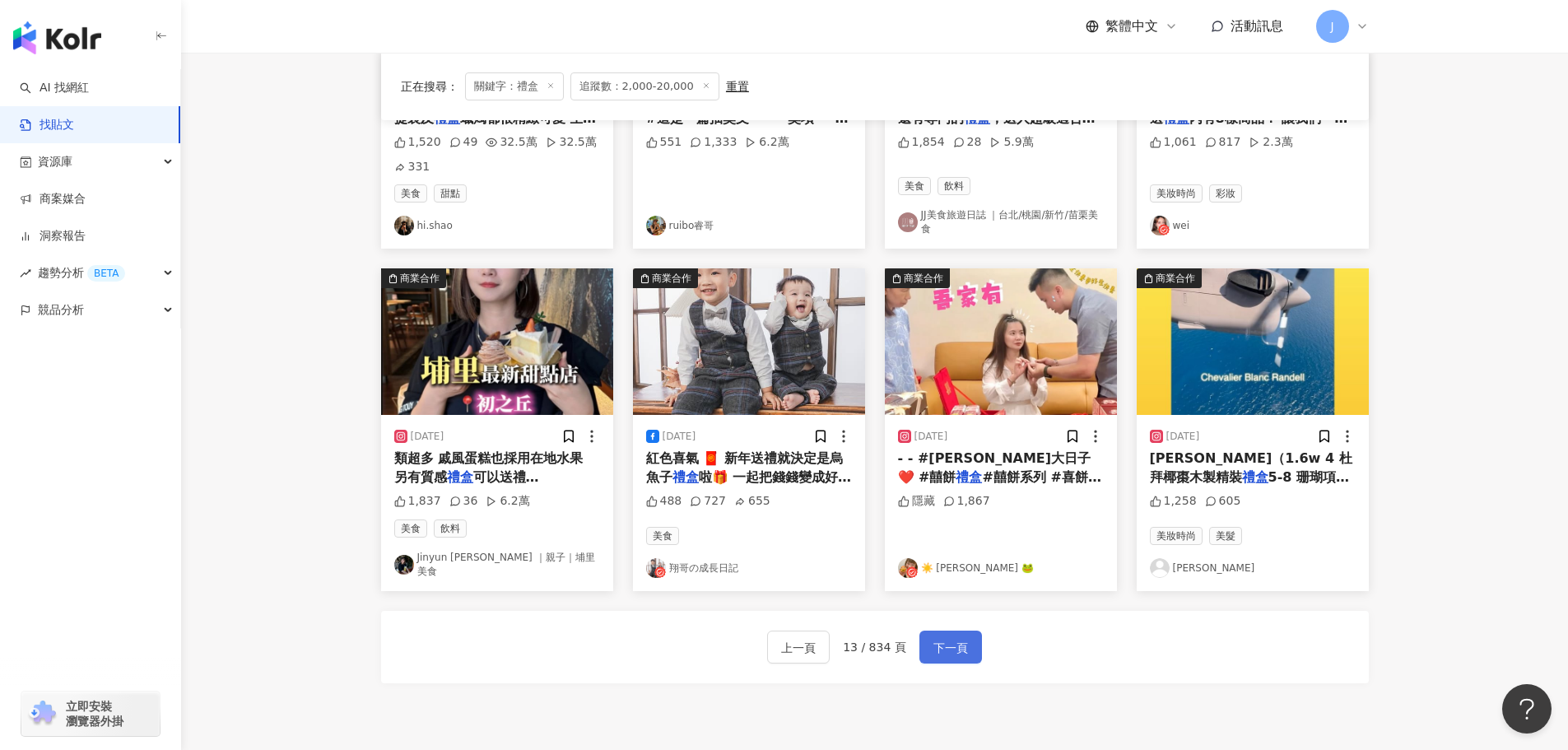
click at [944, 643] on span "下一頁" at bounding box center [950, 648] width 34 height 20
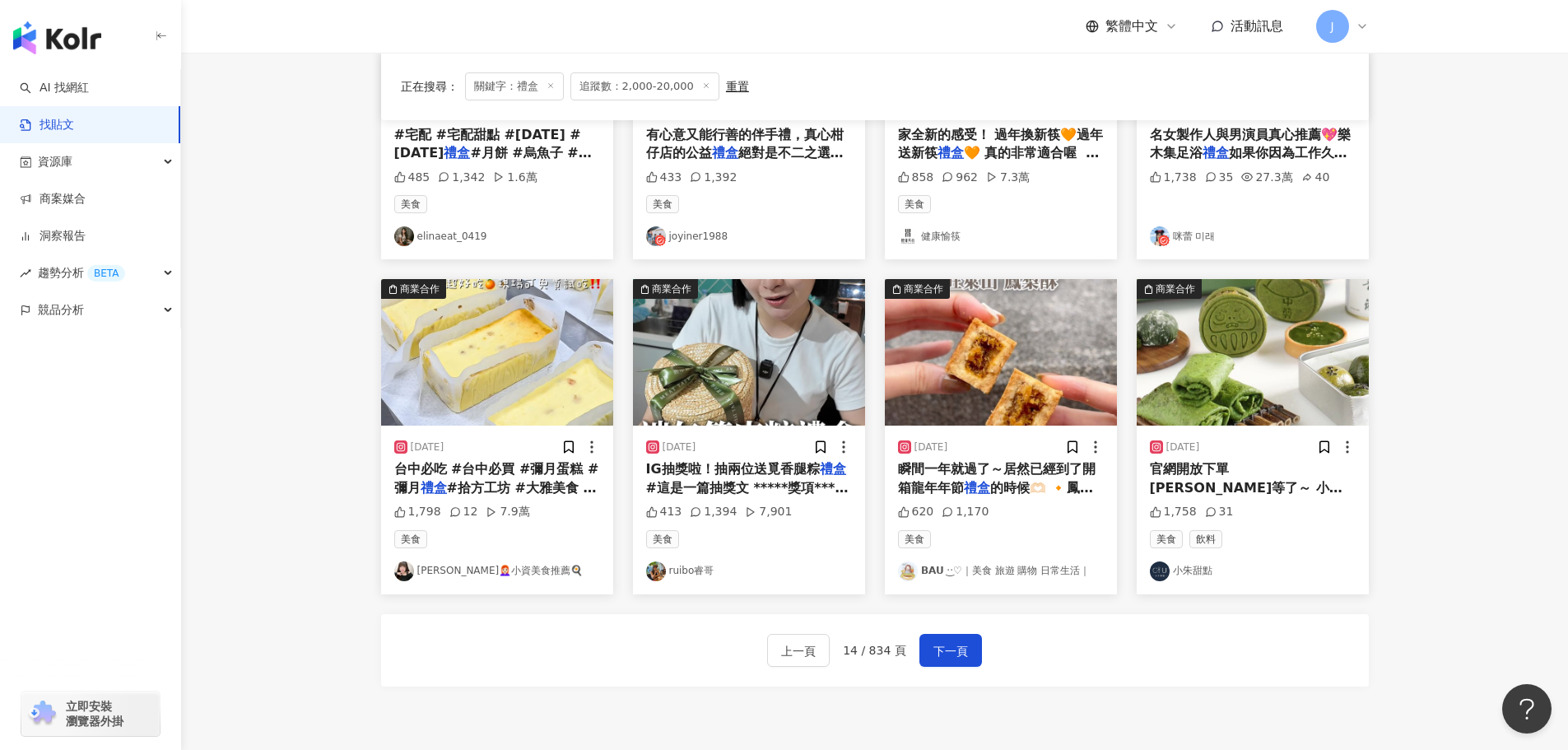
scroll to position [694, 0]
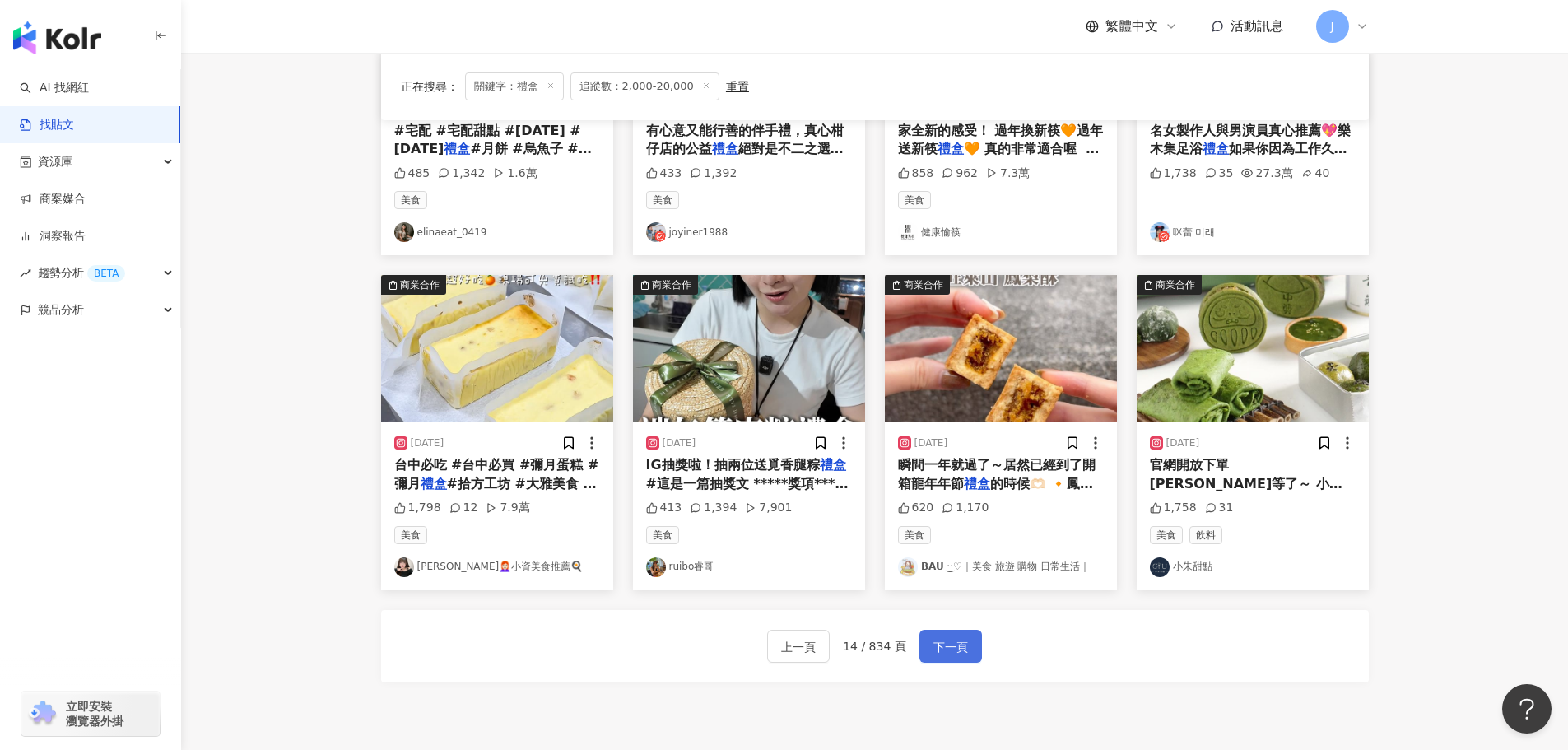
click at [946, 637] on span "下一頁" at bounding box center [950, 647] width 34 height 20
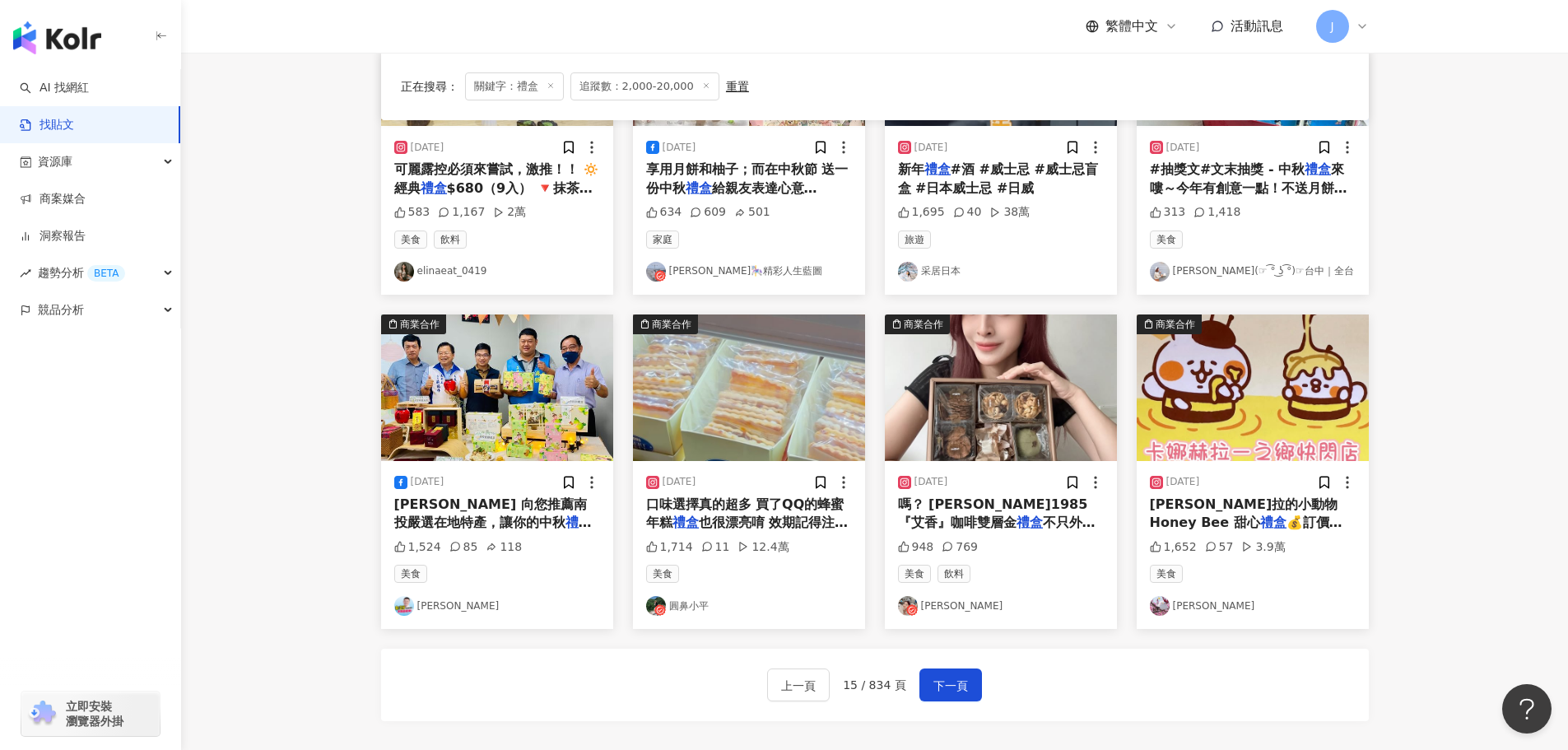
scroll to position [637, 0]
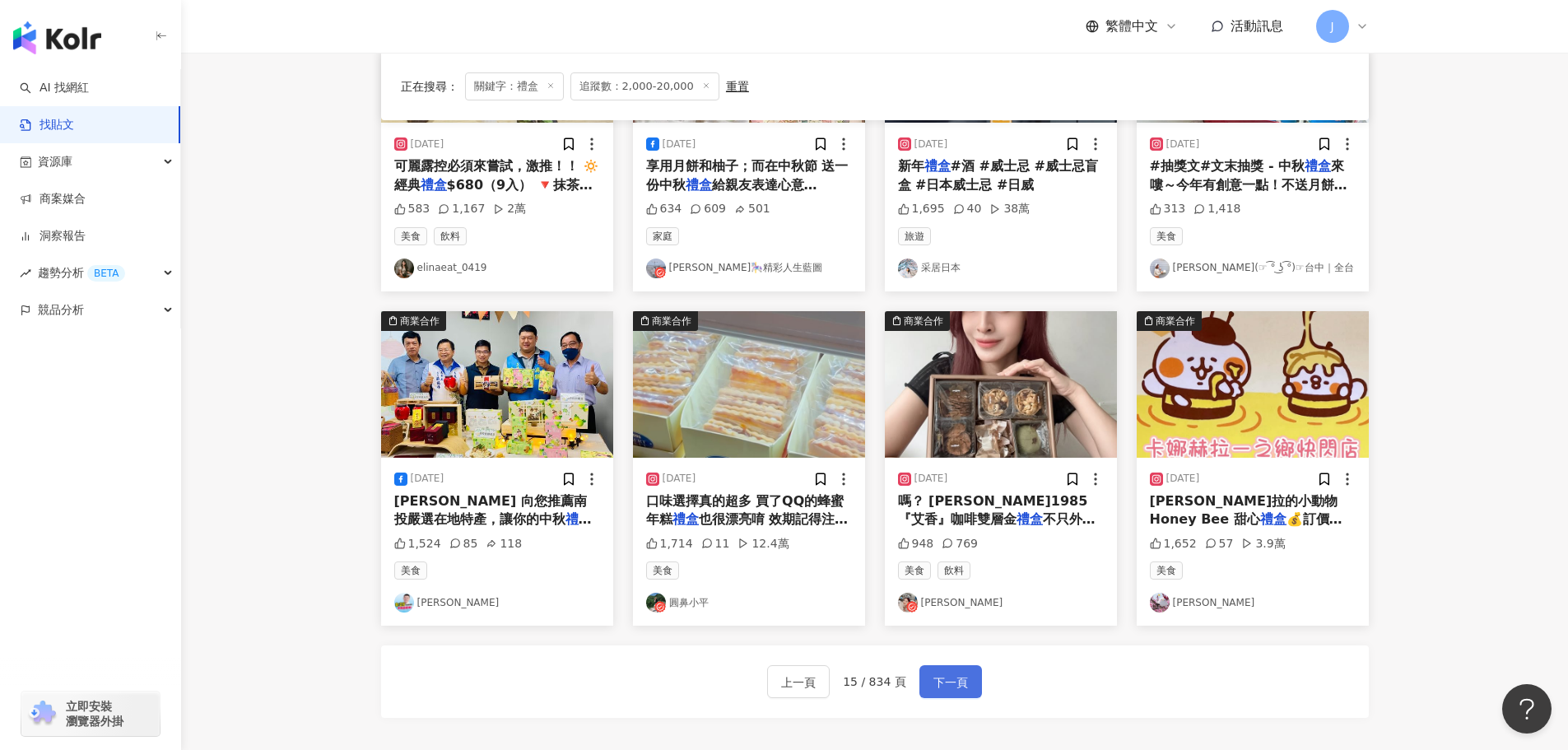
click at [960, 677] on span "下一頁" at bounding box center [950, 682] width 34 height 20
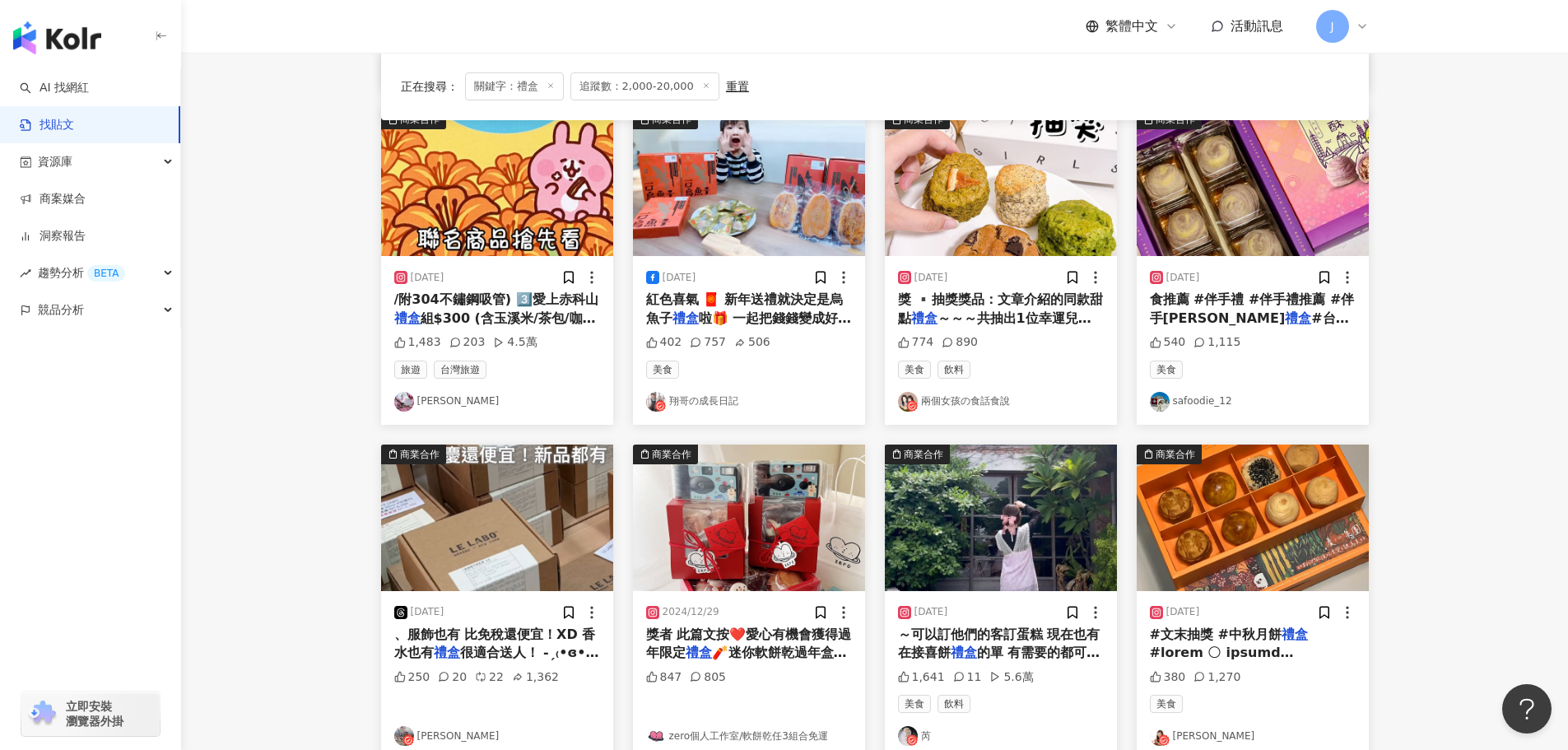
scroll to position [617, 0]
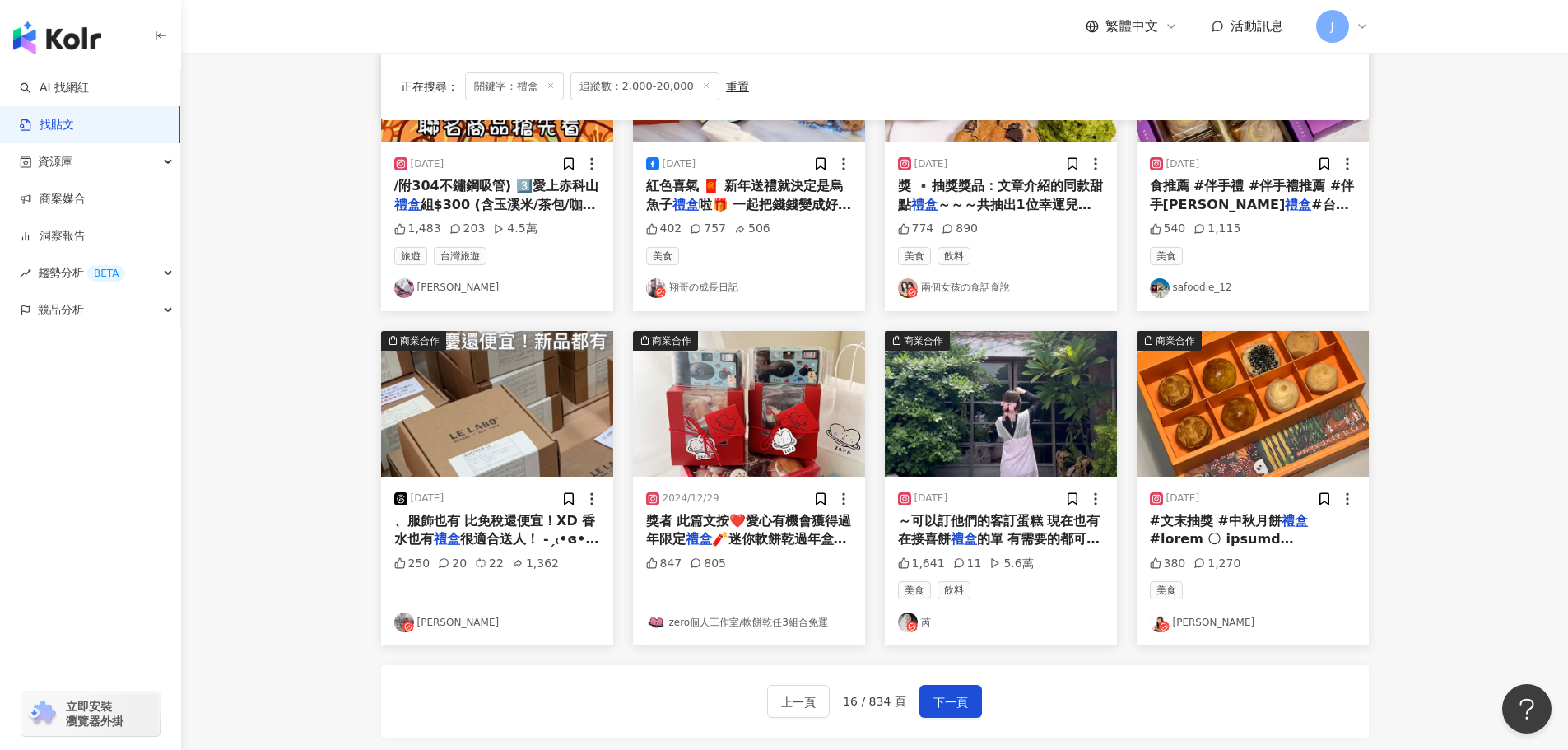
click at [976, 528] on span "～可以訂他們的客訂蛋糕 現在也有在接喜餅" at bounding box center [998, 529] width 202 height 34
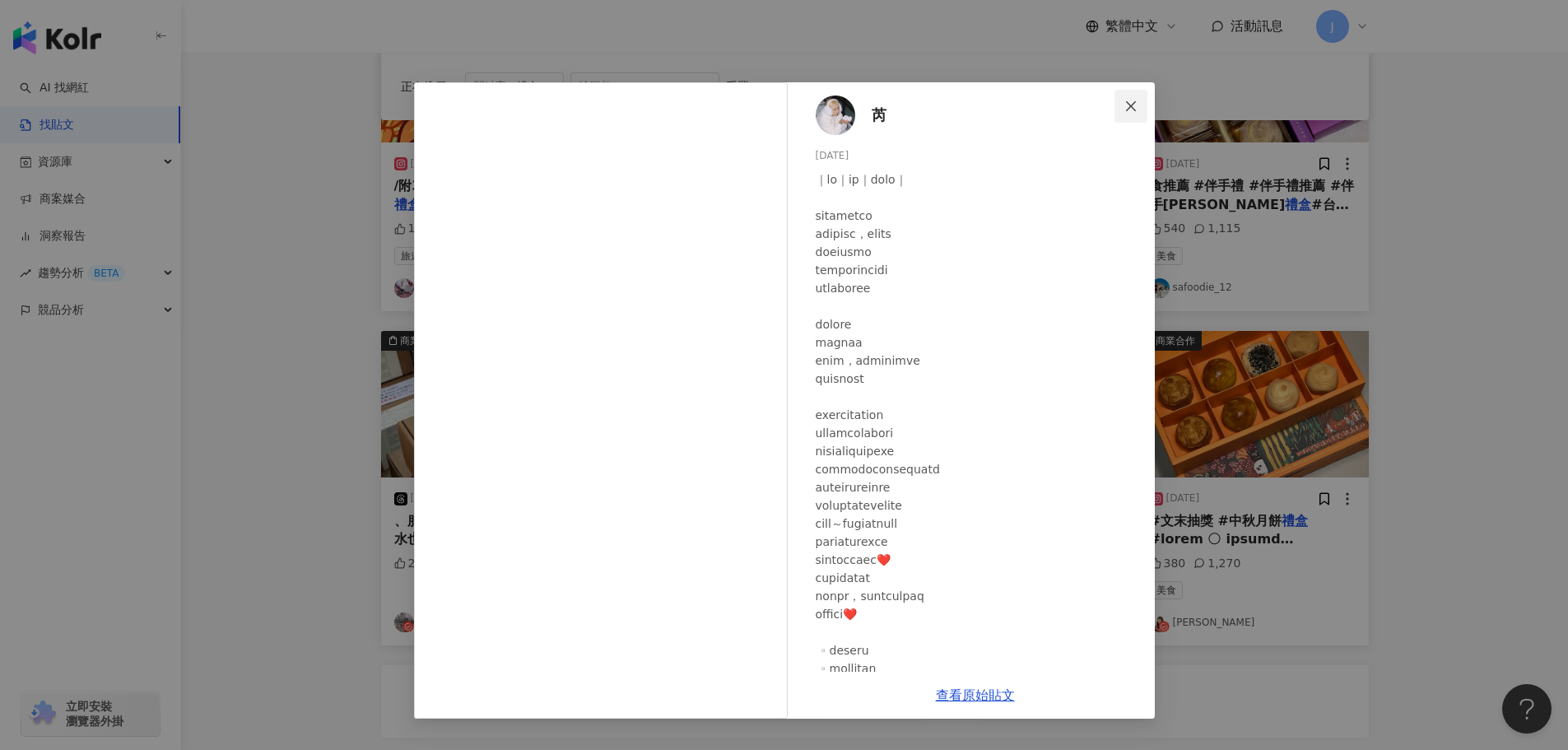
click at [1126, 102] on icon "close" at bounding box center [1130, 105] width 13 height 13
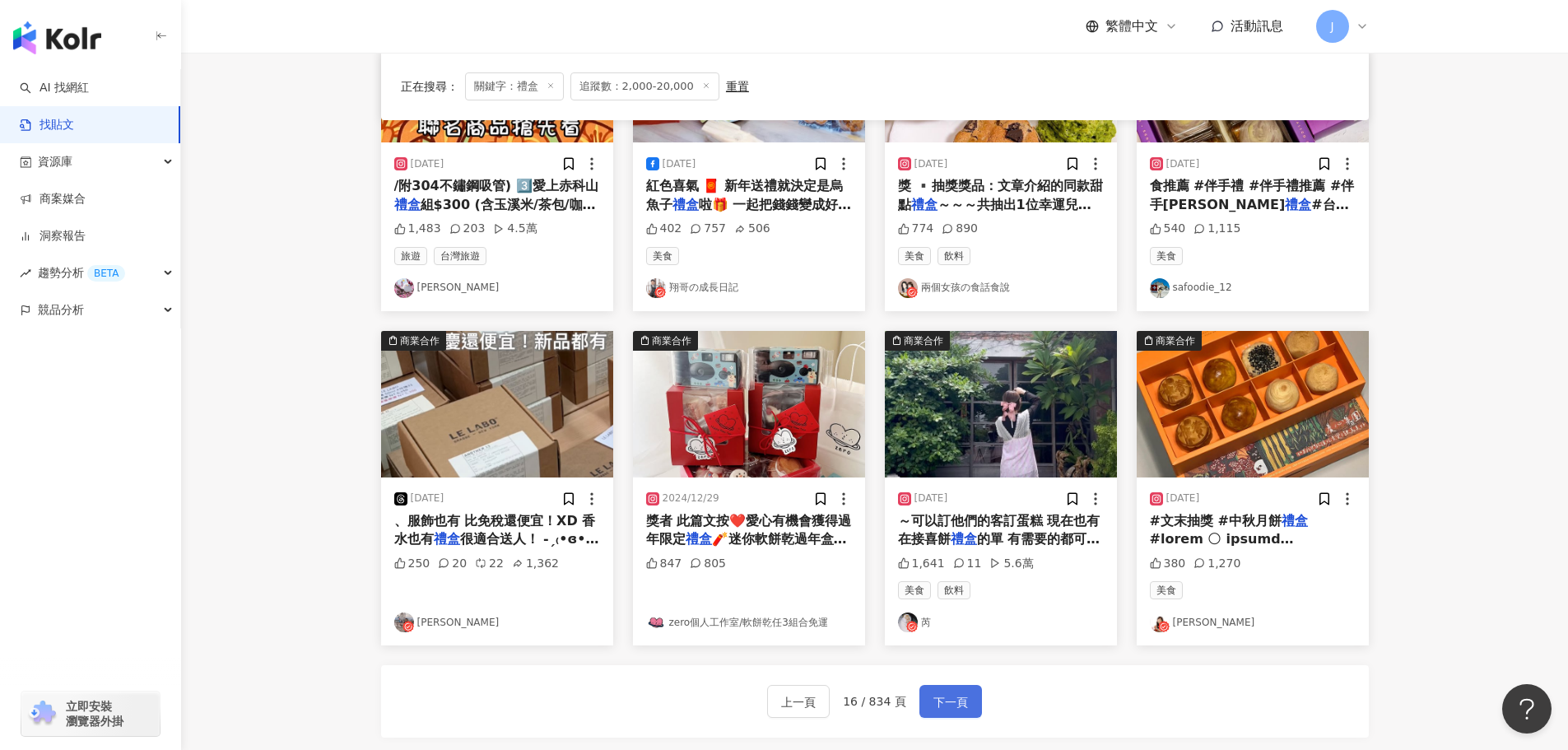
click at [933, 704] on span "下一頁" at bounding box center [950, 702] width 34 height 20
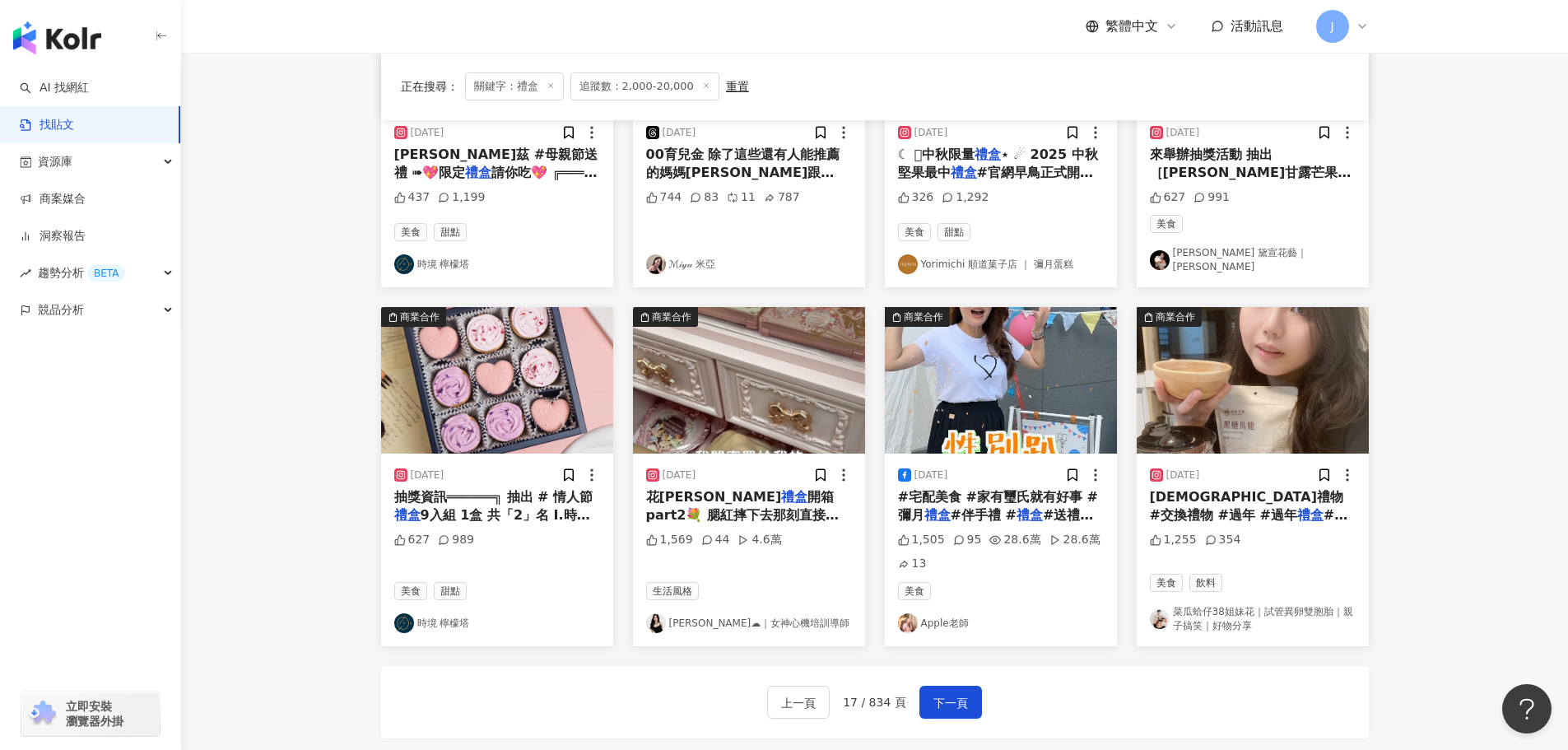
scroll to position [669, 0]
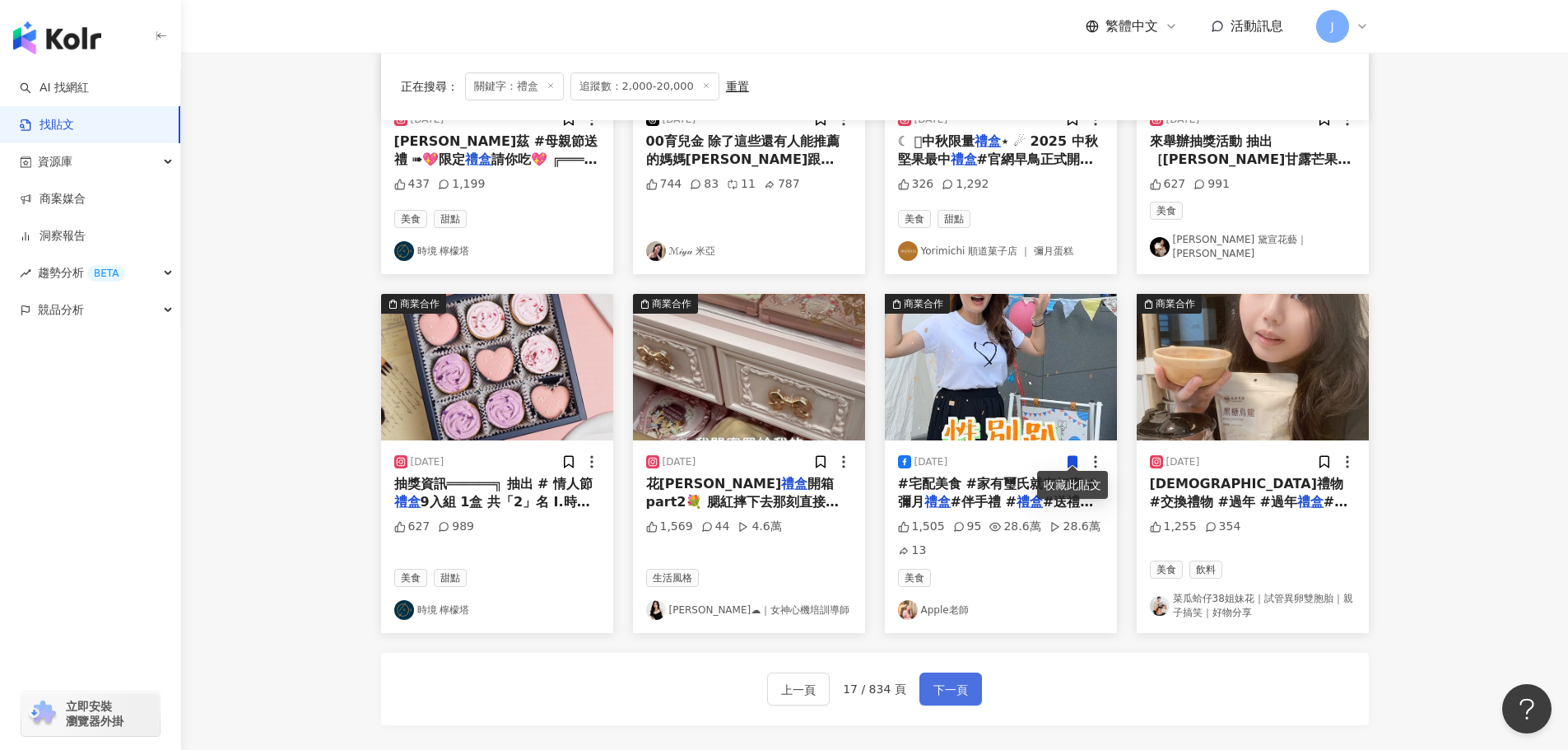
click at [948, 686] on span "下一頁" at bounding box center [950, 690] width 34 height 20
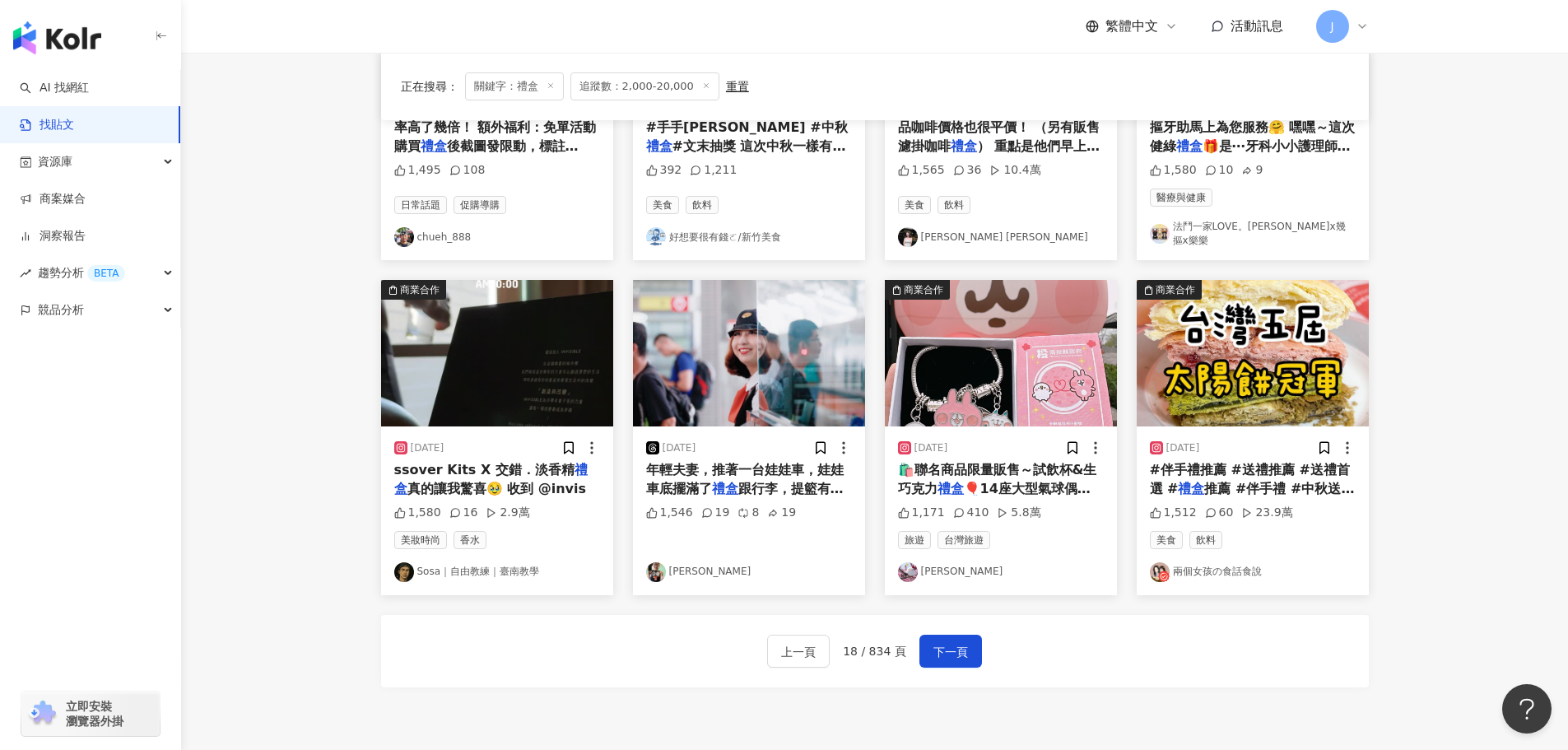
scroll to position [682, 0]
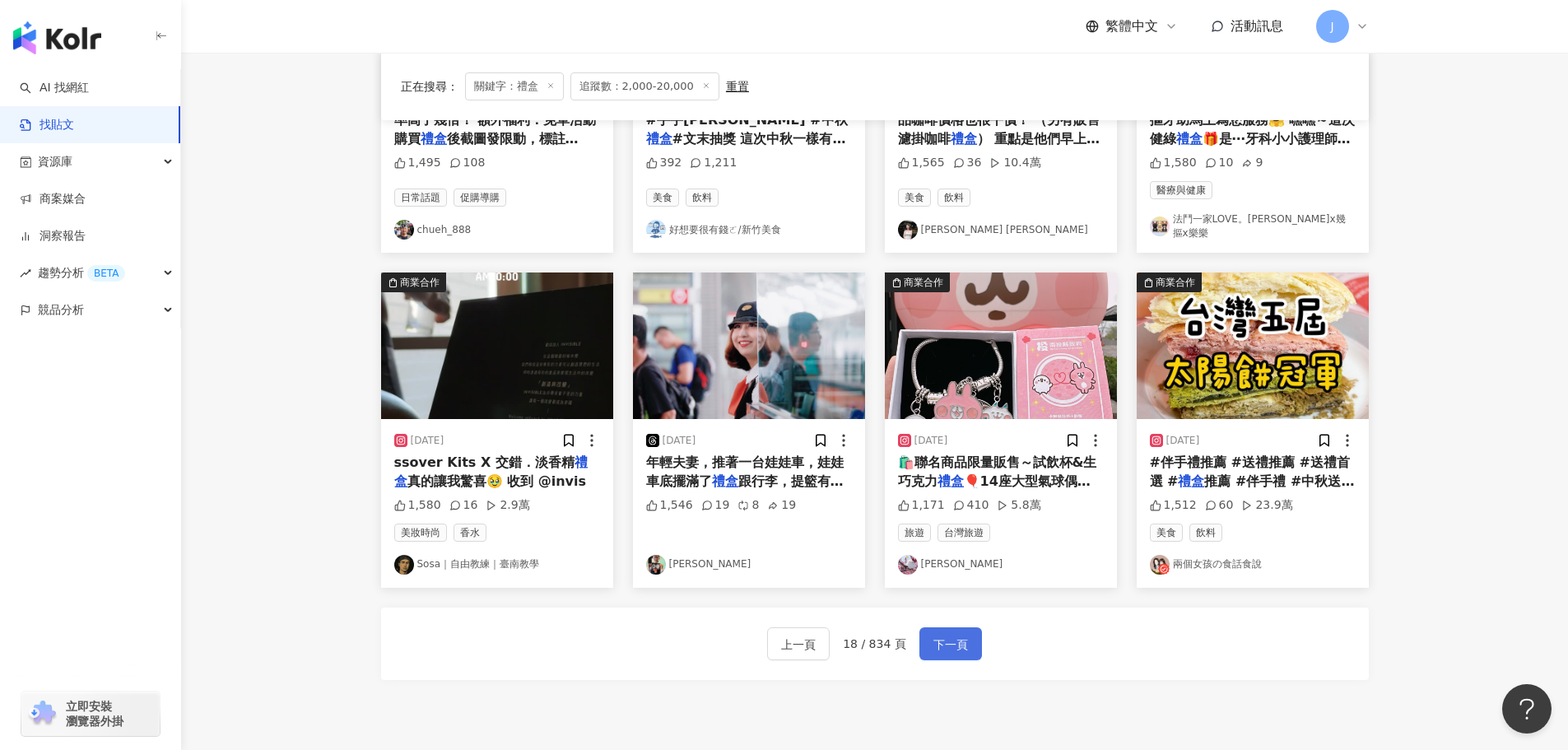
click at [934, 635] on span "下一頁" at bounding box center [950, 645] width 34 height 20
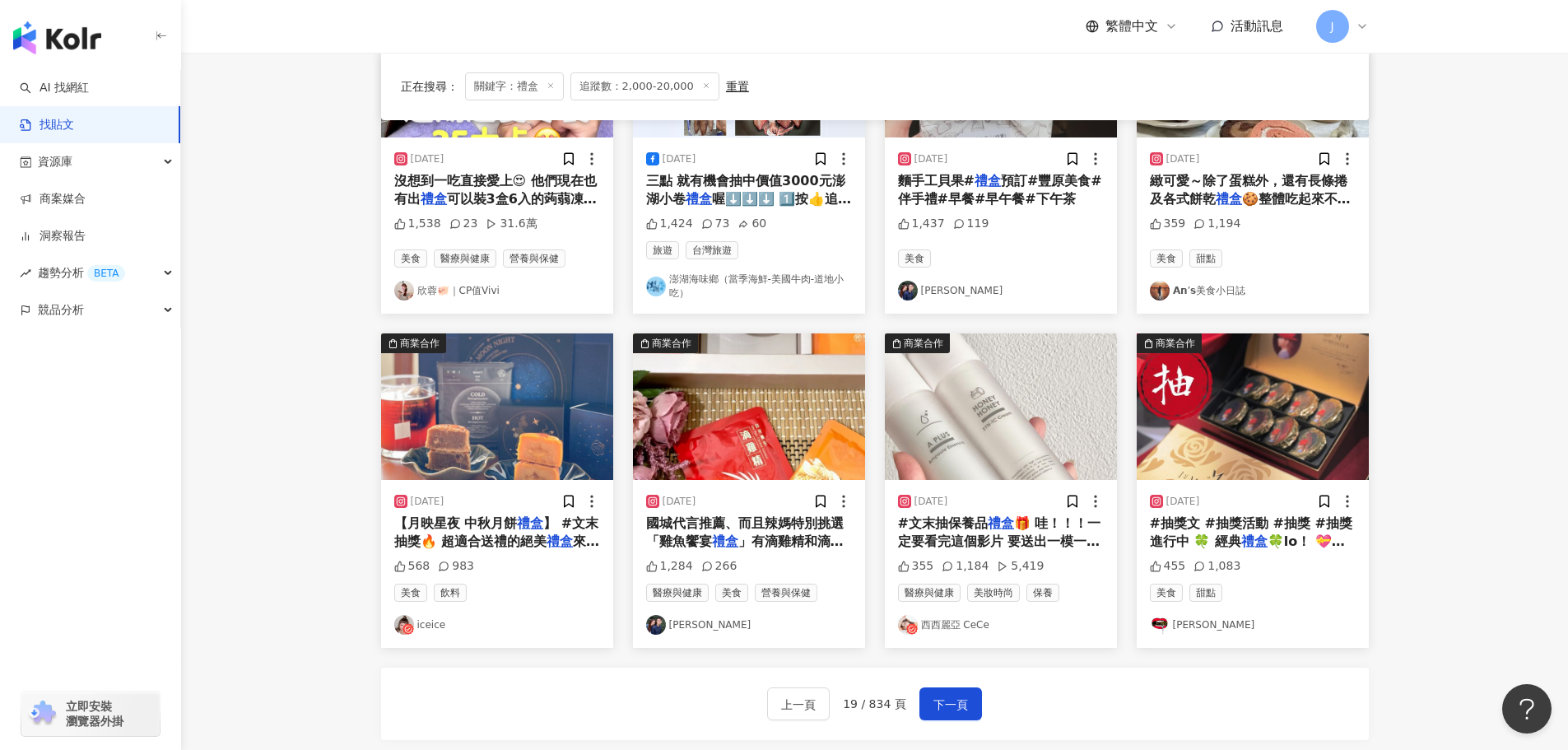
scroll to position [636, 0]
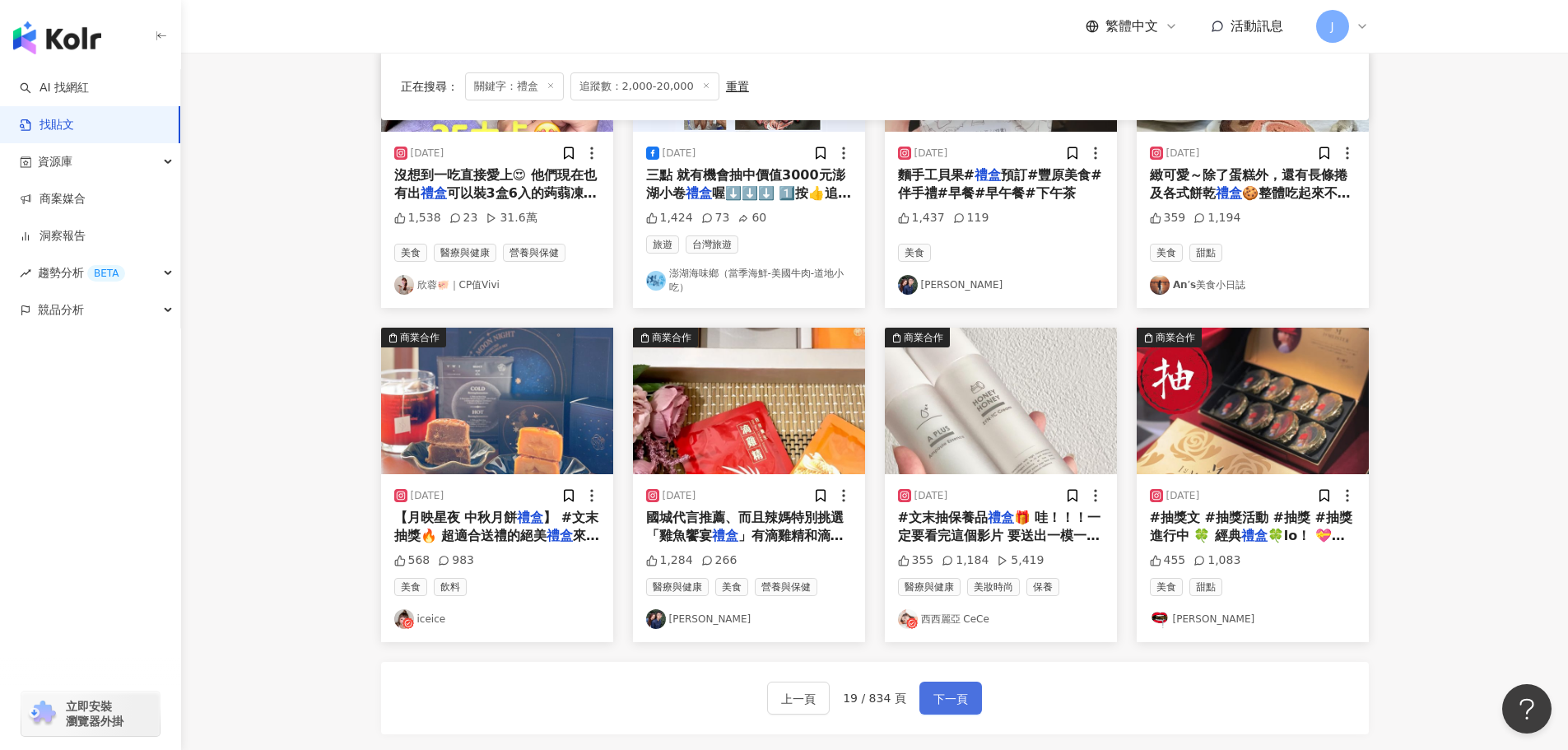
click at [938, 697] on span "下一頁" at bounding box center [950, 699] width 34 height 20
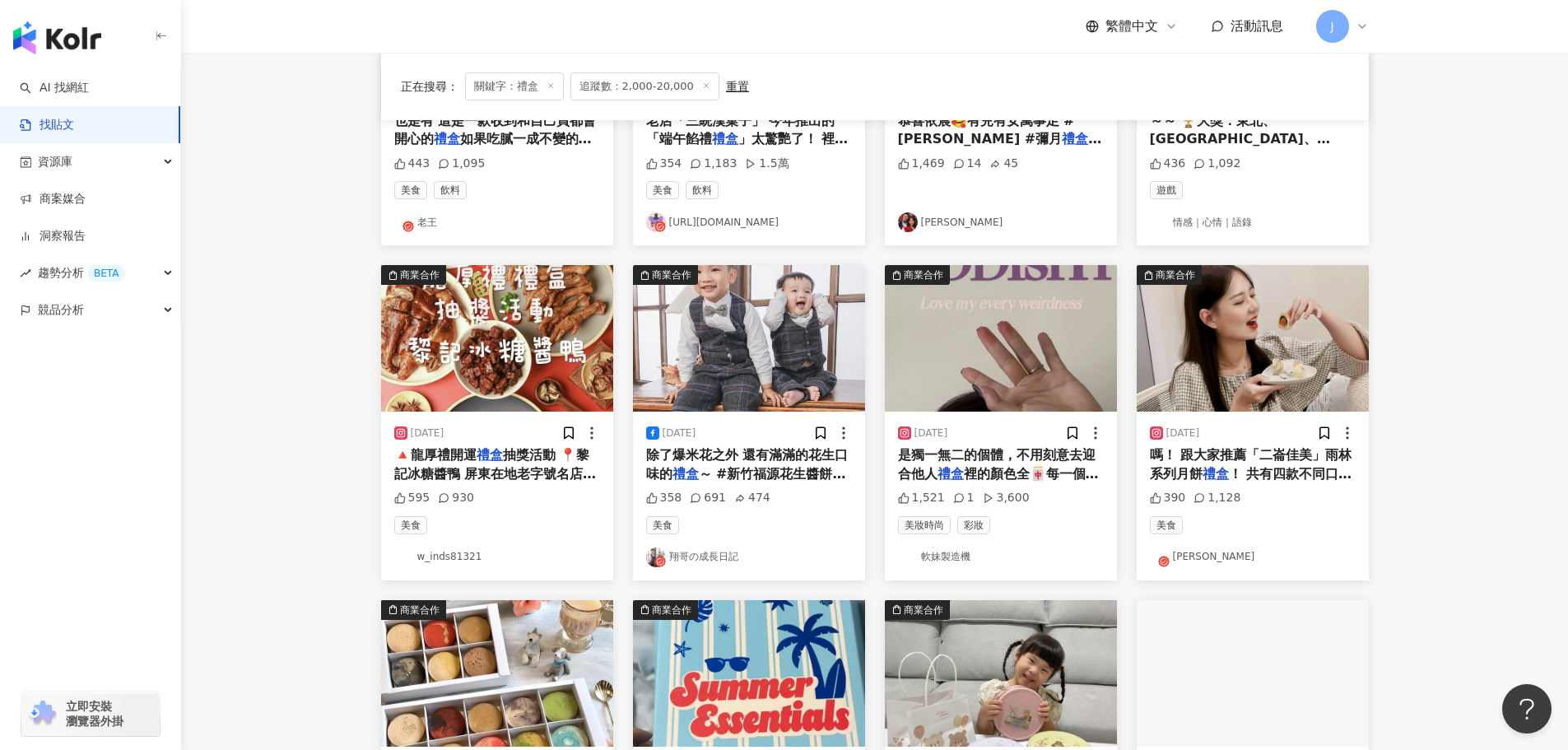
scroll to position [337, 0]
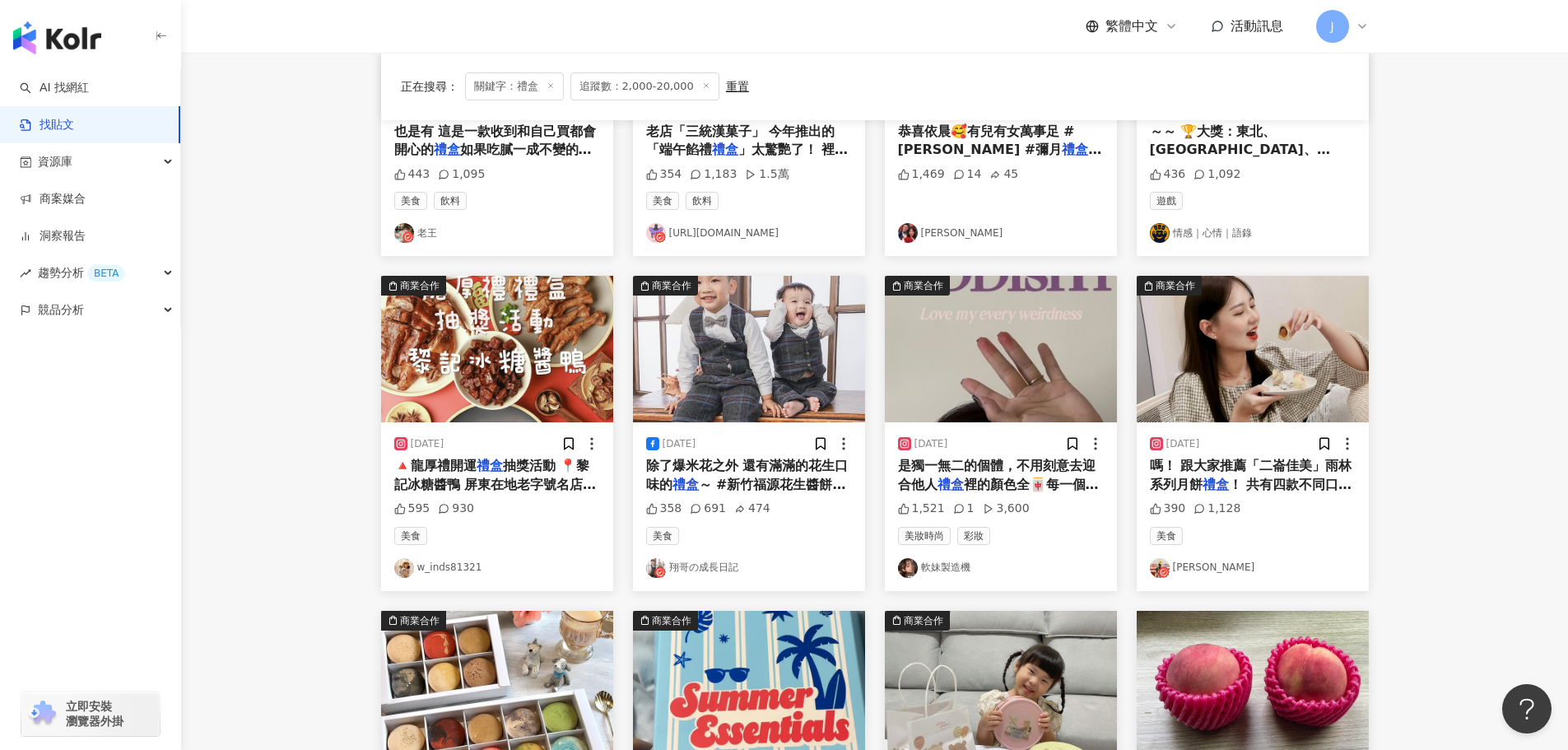
click at [1220, 495] on div "2024/8/19 嗎！ 跟大家推薦「二崙佳美」雨林系列月餅 禮盒 ！ 共有四款不同口味的月餅：充滿堅 390 1,128 美食 萬wang" at bounding box center [1253, 506] width 233 height 168
click at [1216, 484] on mark "禮盒" at bounding box center [1215, 485] width 27 height 16
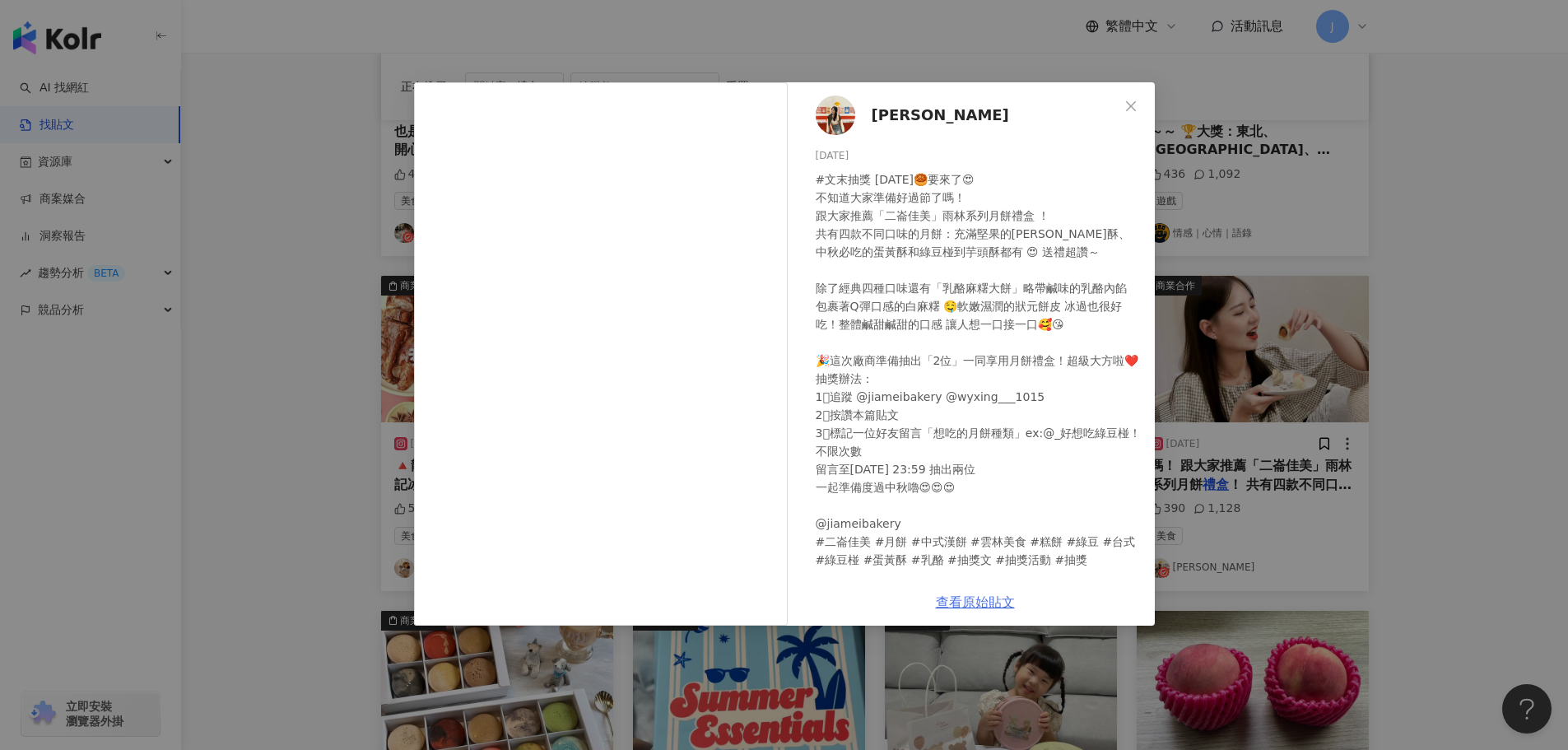
click at [971, 602] on link "查看原始貼文" at bounding box center [976, 602] width 79 height 16
click at [1125, 102] on icon "close" at bounding box center [1130, 105] width 13 height 13
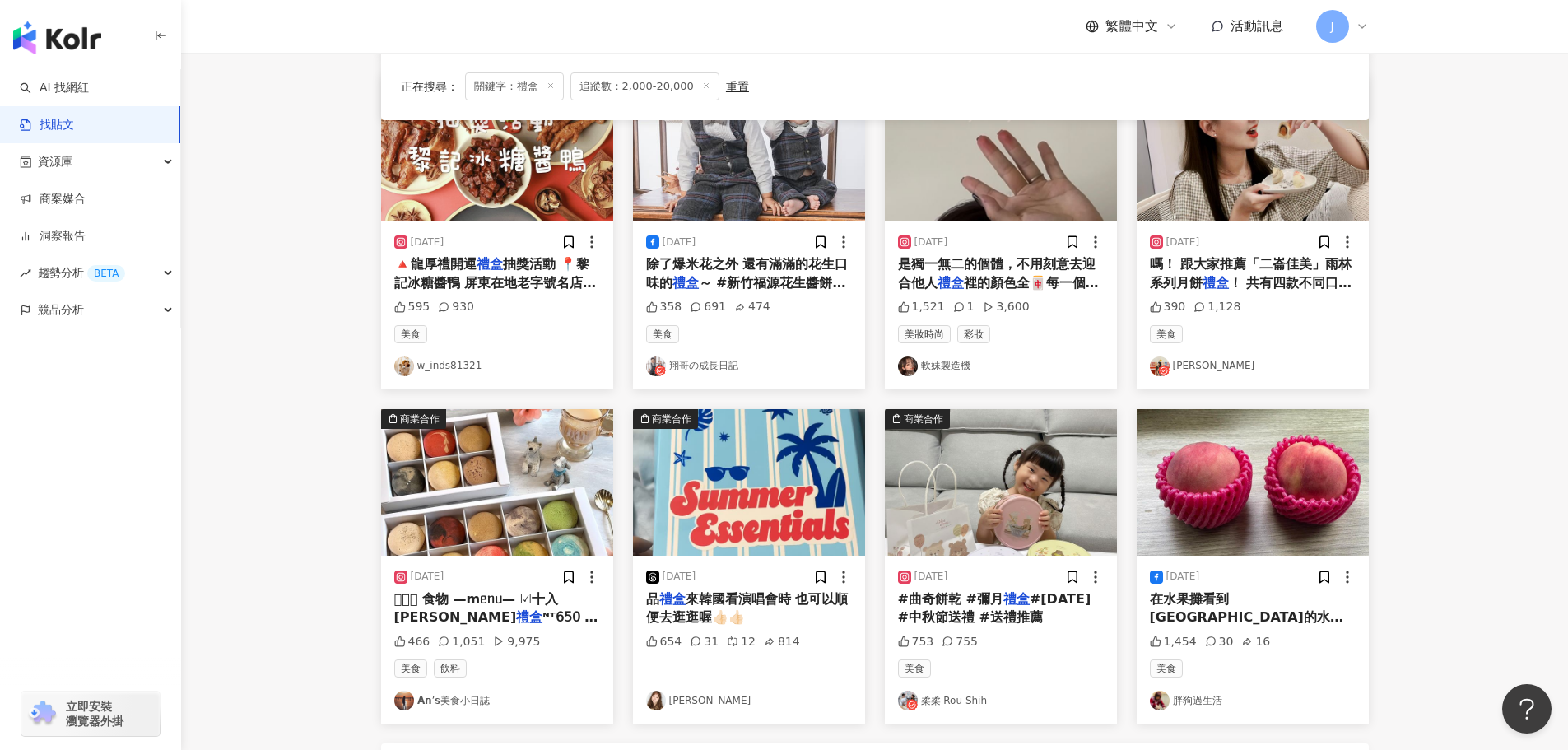
scroll to position [674, 0]
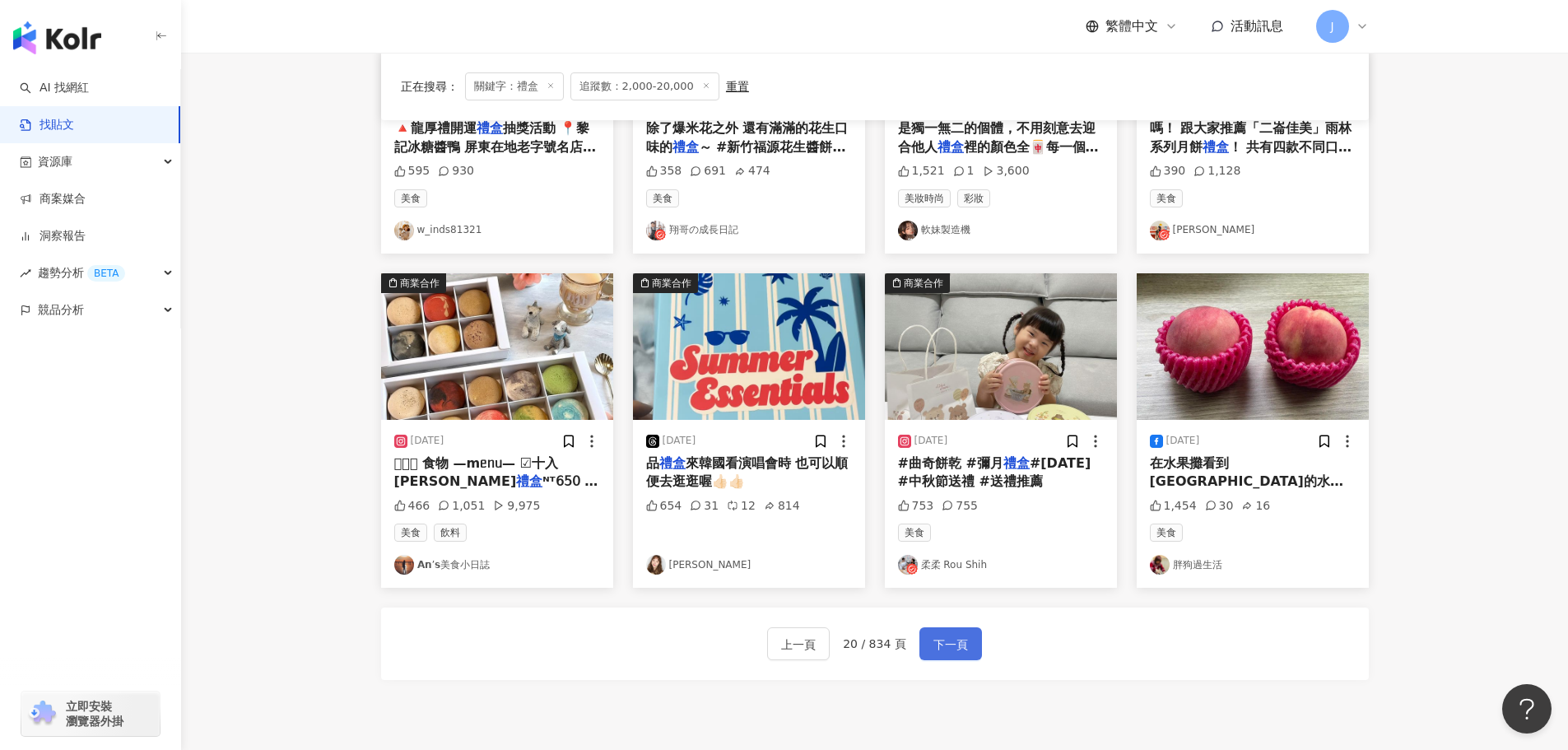
click at [952, 642] on span "下一頁" at bounding box center [950, 645] width 34 height 20
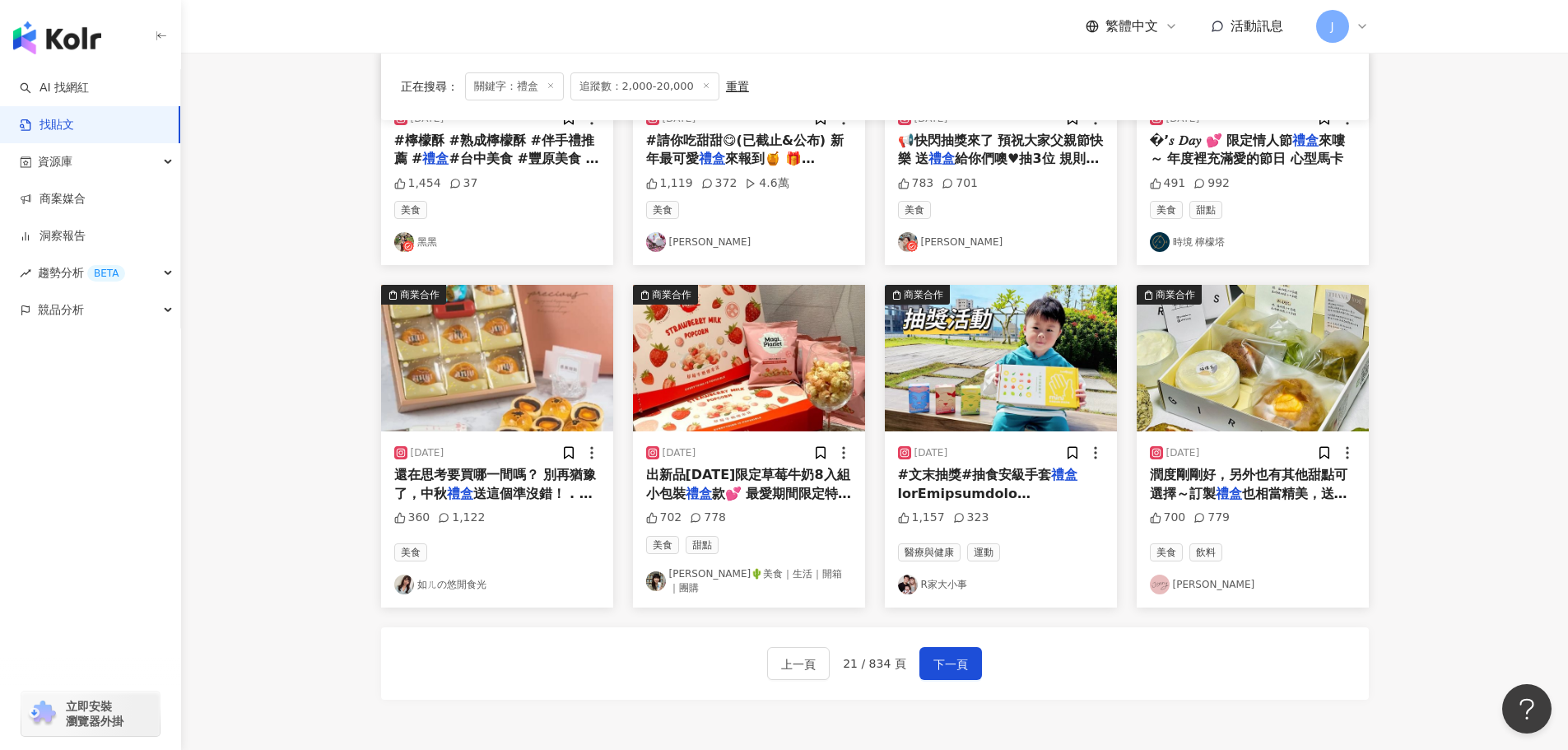
scroll to position [685, 0]
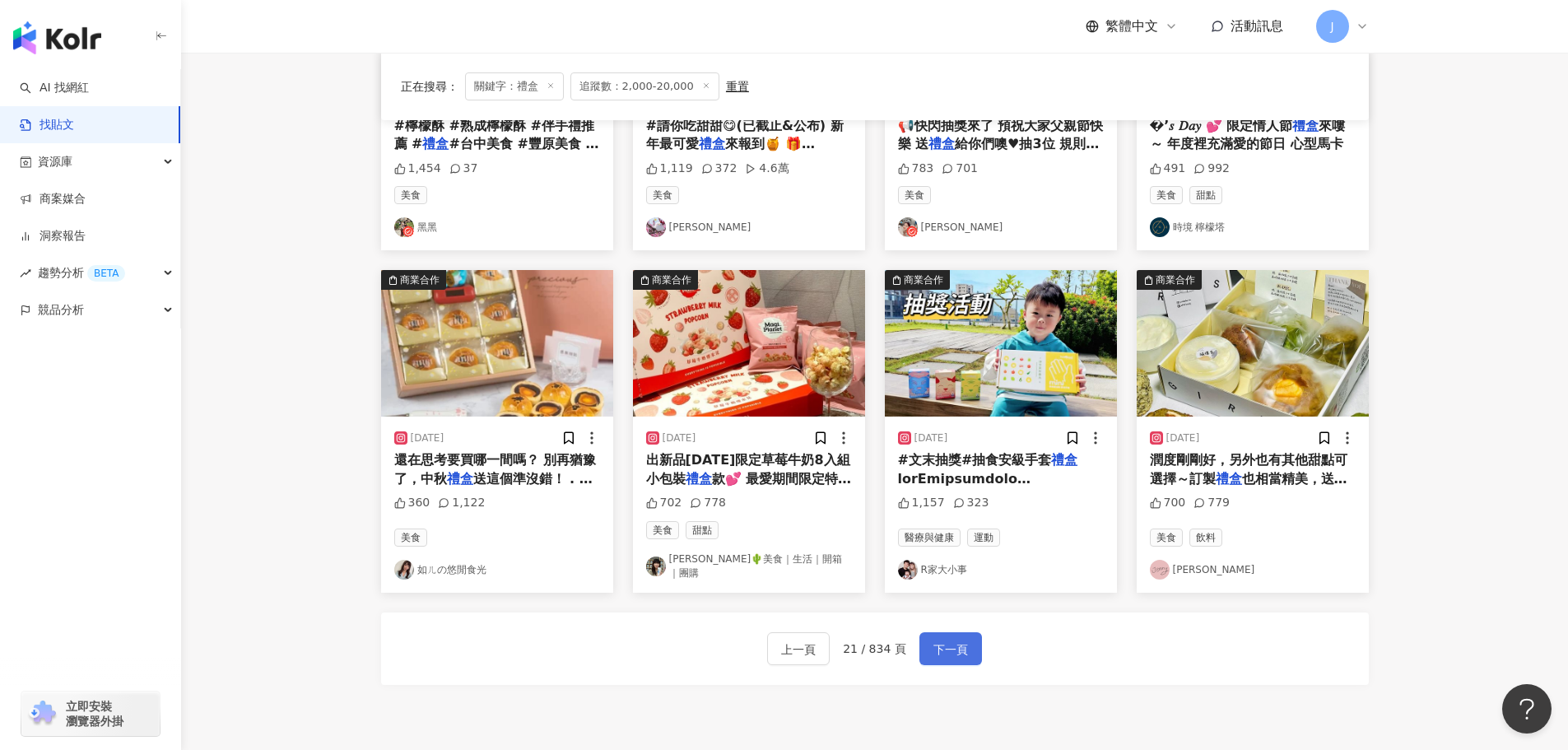
click at [952, 640] on span "下一頁" at bounding box center [950, 649] width 34 height 20
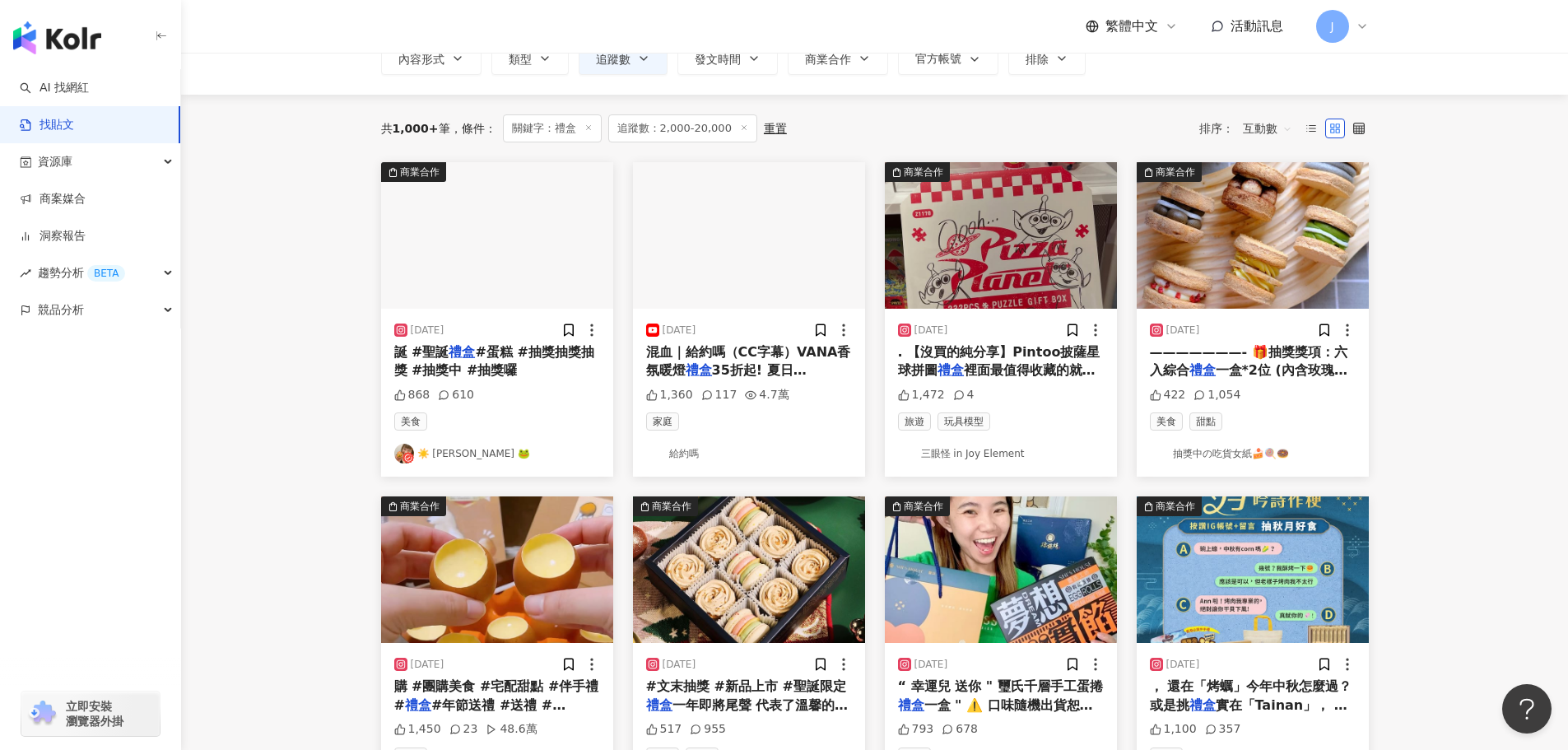
scroll to position [129, 0]
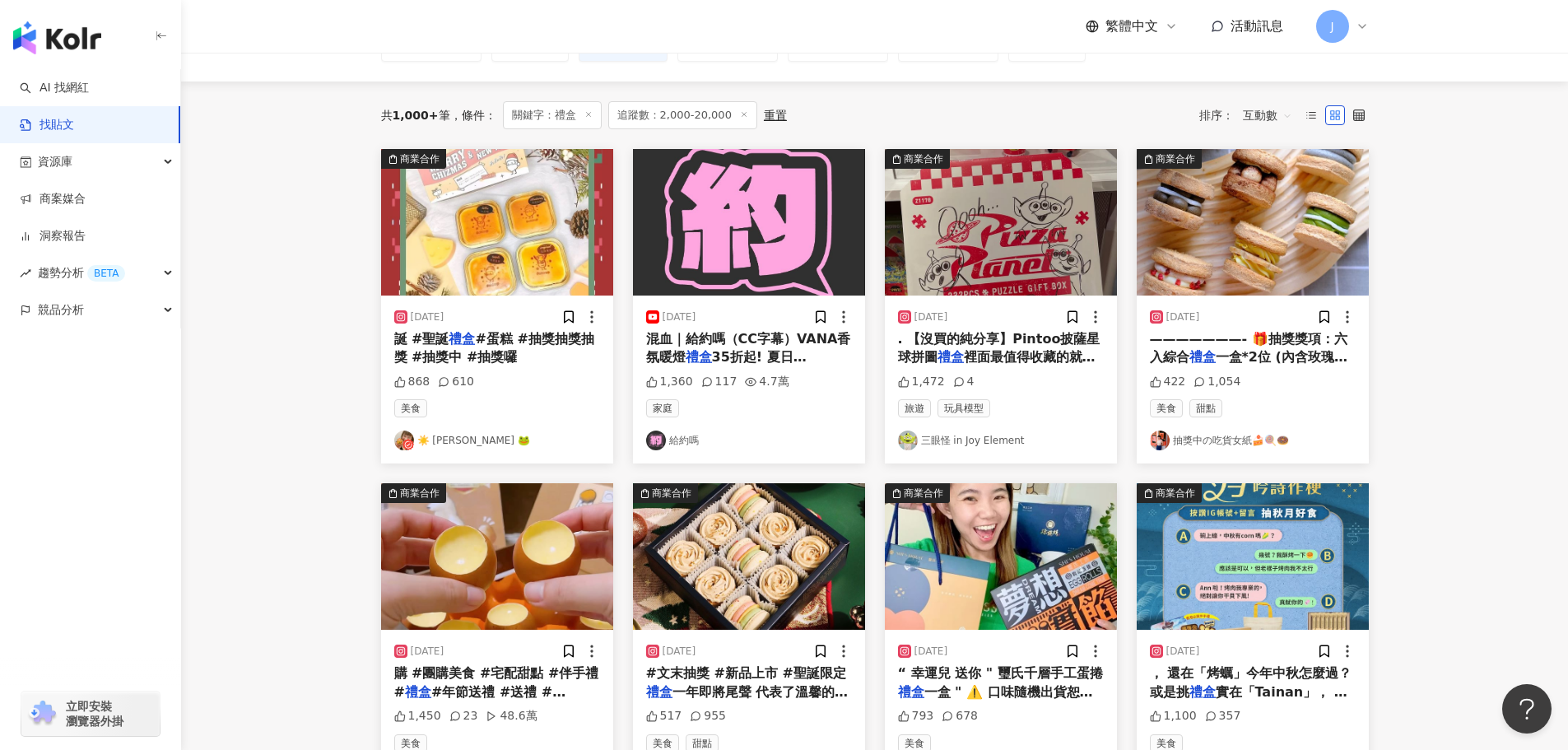
click at [1274, 363] on span "一盒*2位 (內含玫瑰荔枝覆盆子以外" at bounding box center [1249, 366] width 197 height 34
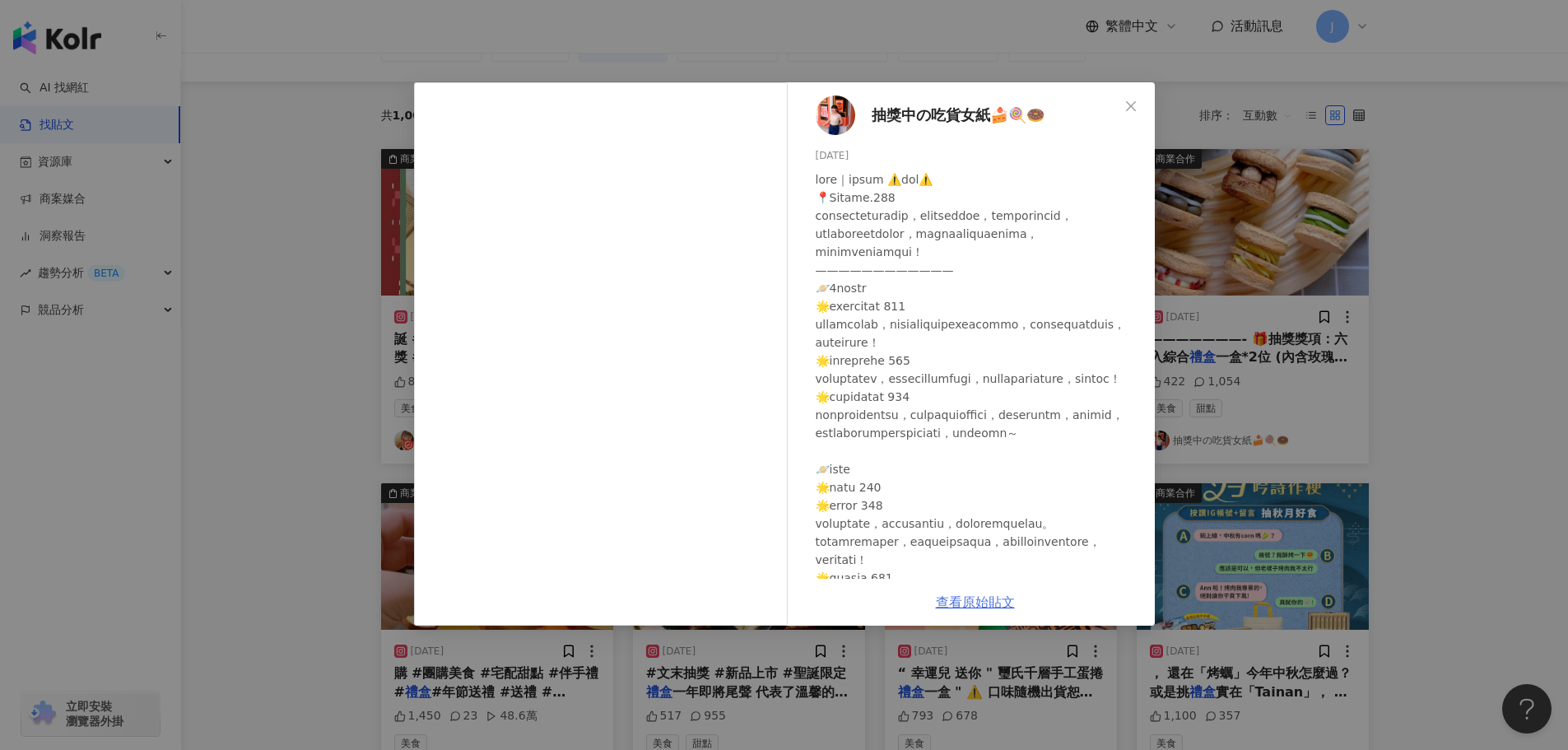
click at [960, 599] on link "查看原始貼文" at bounding box center [976, 602] width 79 height 16
click at [1133, 100] on icon "close" at bounding box center [1130, 105] width 13 height 13
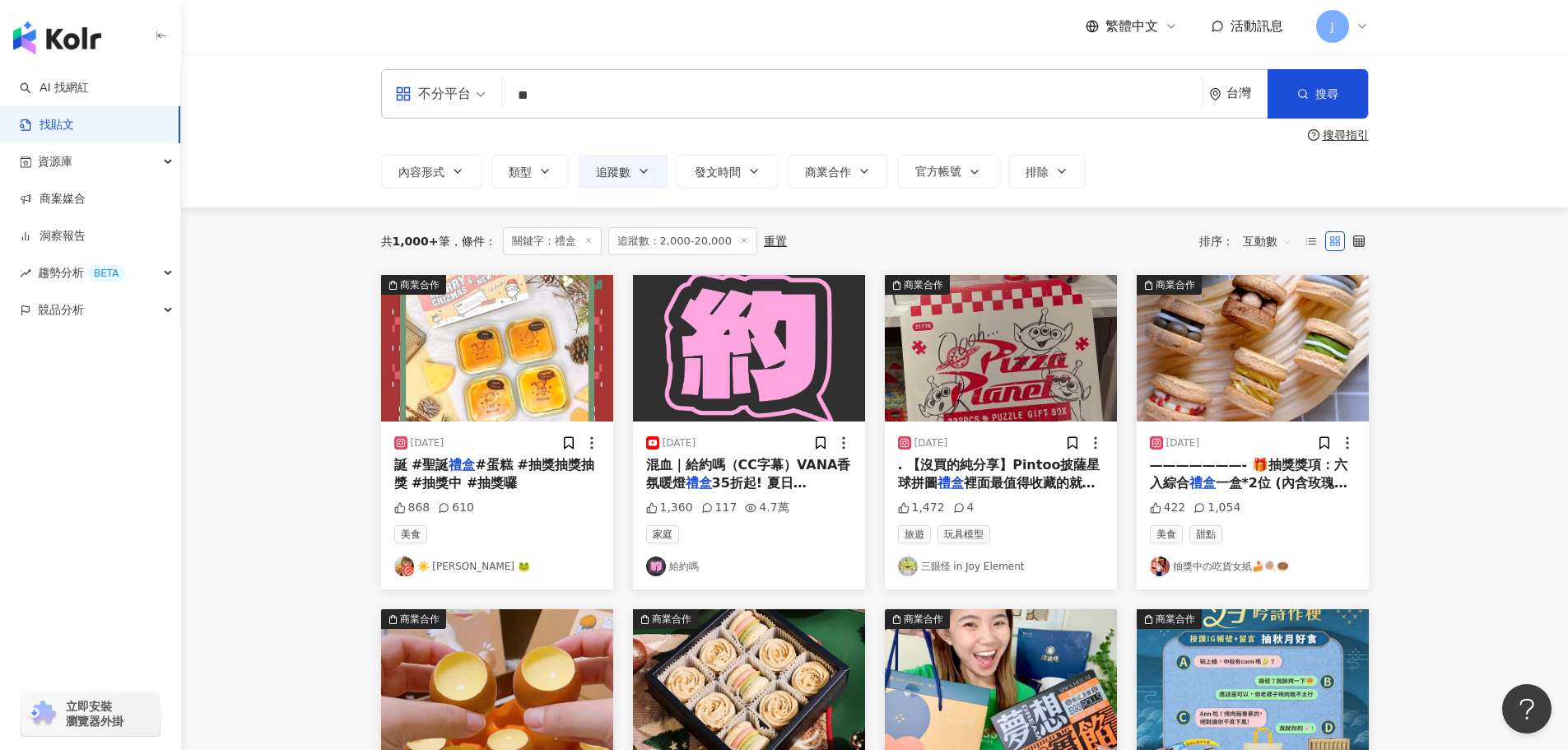
scroll to position [0, 0]
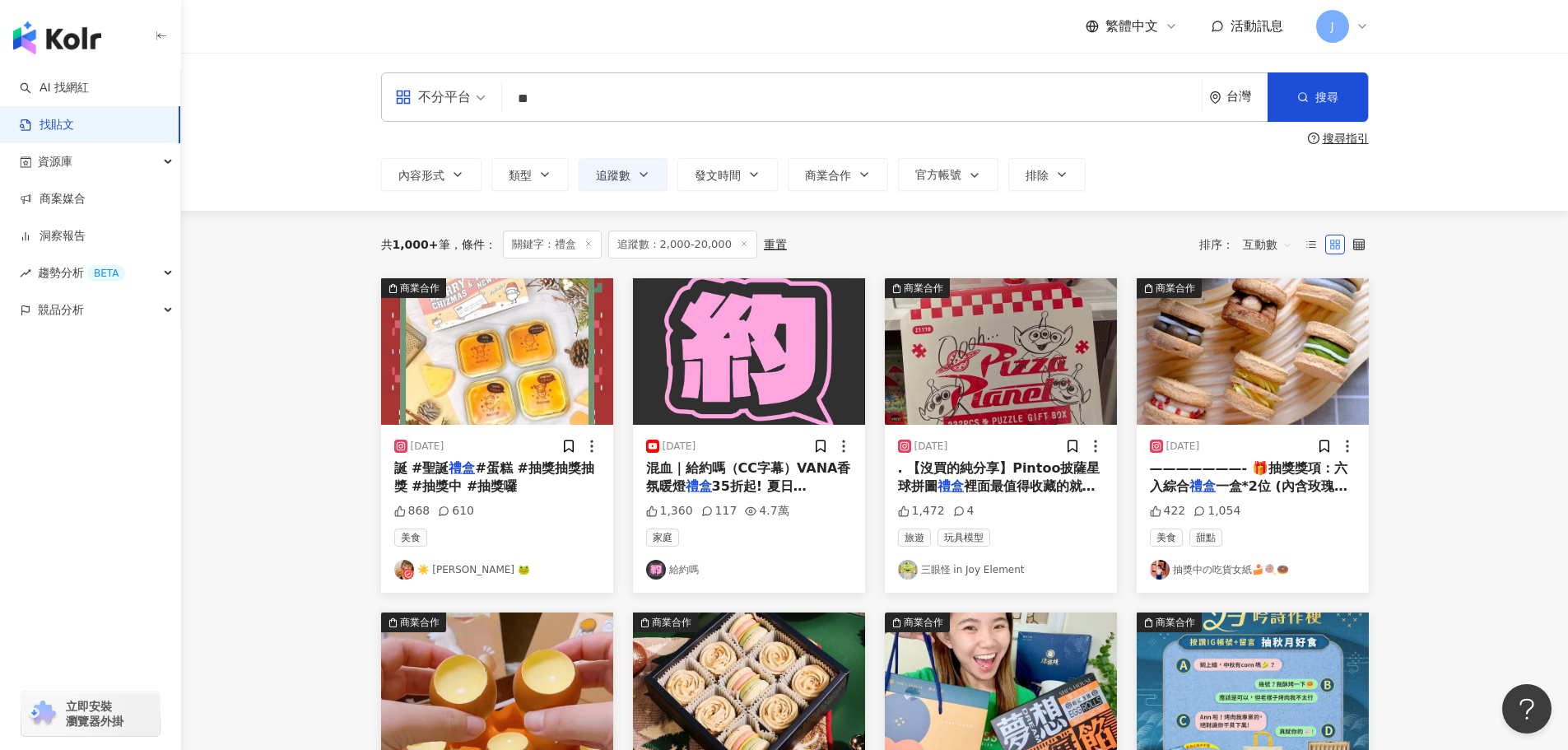
drag, startPoint x: 551, startPoint y: 97, endPoint x: 519, endPoint y: 97, distance: 32.0
click at [519, 97] on input "**" at bounding box center [852, 99] width 687 height 35
type input "****"
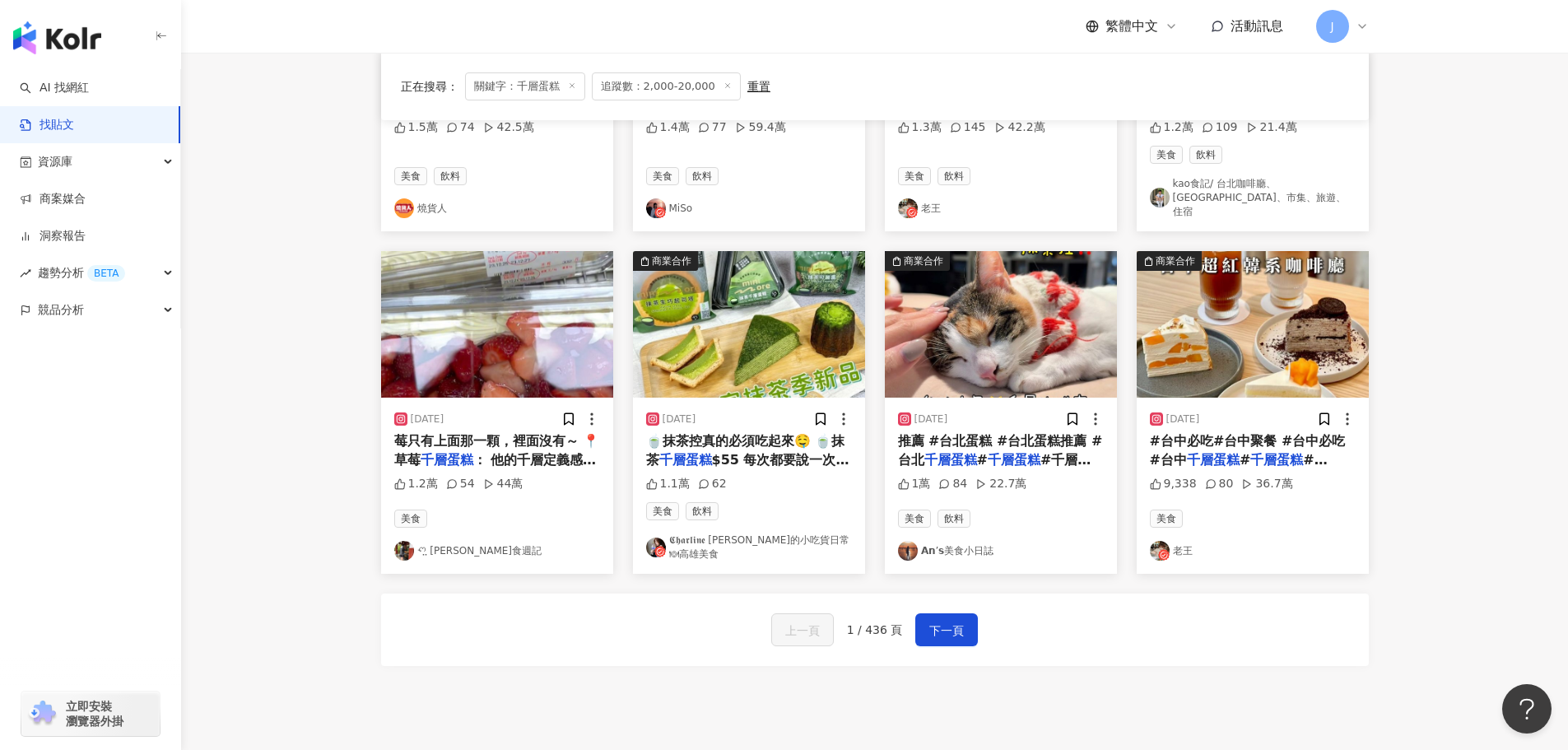
scroll to position [739, 0]
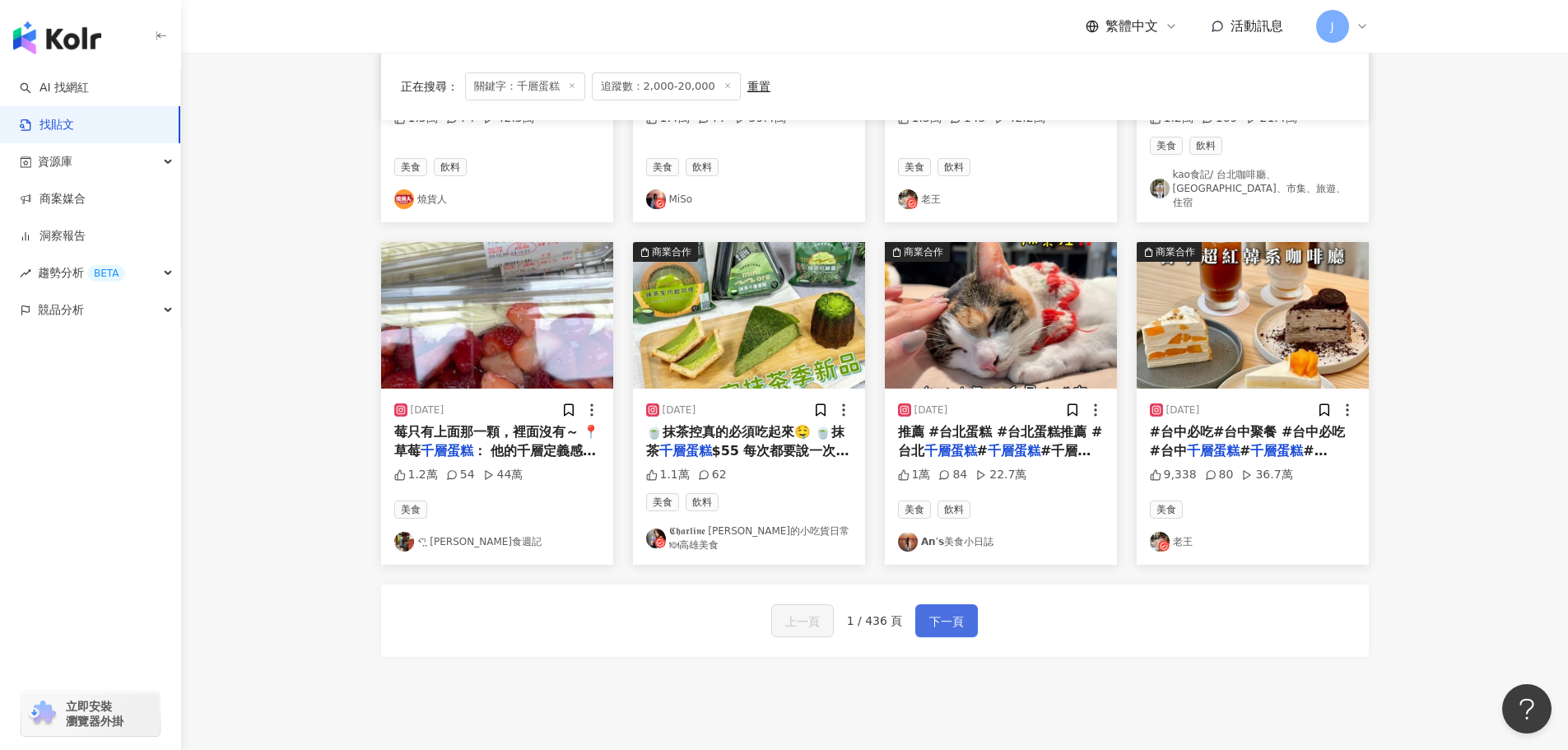
click at [948, 612] on span "下一頁" at bounding box center [946, 622] width 34 height 20
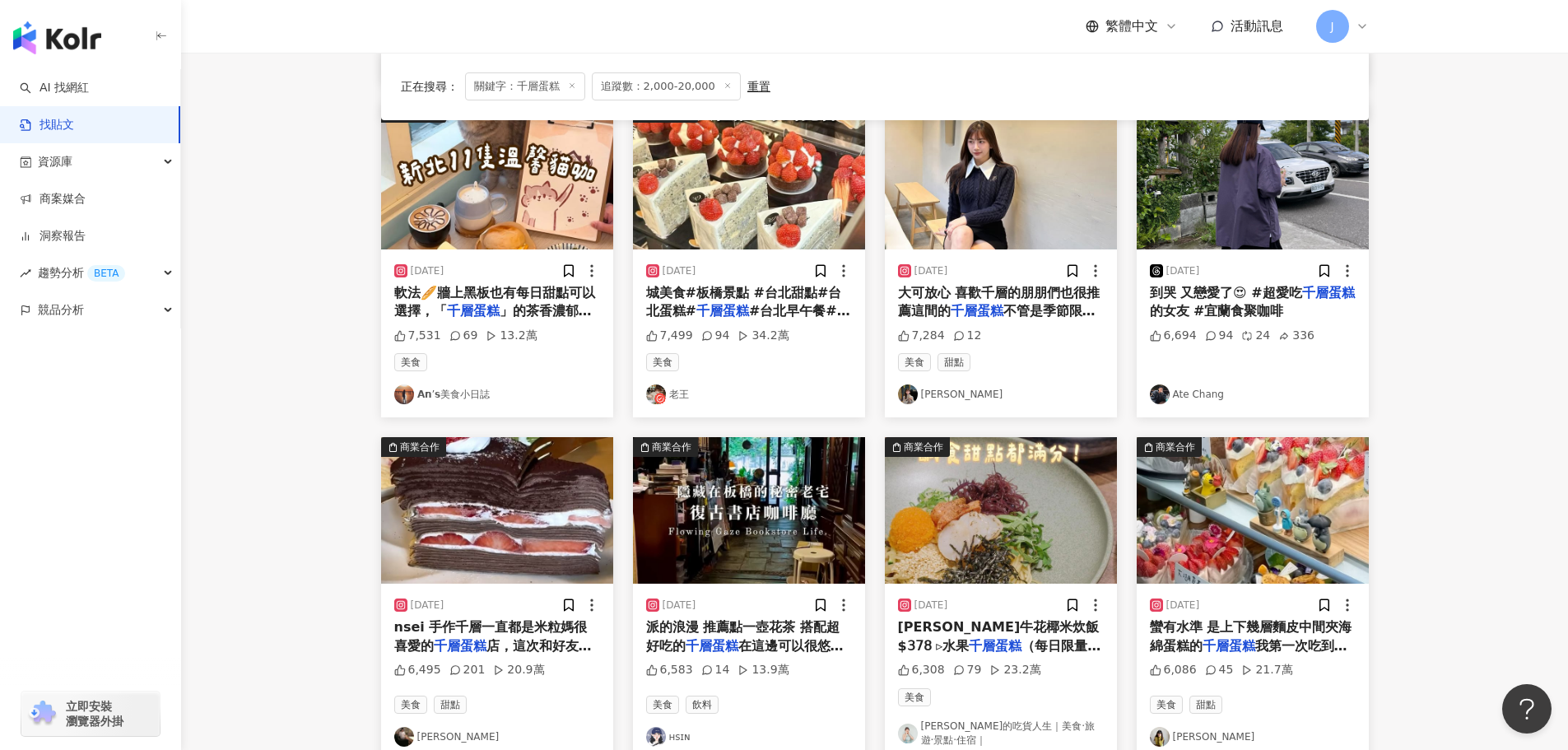
scroll to position [712, 0]
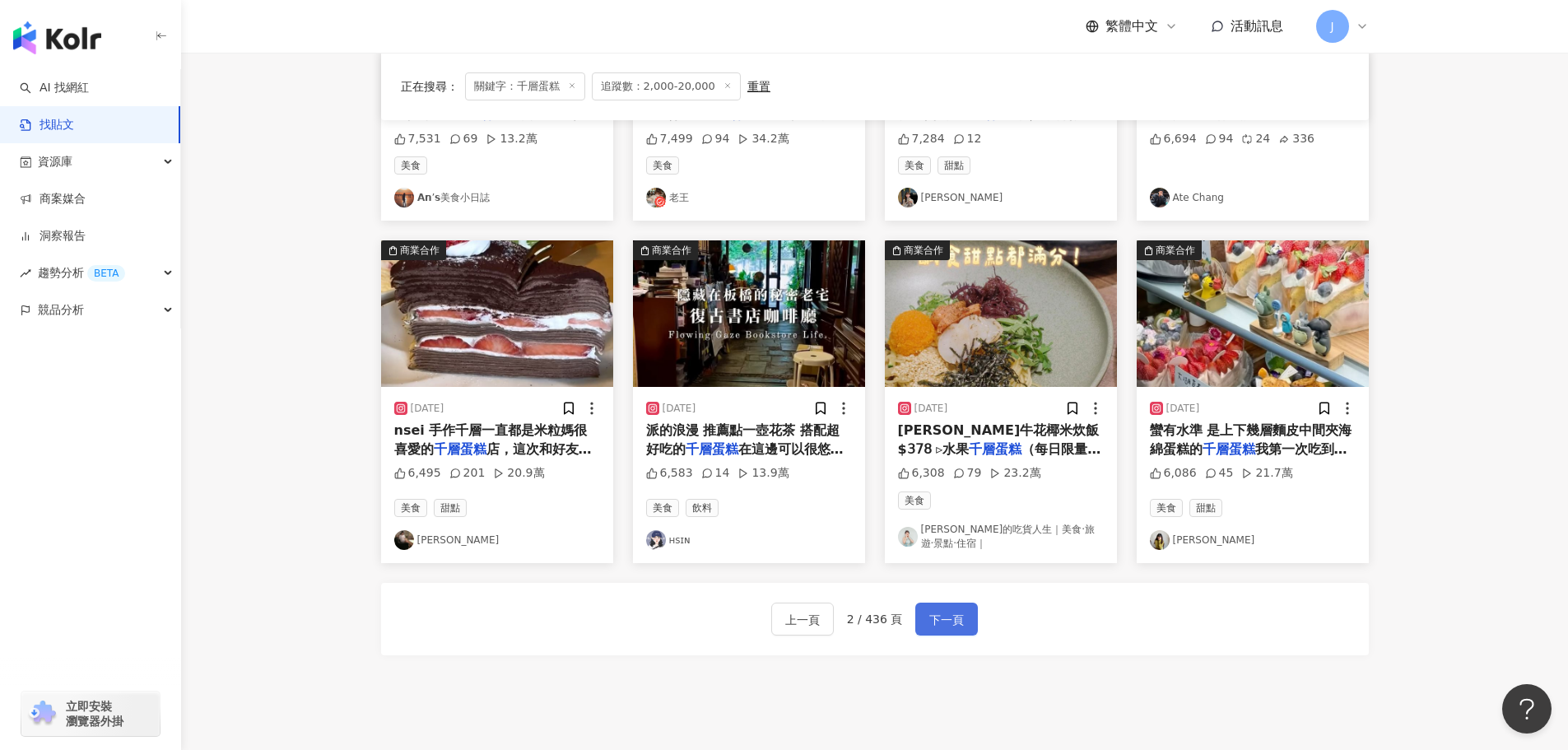
click at [952, 625] on span "下一頁" at bounding box center [946, 620] width 34 height 20
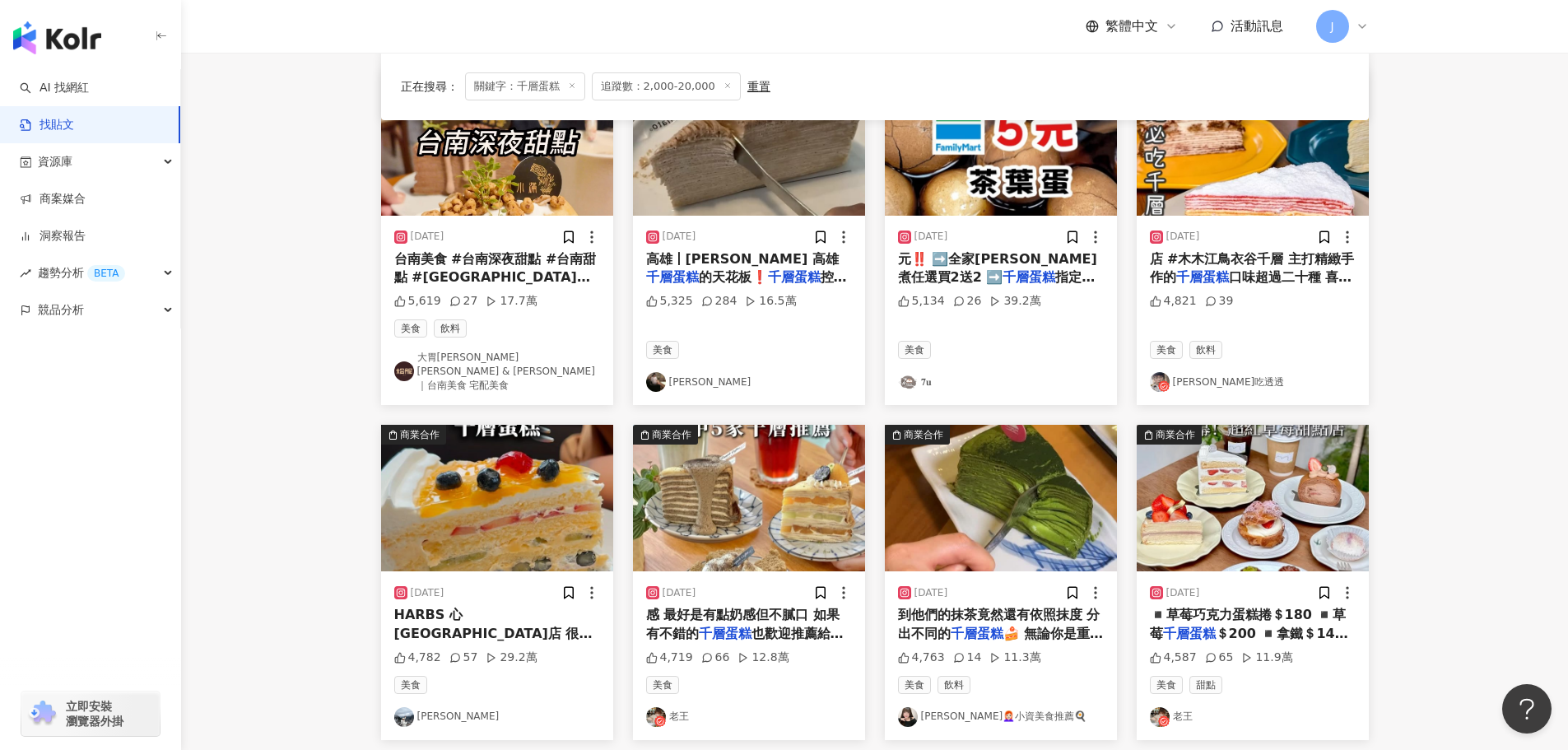
scroll to position [679, 0]
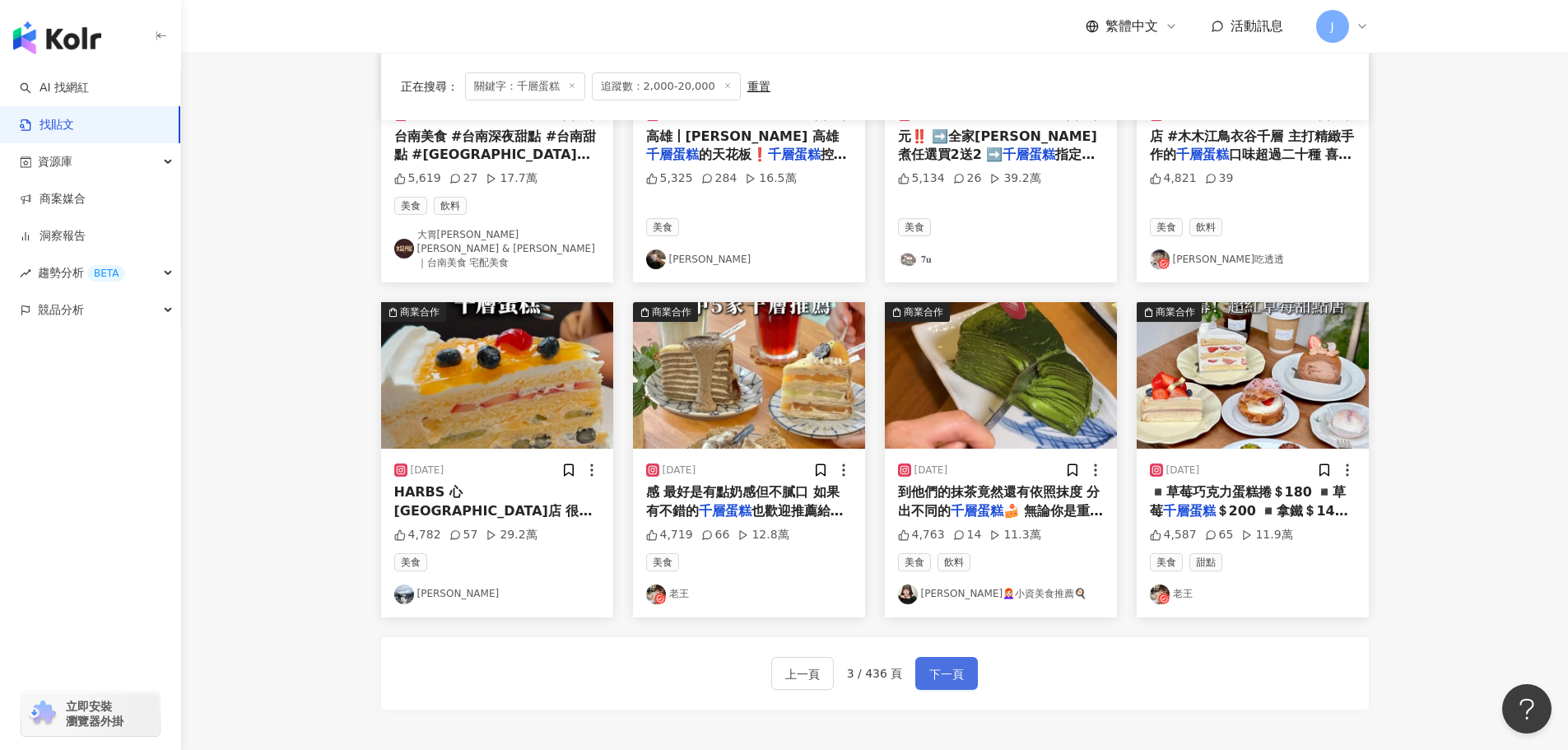
click at [948, 664] on span "下一頁" at bounding box center [946, 674] width 34 height 20
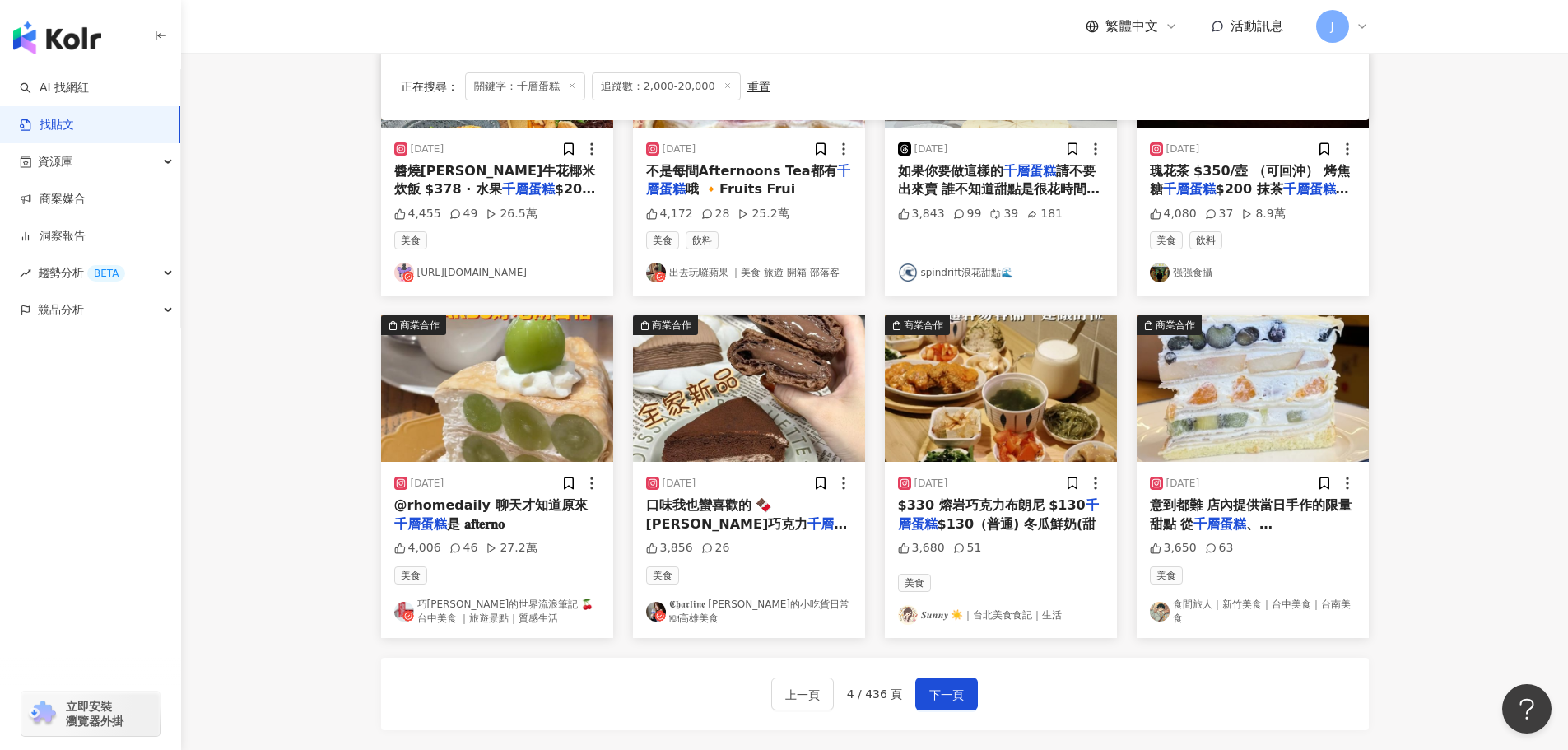
scroll to position [707, 0]
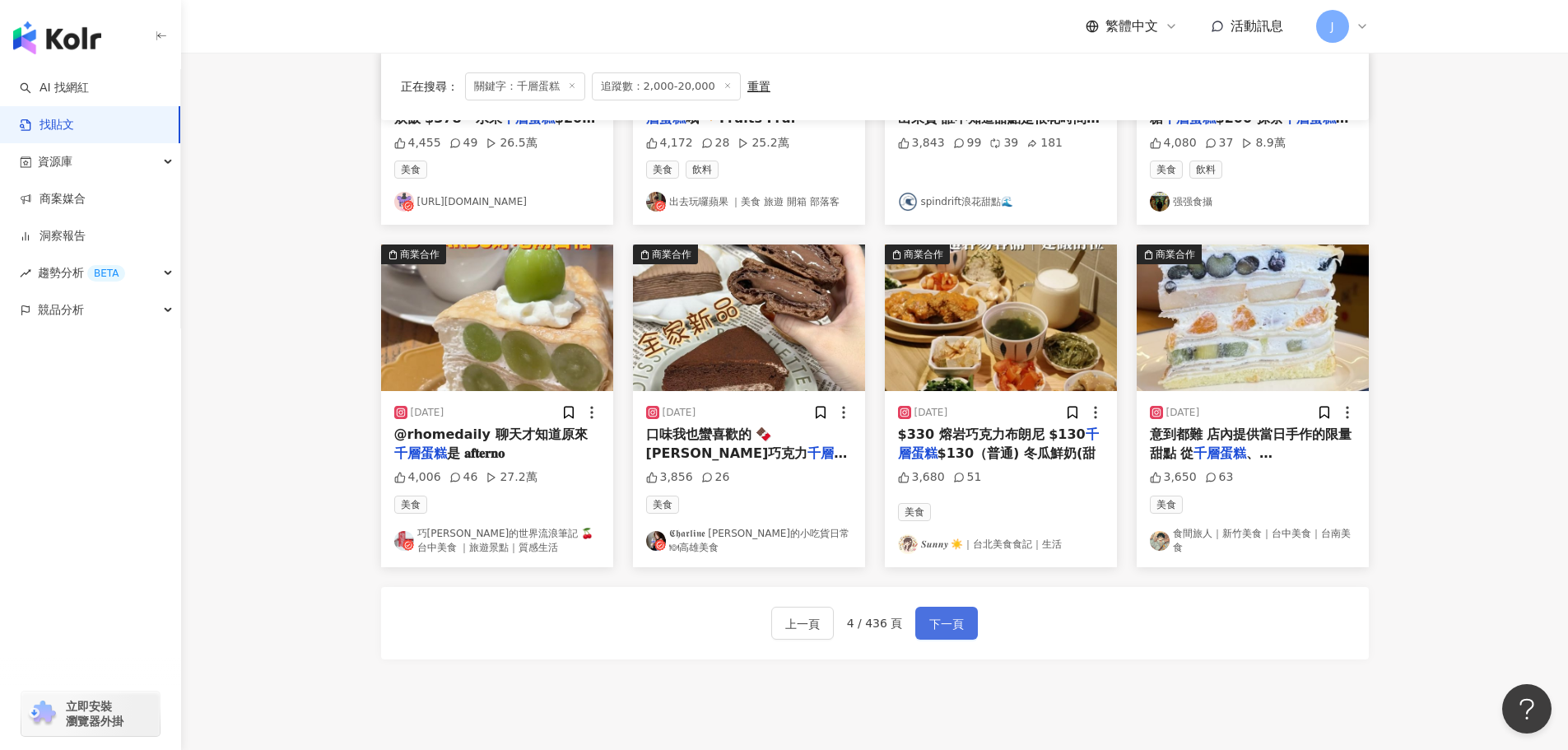
click at [941, 619] on span "下一頁" at bounding box center [946, 624] width 34 height 20
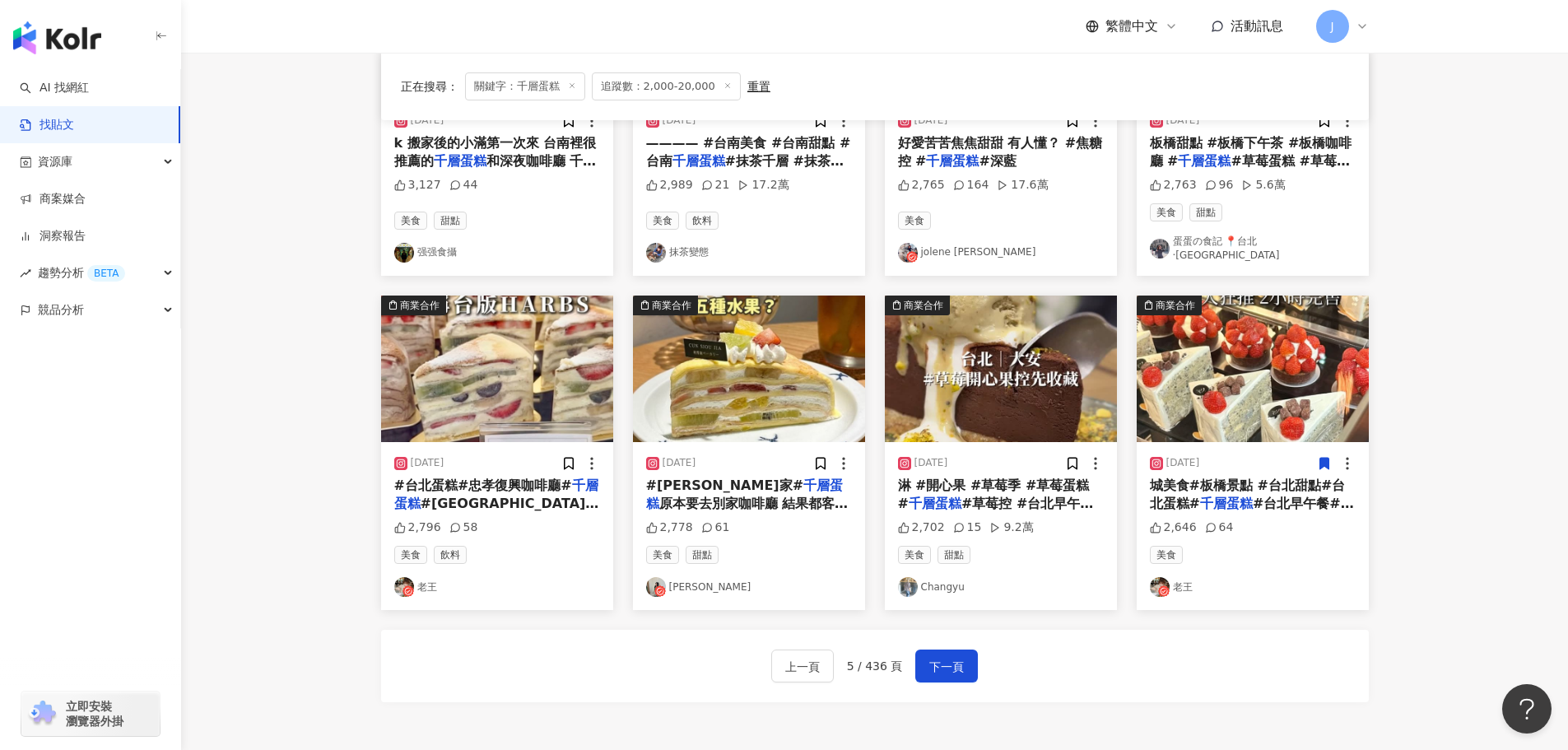
scroll to position [508, 0]
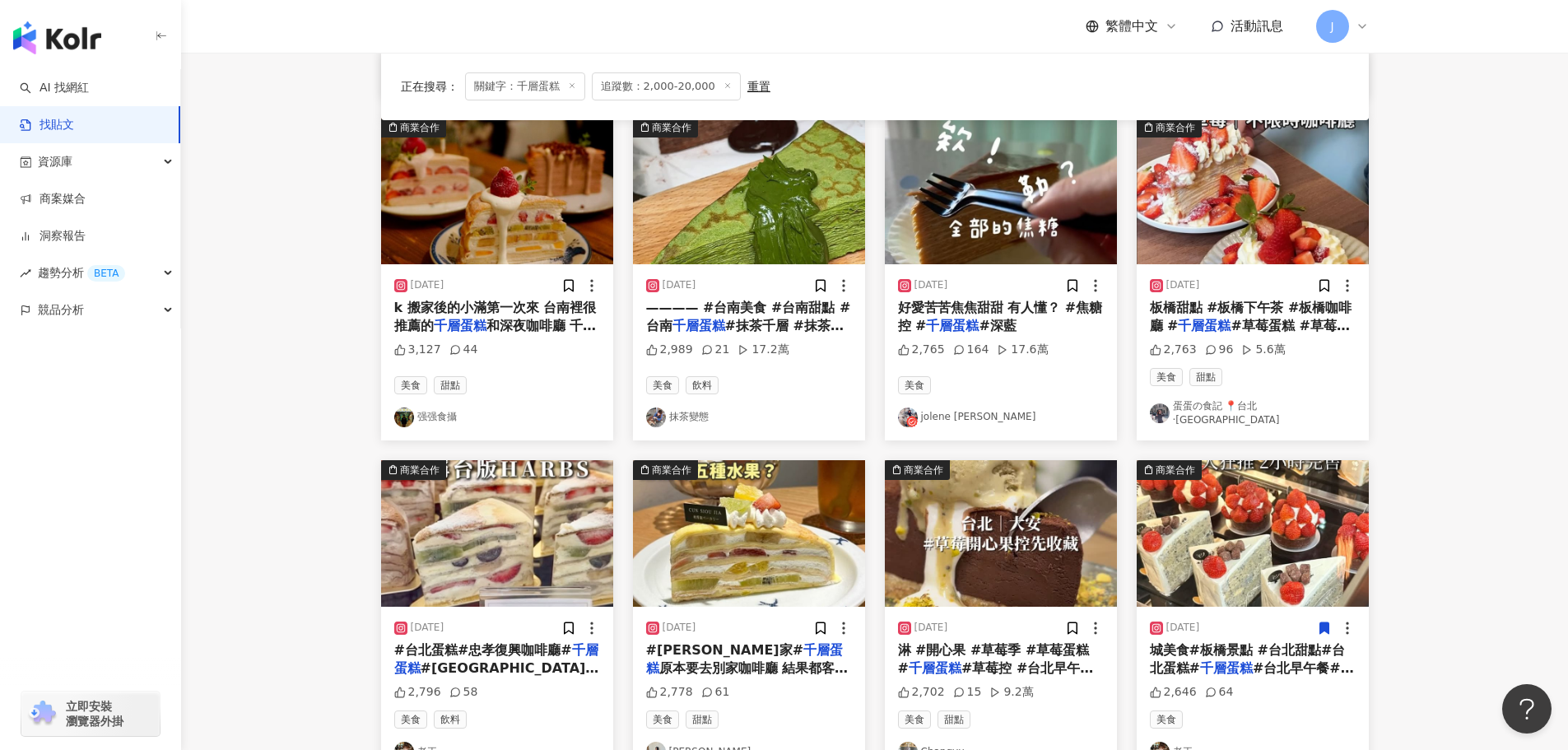
click at [1209, 327] on mark "千層蛋糕" at bounding box center [1203, 325] width 52 height 16
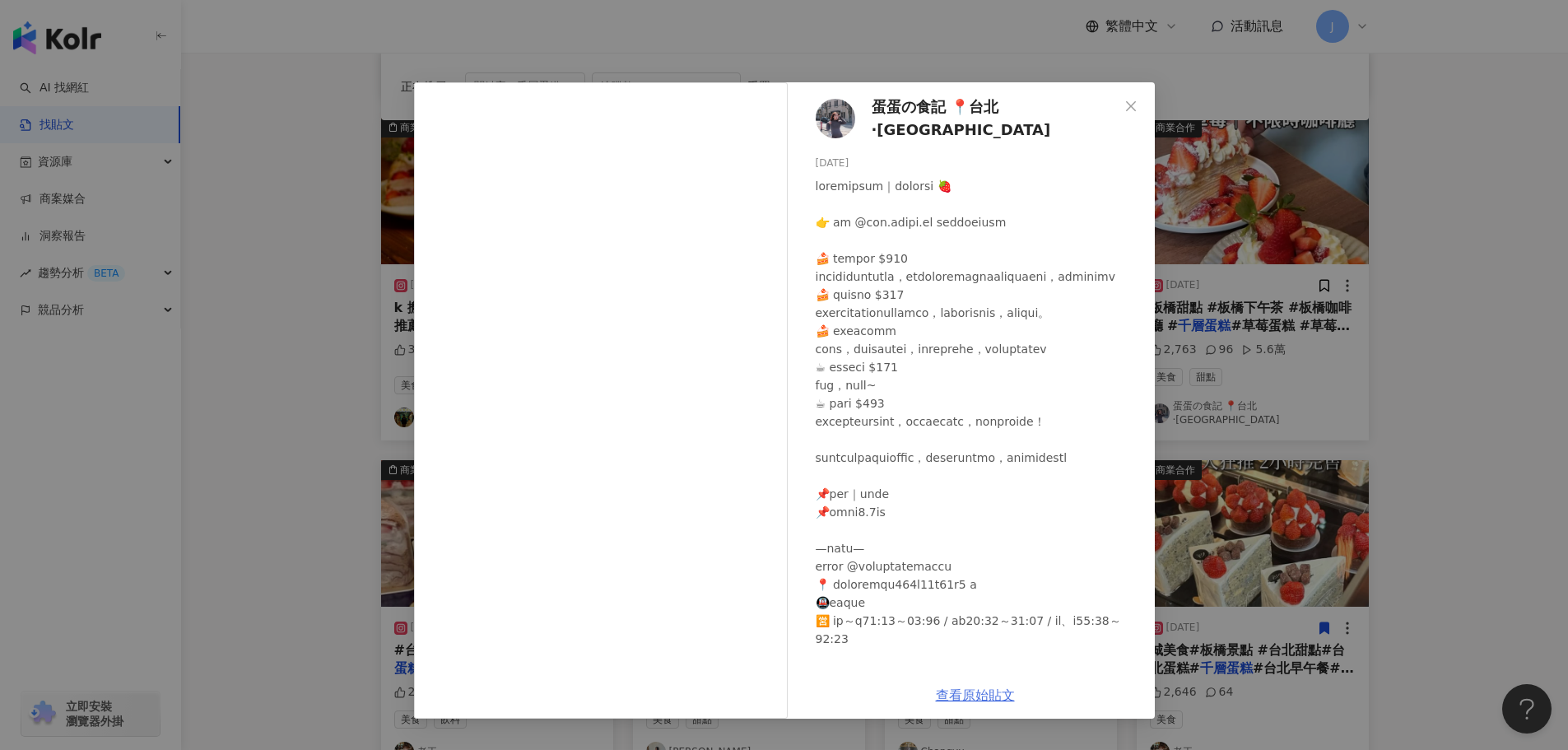
click at [980, 699] on link "查看原始貼文" at bounding box center [976, 695] width 79 height 16
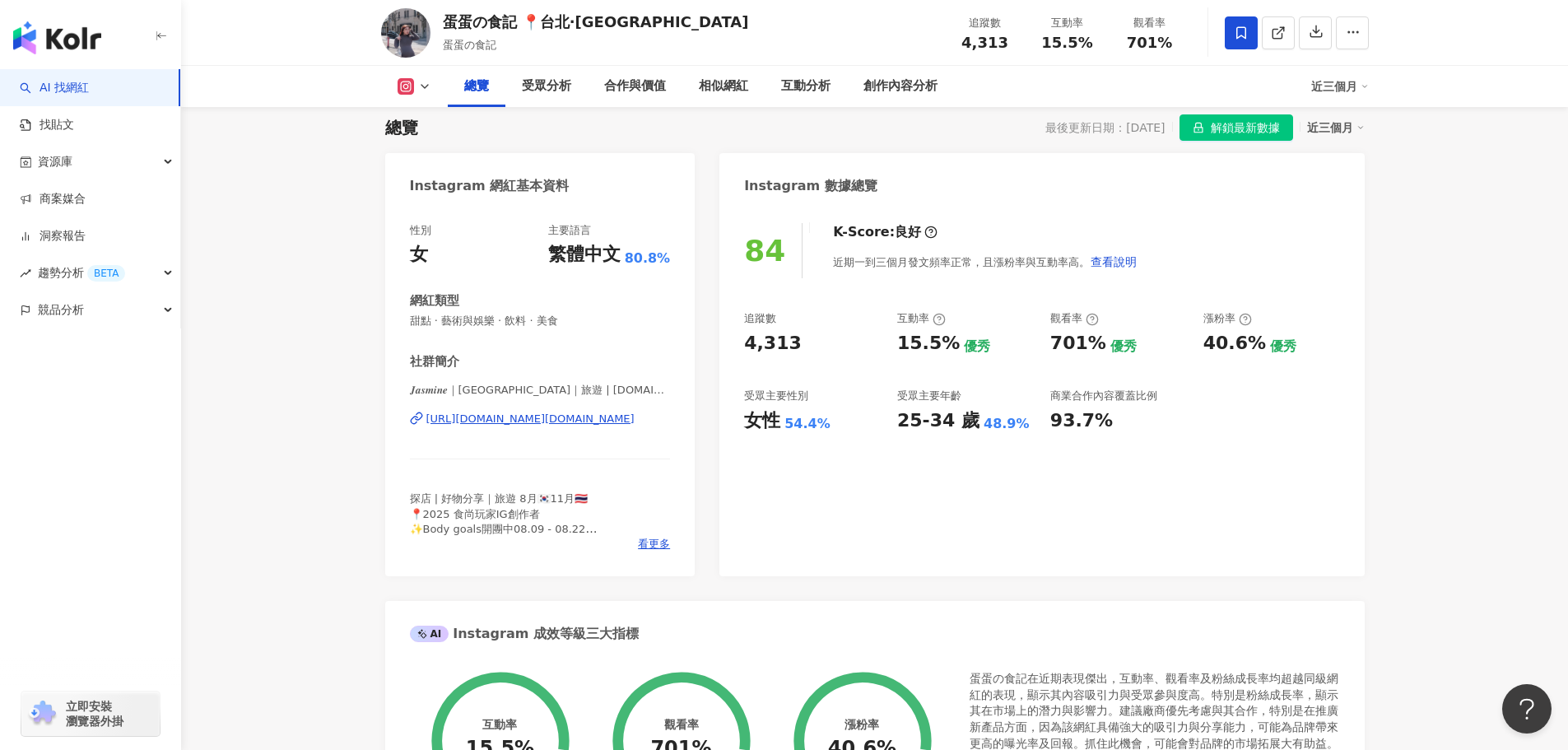
scroll to position [7, 0]
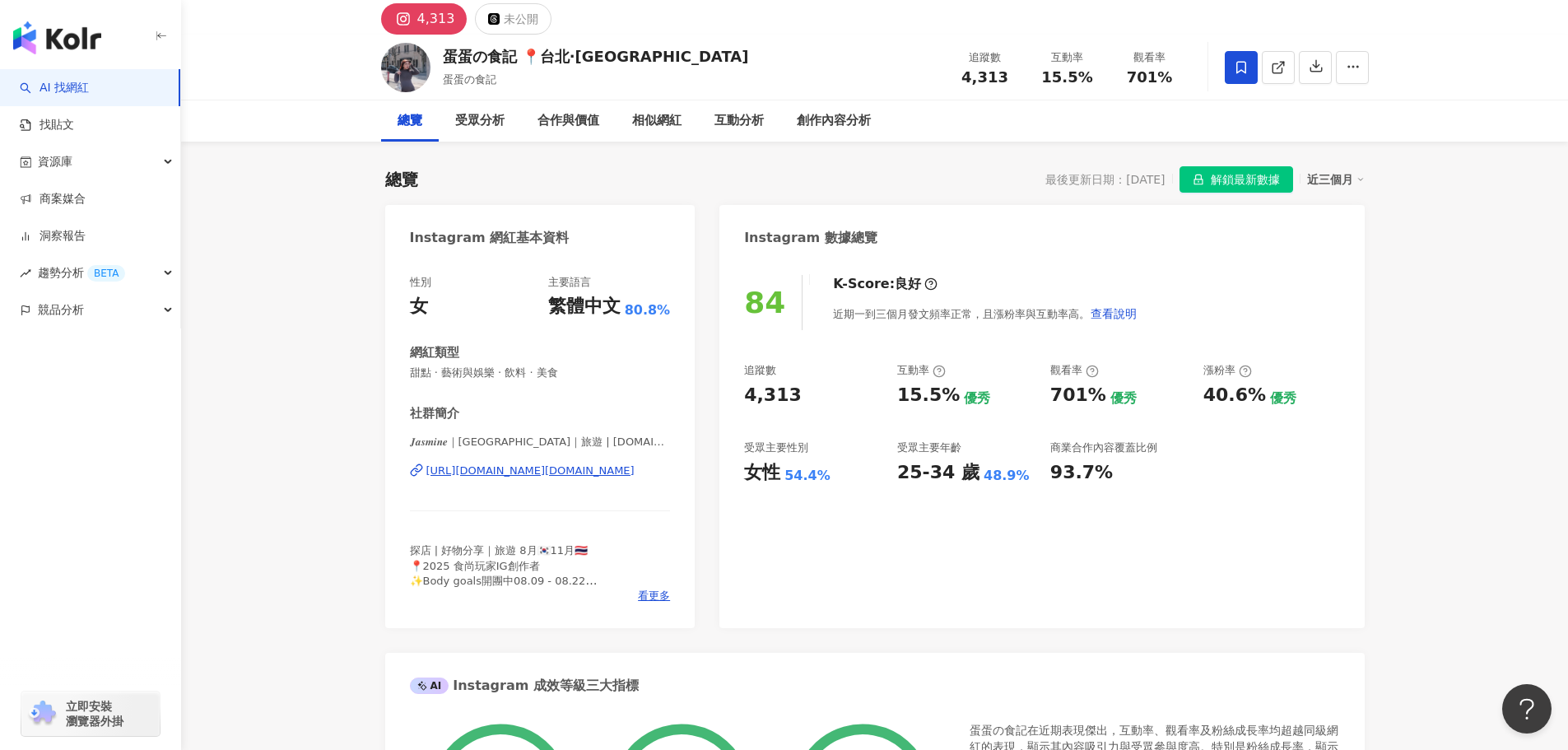
scroll to position [37, 0]
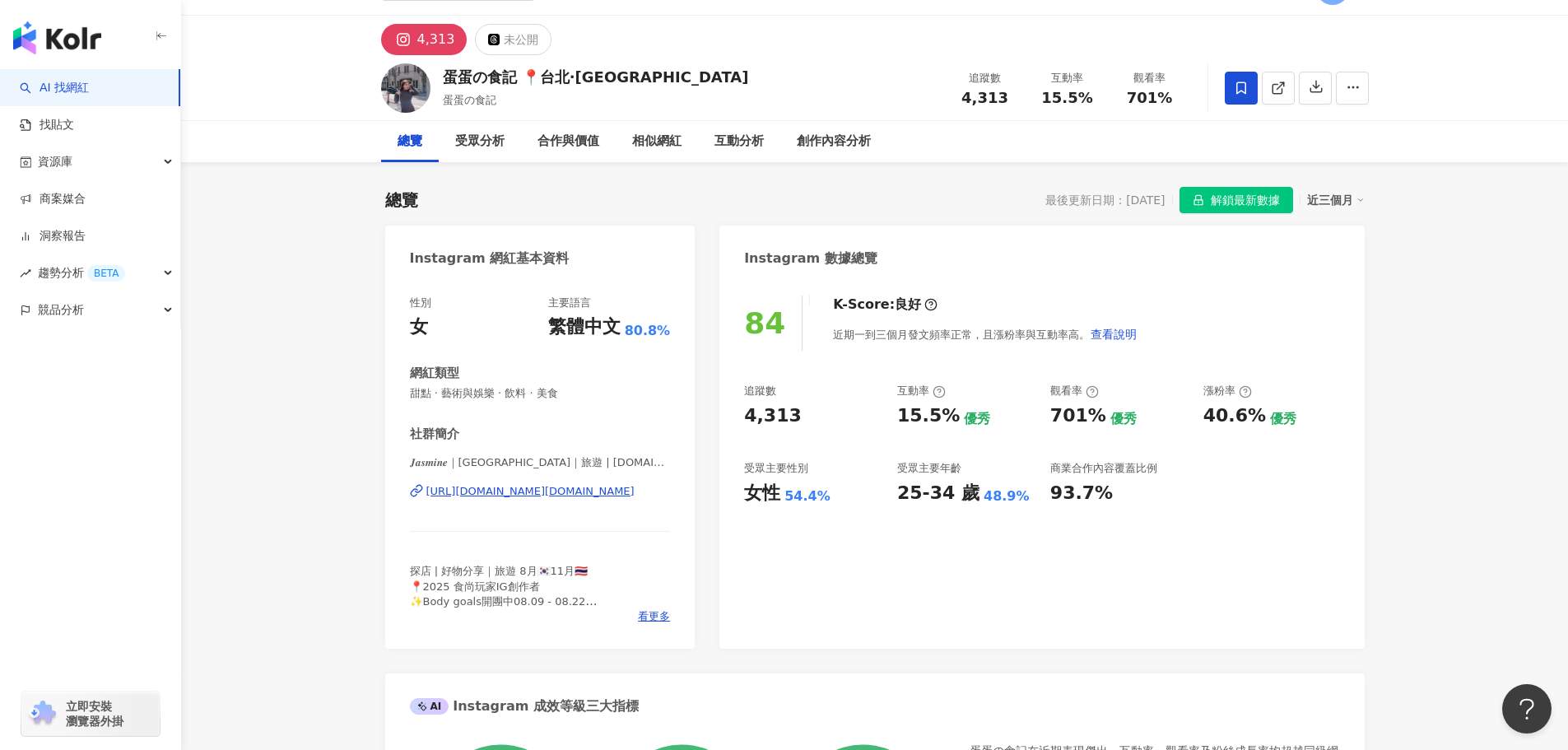
drag, startPoint x: 394, startPoint y: 489, endPoint x: 642, endPoint y: 487, distance: 248.0
click at [642, 487] on div "性別 女 主要語言 繁體中文 80.8% 網紅類型 甜點 · 藝術與娛樂 · 飲料 · 美食 社群簡介 𝑱𝒂𝒔𝒎𝒊𝒏𝒆｜台北新北美食｜旅遊 | jas.dai…" at bounding box center [540, 463] width 310 height 370
copy div "https://www.instagram.com/jas.daily.tw/"
drag, startPoint x: 640, startPoint y: 77, endPoint x: 443, endPoint y: 75, distance: 197.0
click at [443, 75] on div "蛋蛋の食記 📍台北·新北美食" at bounding box center [595, 77] width 307 height 21
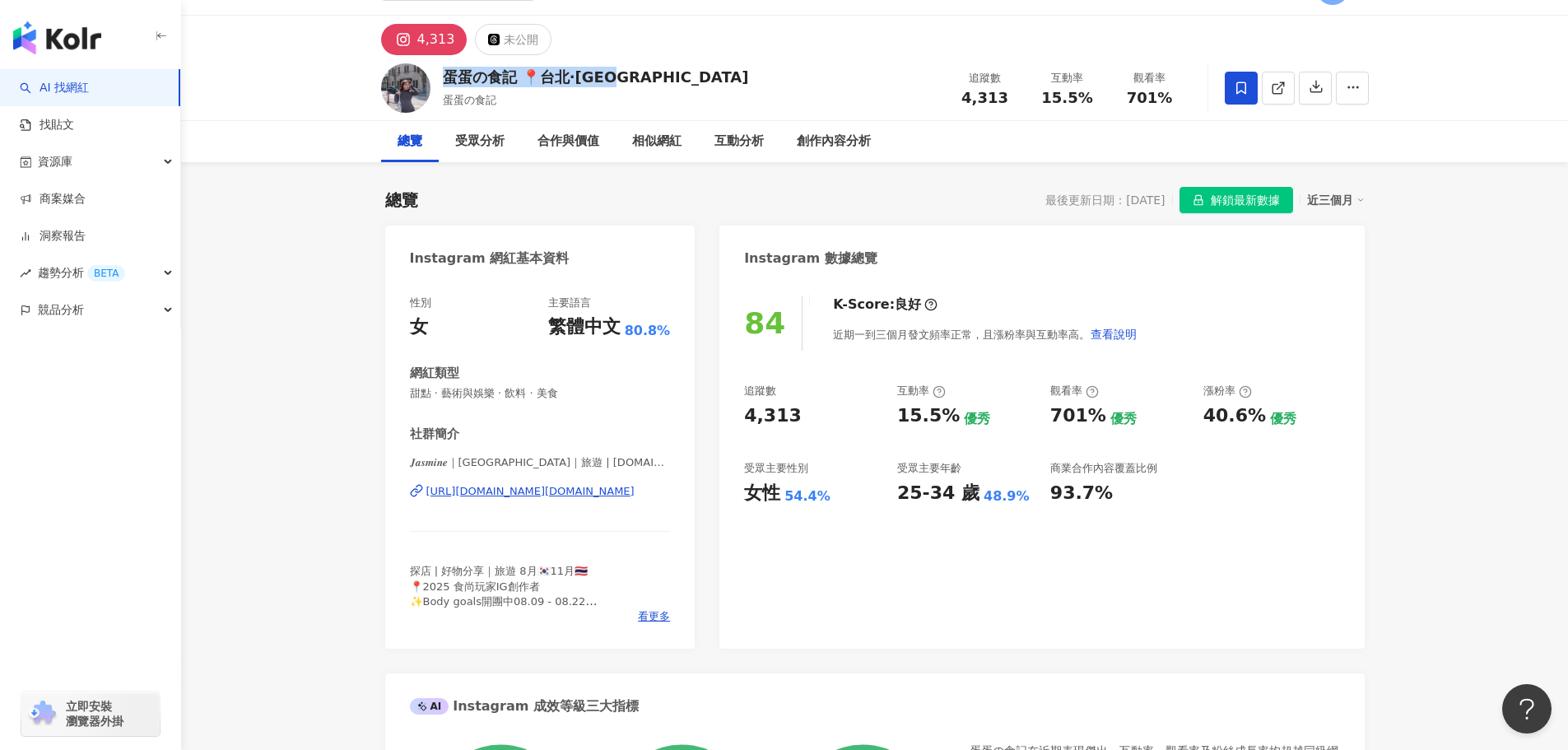
copy div "蛋蛋の食記 📍台北·新北美食"
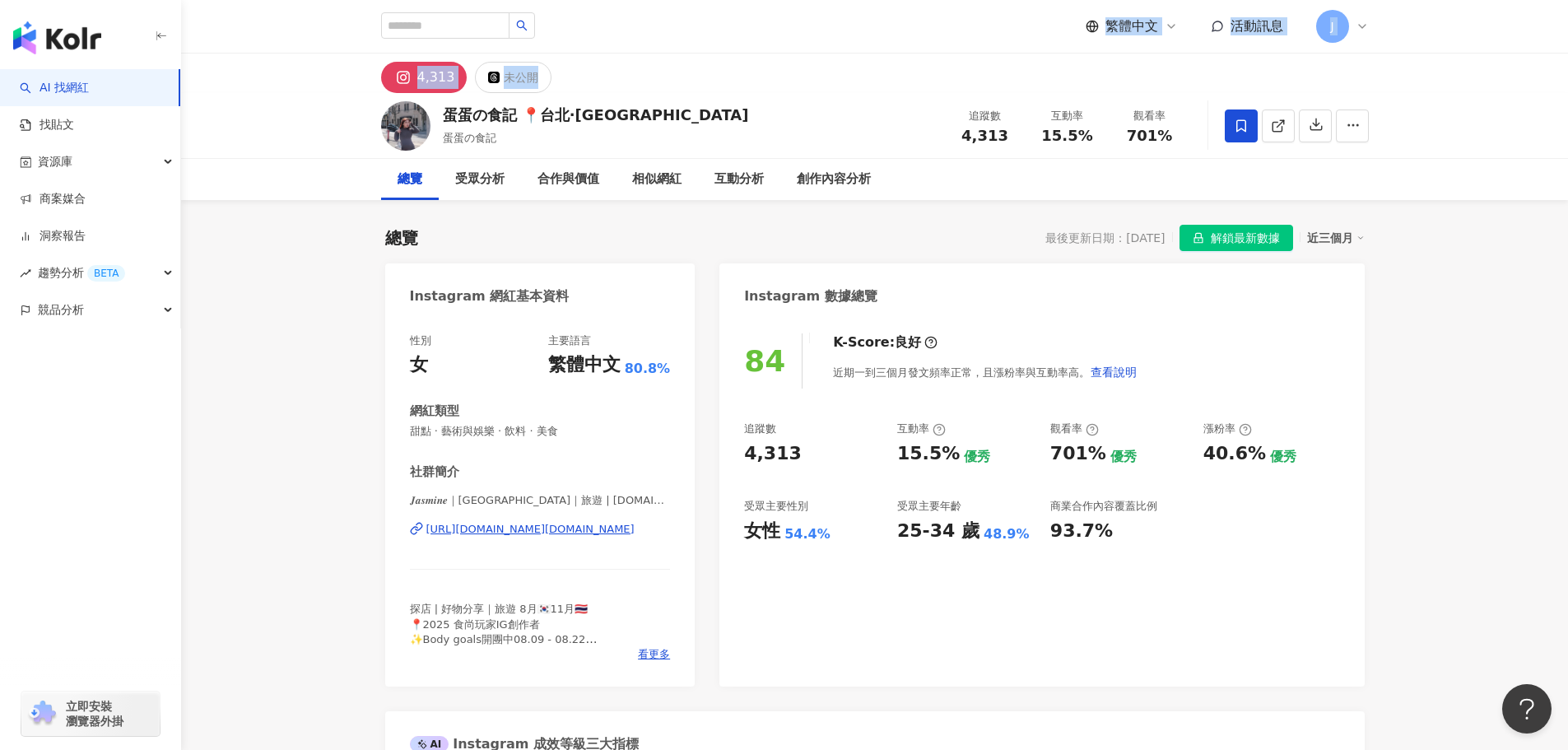
drag, startPoint x: 636, startPoint y: -2, endPoint x: 747, endPoint y: -64, distance: 127.1
click at [747, 0] on html "AI 找網紅 找貼文 資源庫 商案媒合 洞察報告 趨勢分析 BETA 競品分析 立即安裝 瀏覽器外掛 繁體中文 活動訊息 J 4,313 未公開 蛋蛋の食記 …" at bounding box center [784, 375] width 1568 height 750
click at [656, 114] on div "蛋蛋の食記 📍台北·新北美食 蛋蛋の食記 追蹤數 4,313 互動率 15.5% 觀看率 701%" at bounding box center [874, 125] width 1054 height 65
drag, startPoint x: 648, startPoint y: 112, endPoint x: 447, endPoint y: 118, distance: 201.1
click at [447, 118] on div "蛋蛋の食記 📍台北·新北美食 蛋蛋の食記 追蹤數 4,313 互動率 15.5% 觀看率 701%" at bounding box center [874, 125] width 1054 height 65
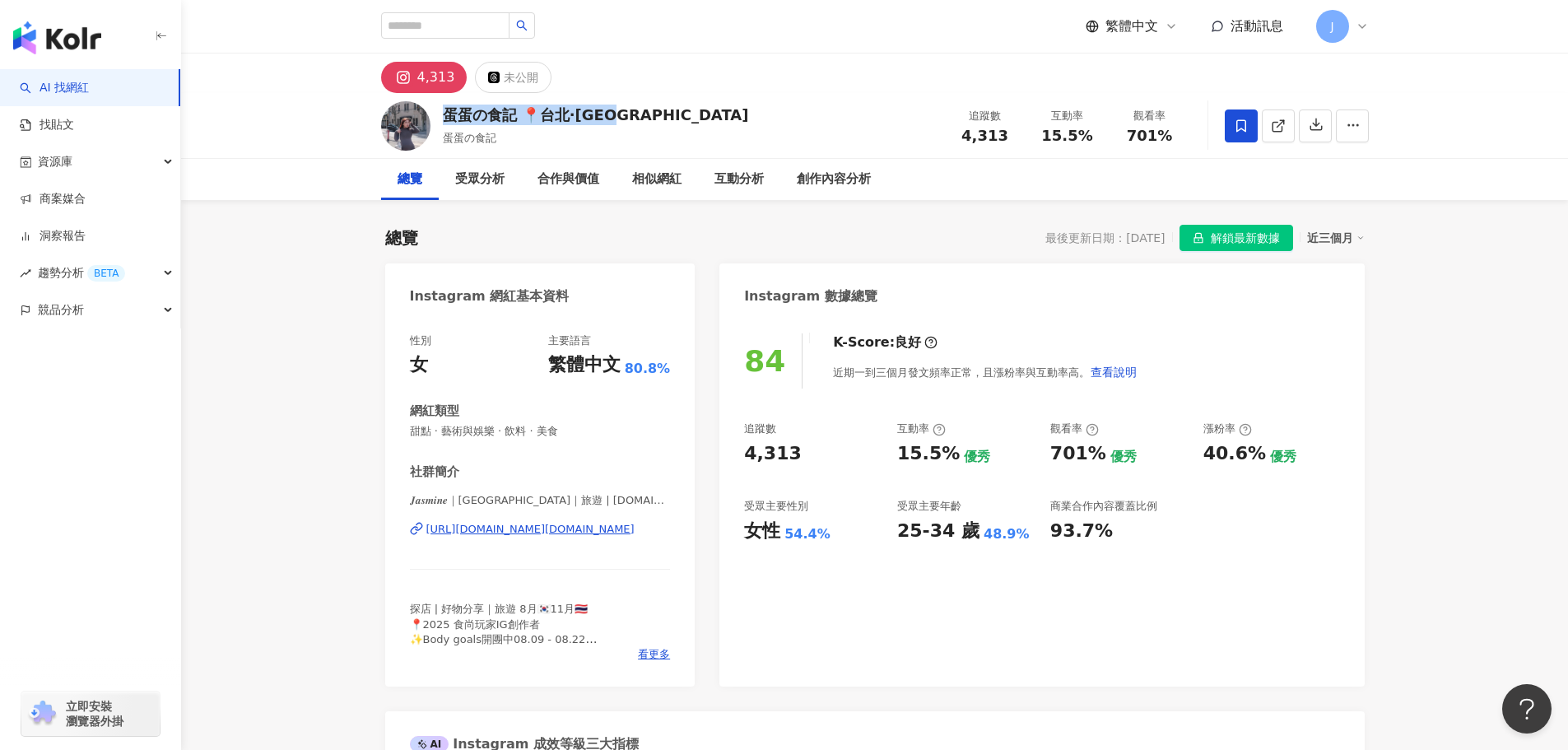
copy div "蛋蛋の食記 📍台北·新北美食"
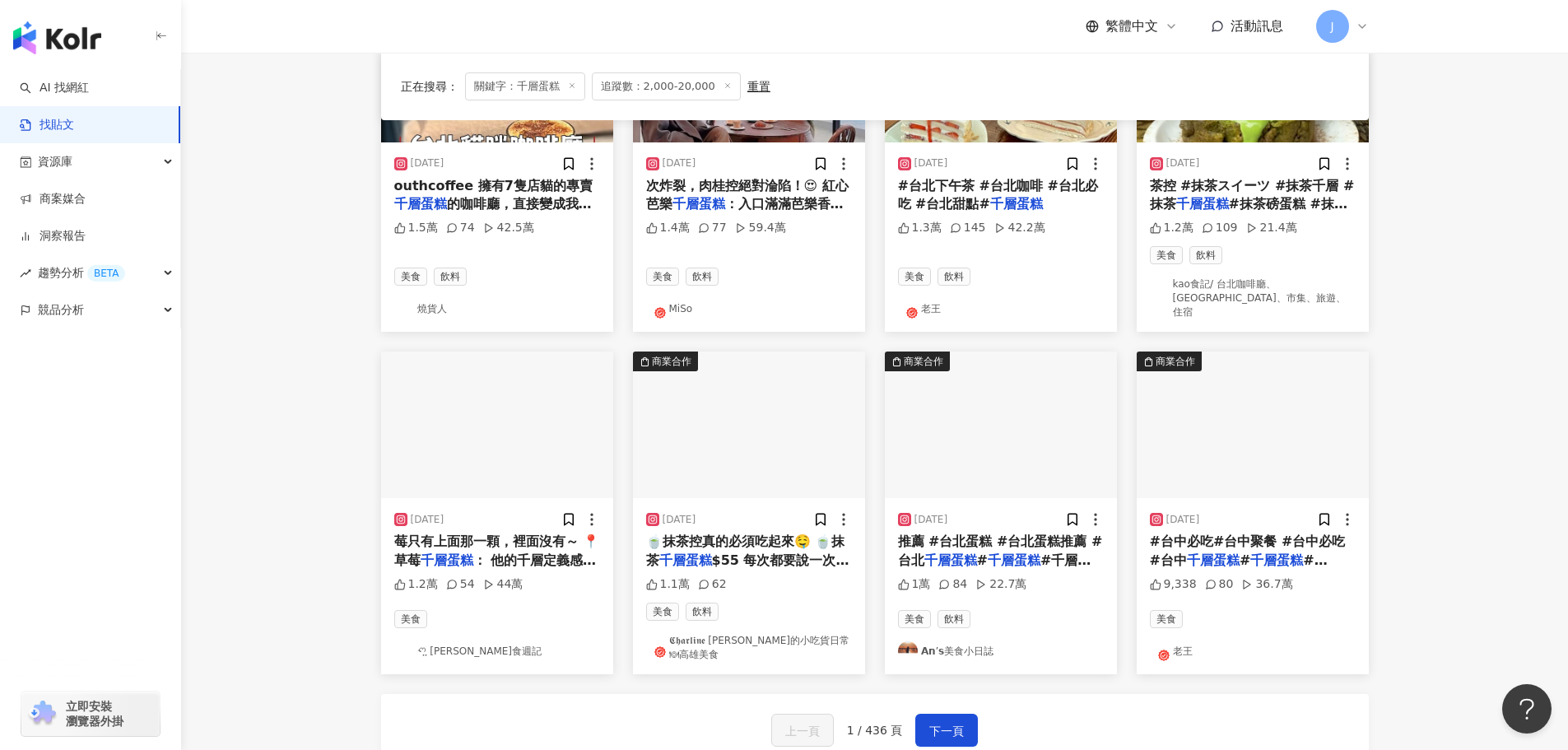
scroll to position [641, 0]
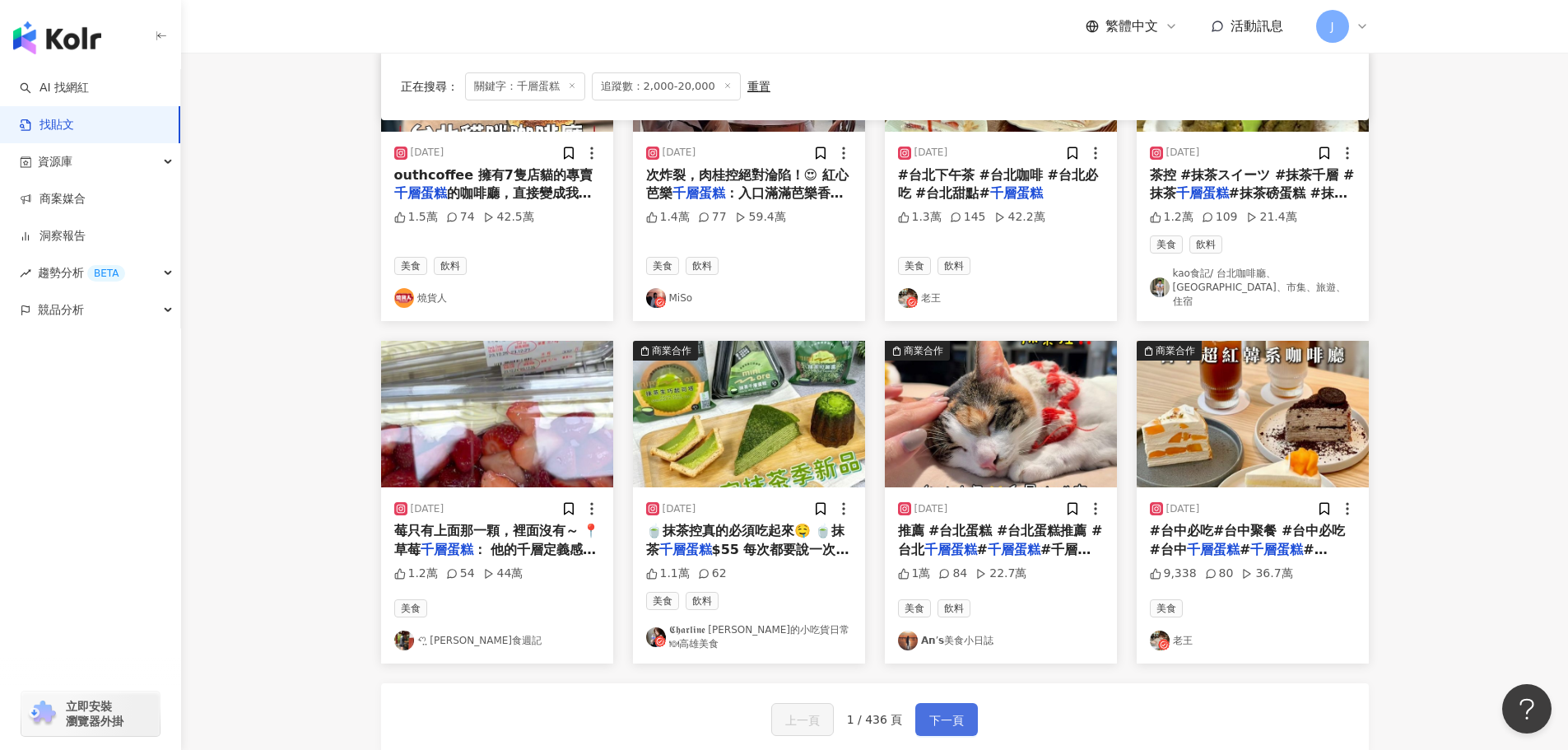
click at [935, 711] on span "下一頁" at bounding box center [946, 720] width 34 height 20
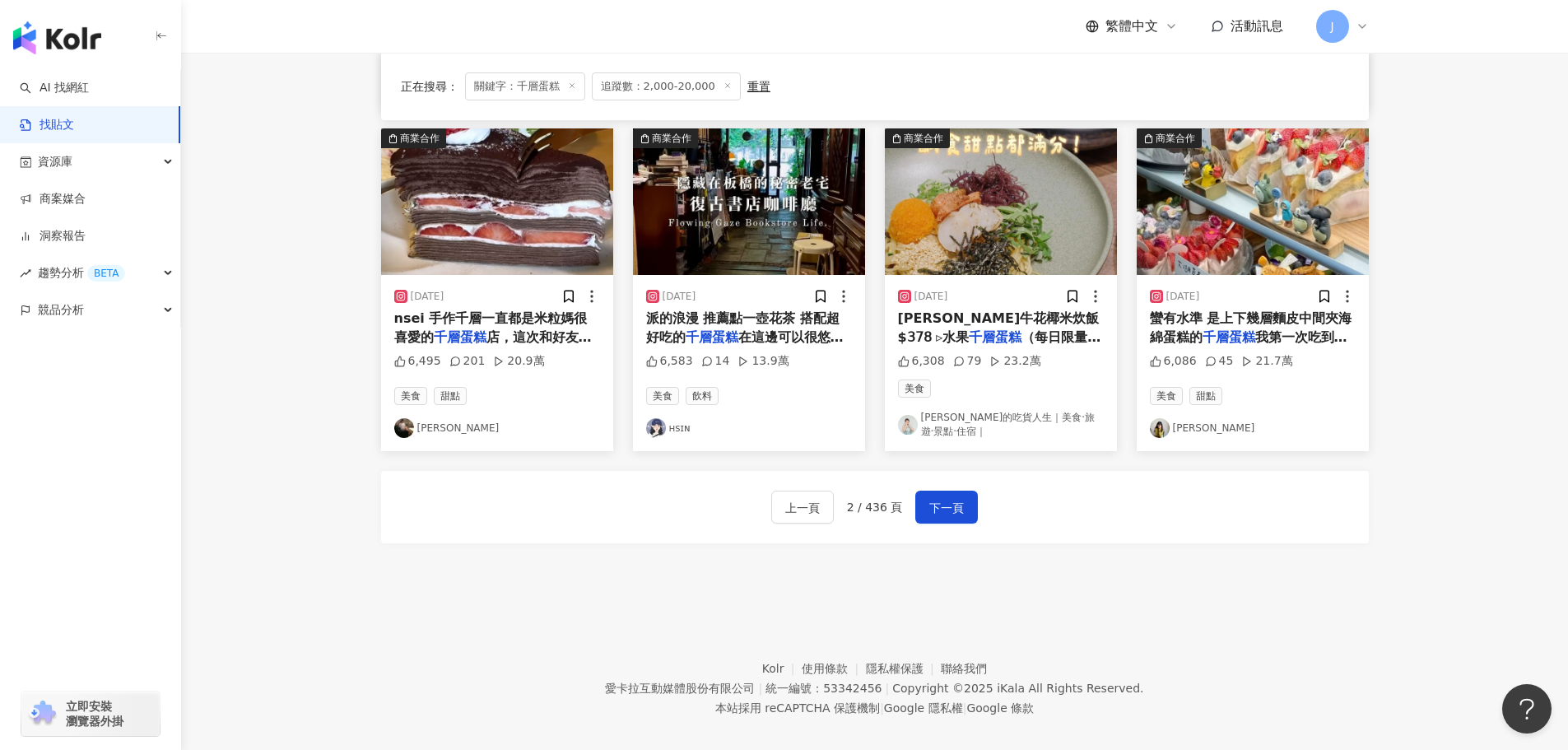
scroll to position [837, 0]
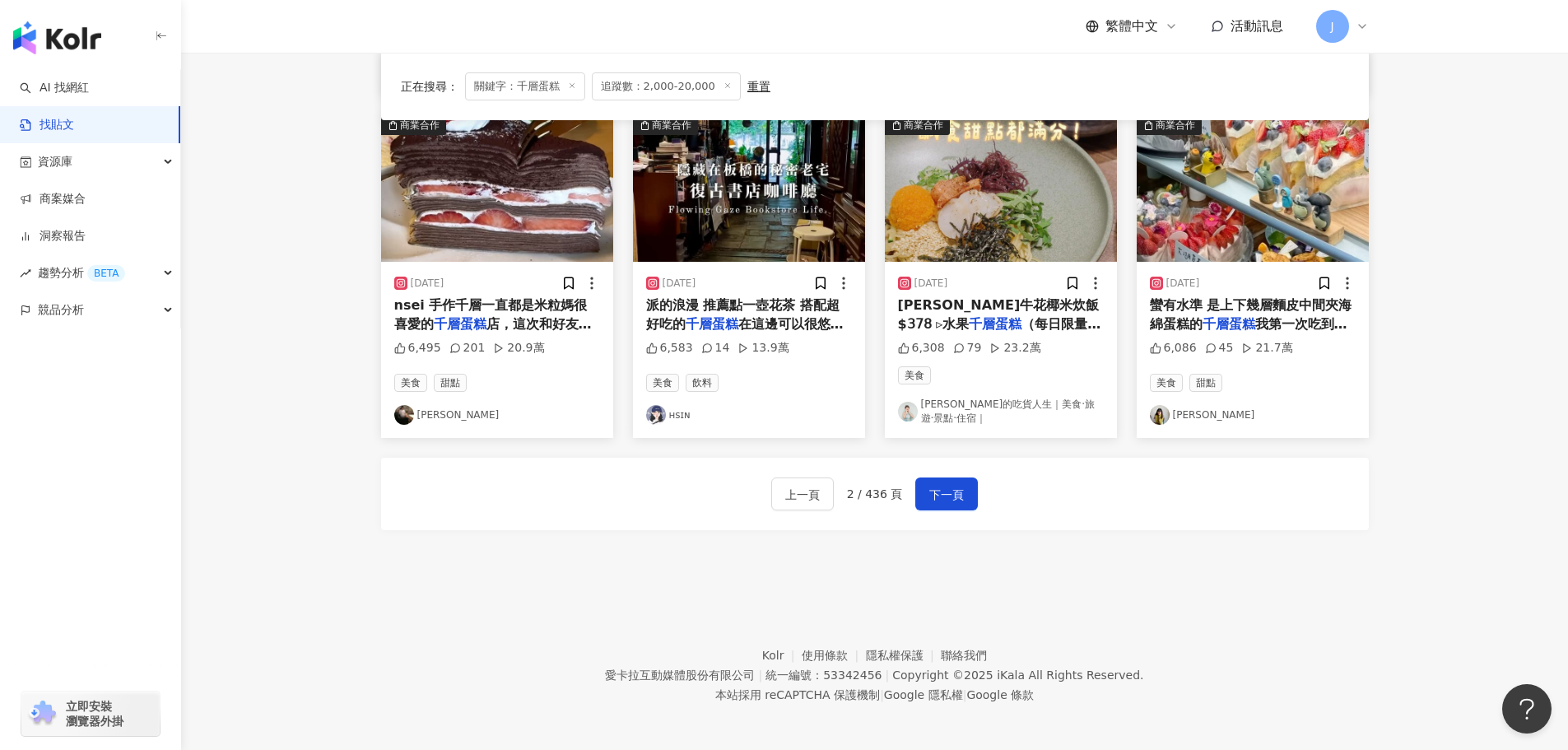
click at [1199, 316] on span "蠻有水準 是上下幾層麵皮中間夾海綿蛋糕的" at bounding box center [1251, 314] width 202 height 34
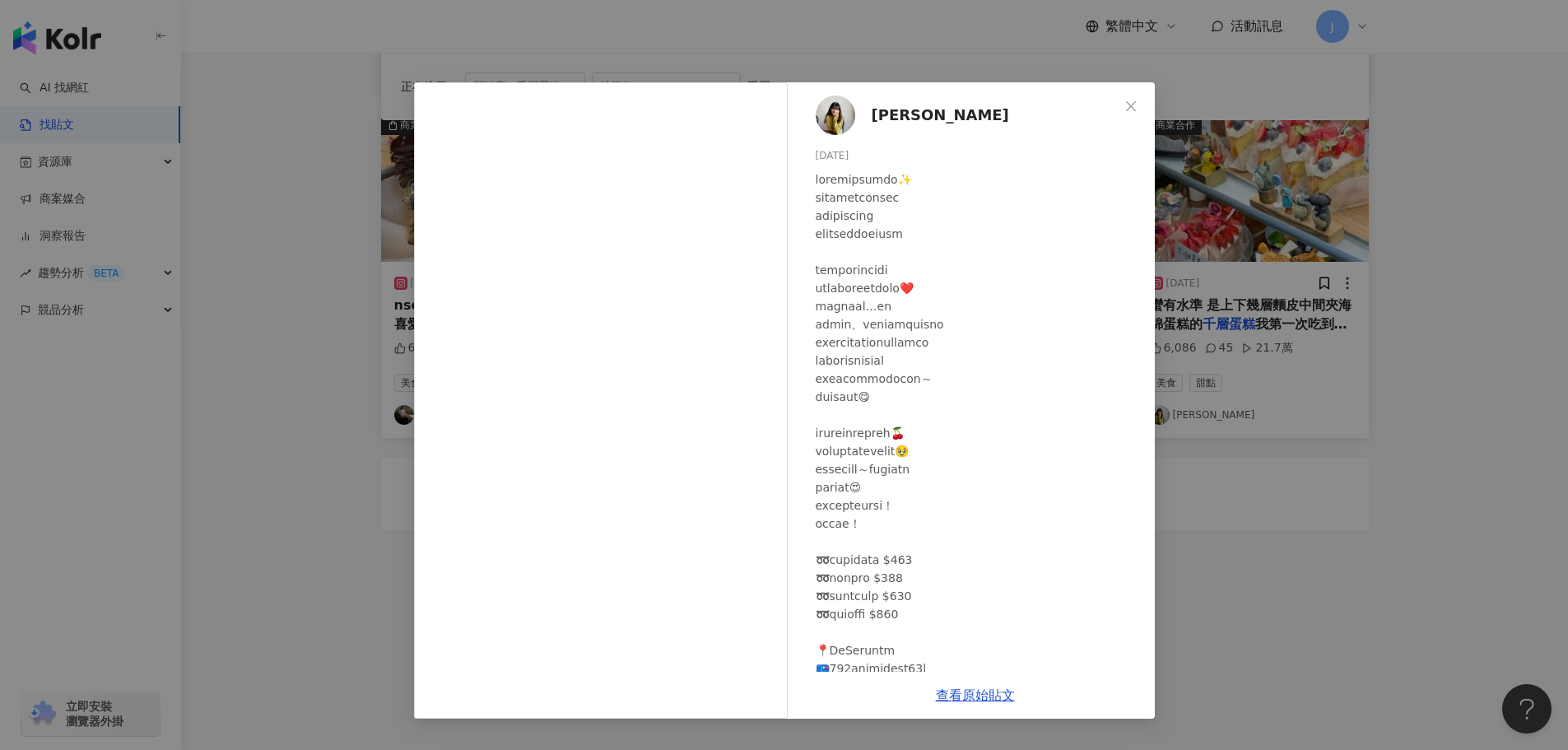
click at [907, 115] on span "Linyu林妤" at bounding box center [939, 114] width 137 height 23
drag, startPoint x: 1134, startPoint y: 105, endPoint x: 1146, endPoint y: 105, distance: 12.0
click at [1134, 105] on icon "close" at bounding box center [1130, 105] width 13 height 13
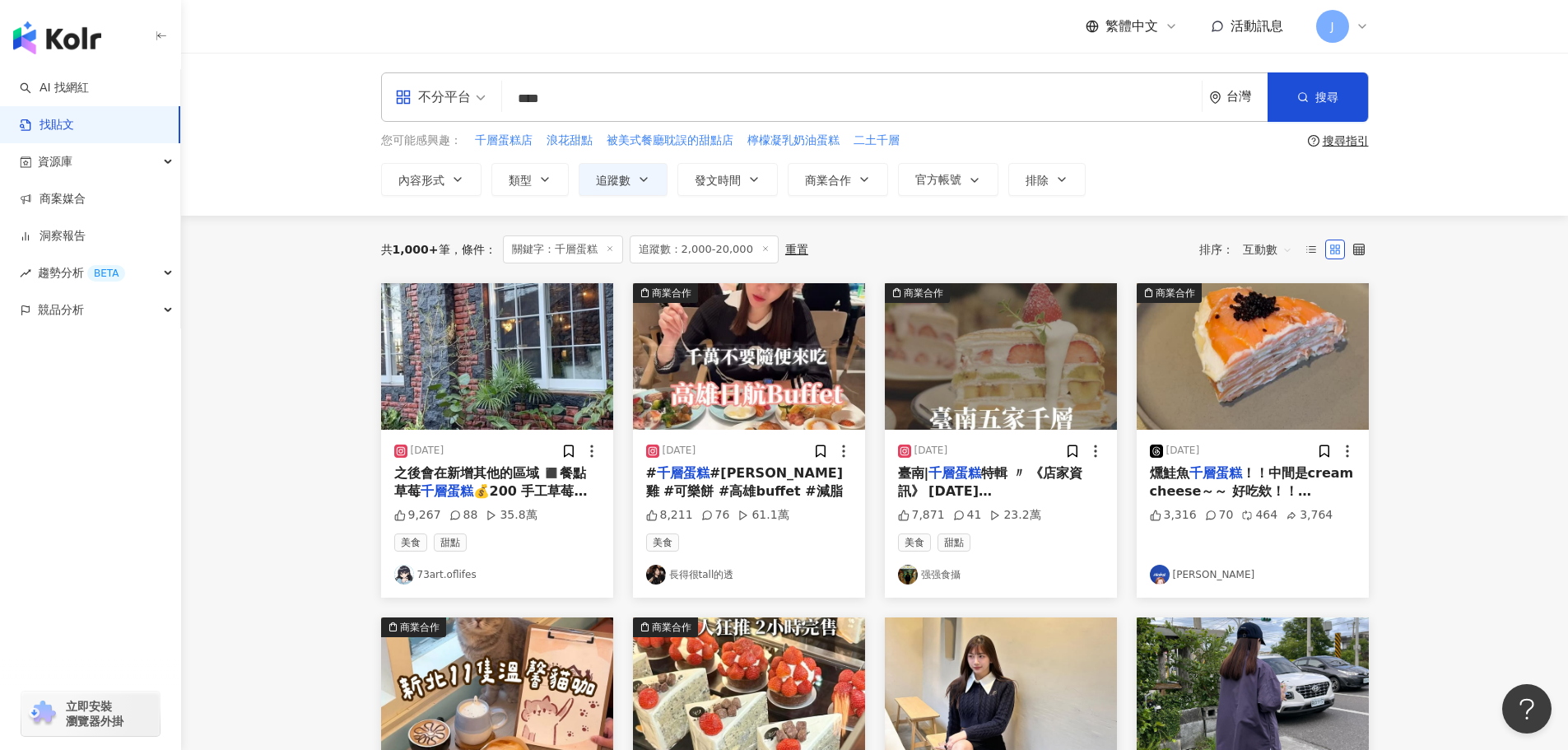
scroll to position [114, 0]
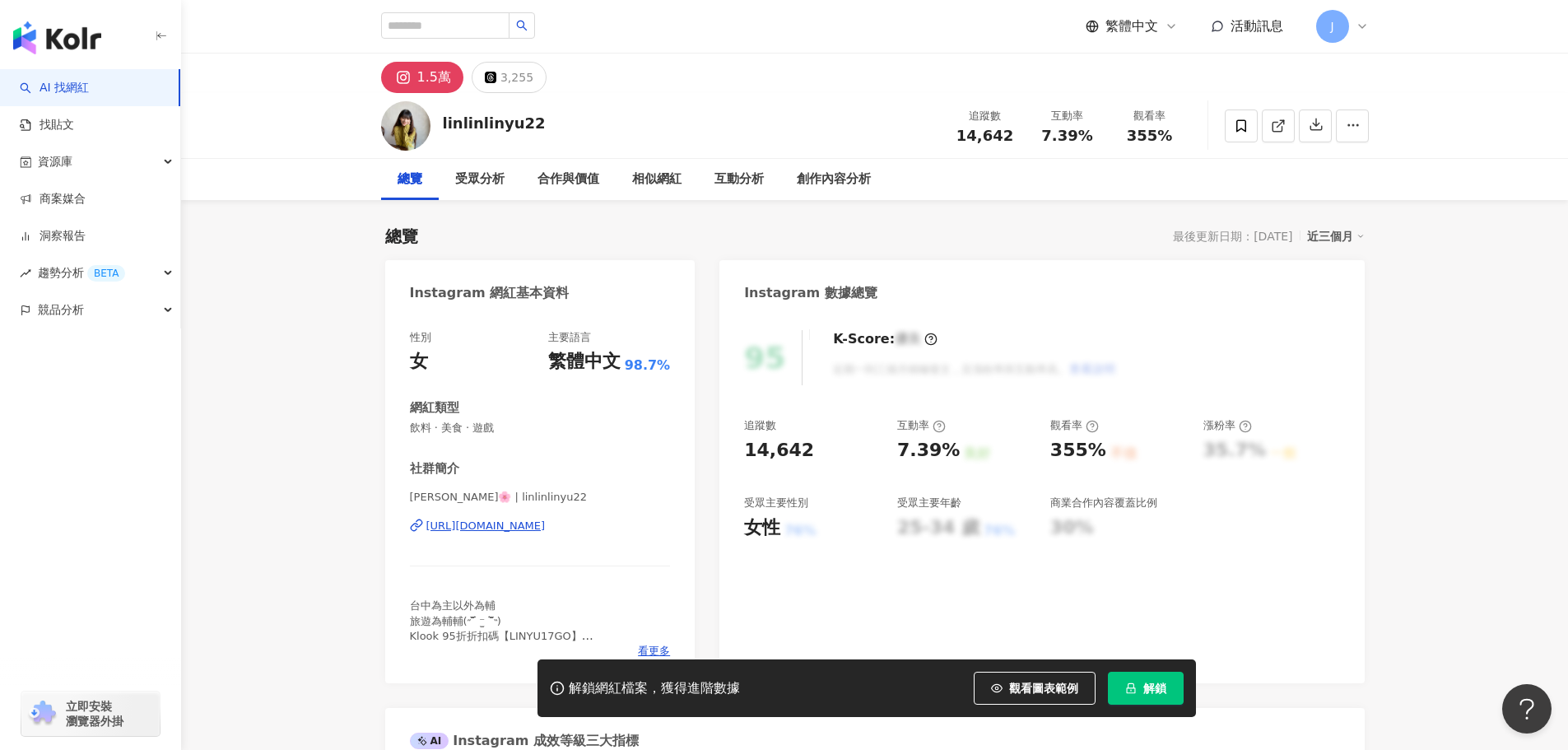
drag, startPoint x: 397, startPoint y: 528, endPoint x: 638, endPoint y: 532, distance: 241.0
click at [638, 532] on div "性別 女 主要語言 繁體中文 98.7% 網紅類型 飲料 · 美食 · 遊戲 社群簡介 [PERSON_NAME]🌸 | linlinlinyu22 [URL…" at bounding box center [540, 498] width 310 height 370
copy div "[URL][DOMAIN_NAME]"
click at [1137, 696] on button "解鎖" at bounding box center [1145, 688] width 76 height 33
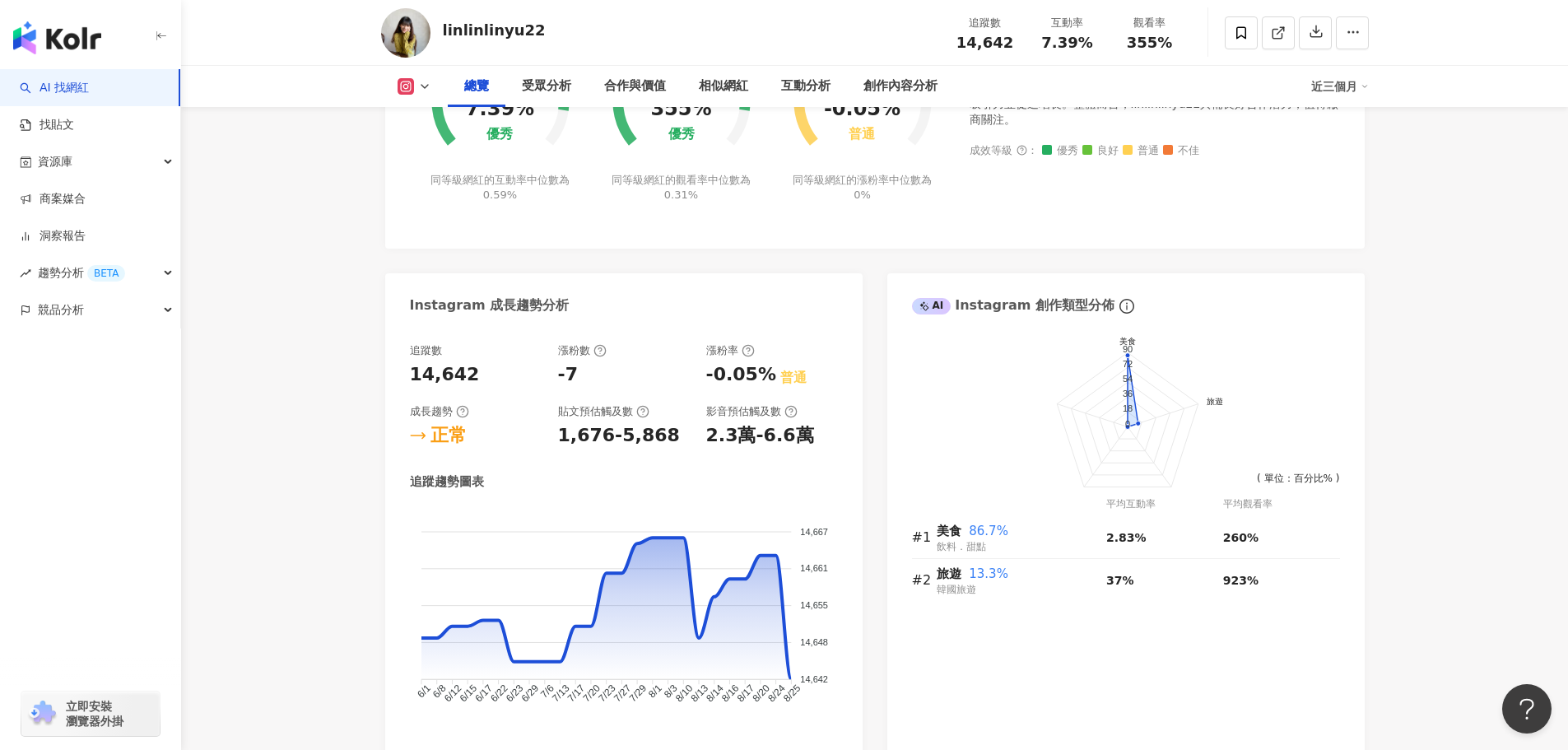
scroll to position [281, 0]
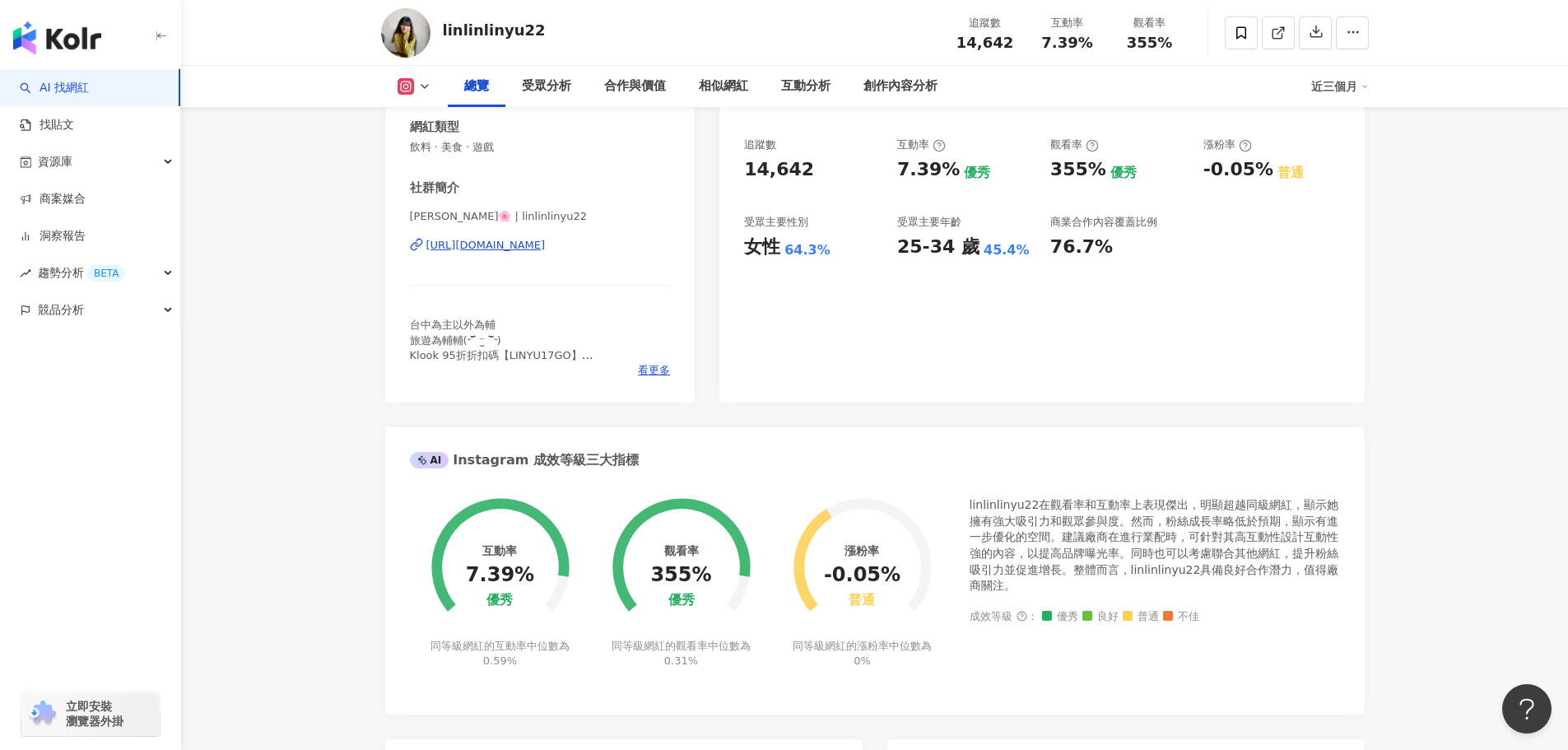
drag, startPoint x: 402, startPoint y: 237, endPoint x: 640, endPoint y: 240, distance: 238.0
click at [640, 240] on div "性別 女 主要語言 繁體中文 98.7% 網紅類型 飲料 · 美食 · 遊戲 社群簡介 林妤🌸 | linlinlinyu22 https://www.ins…" at bounding box center [540, 217] width 310 height 370
copy div "https://www.instagram.com/linlinlinyu22/"
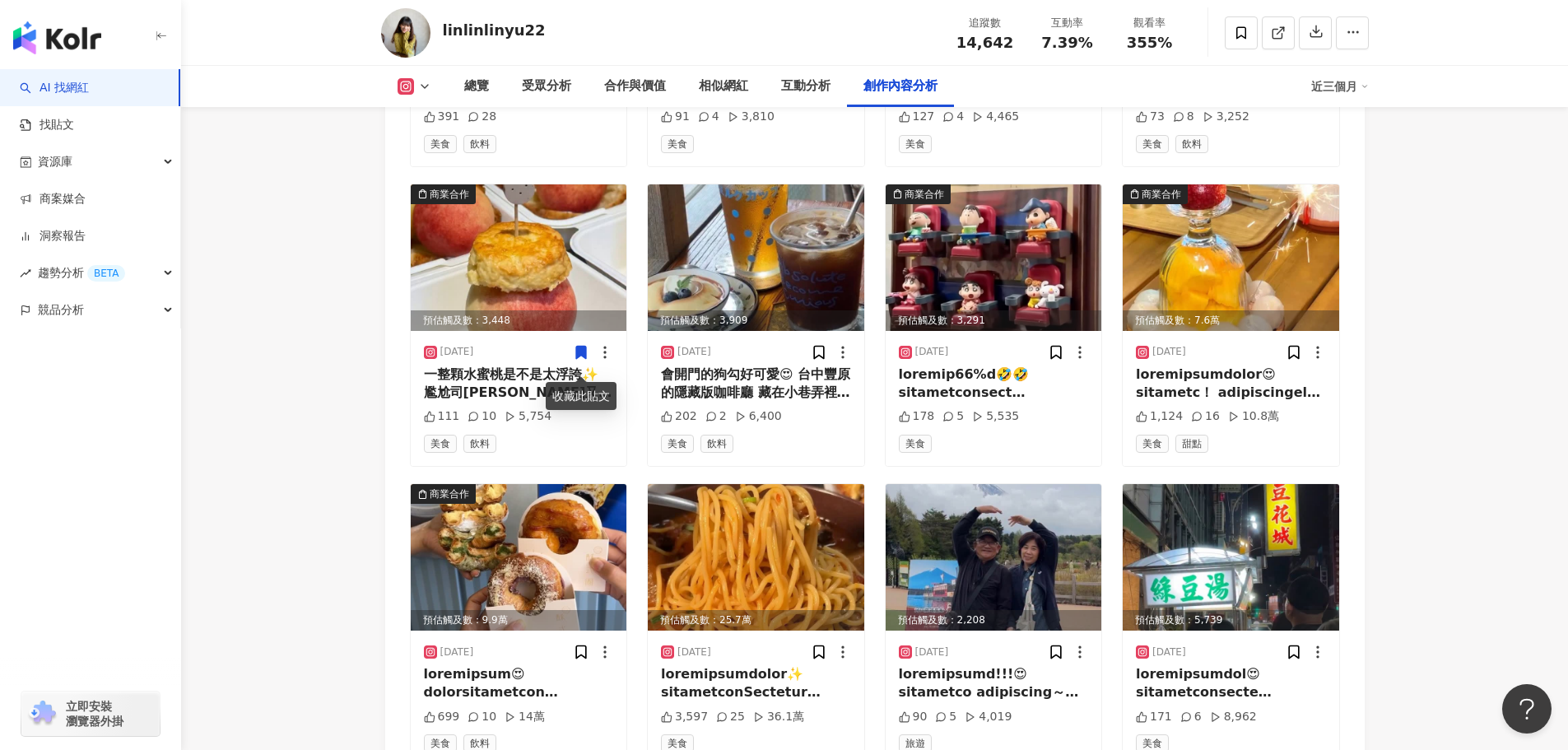
scroll to position [5162, 0]
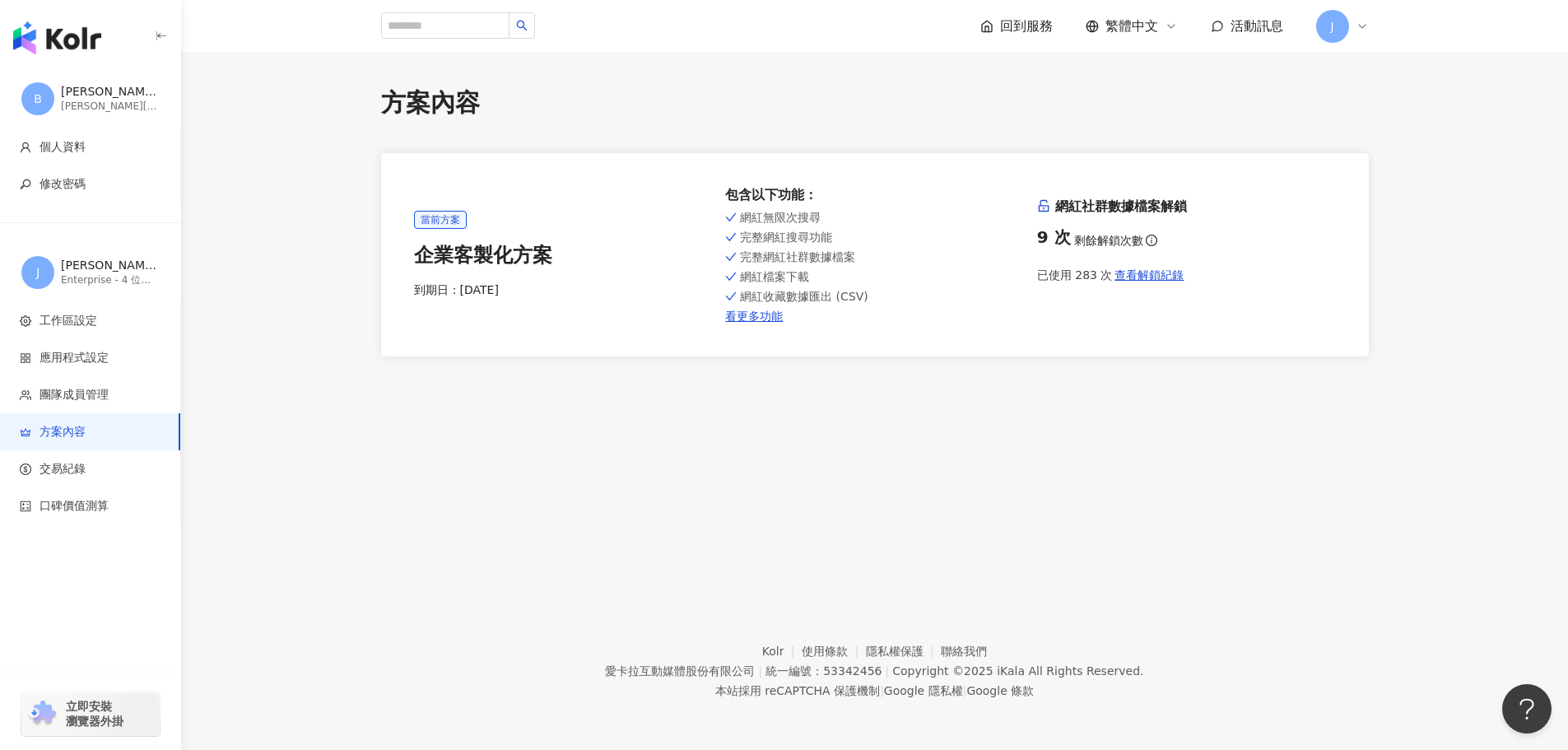
click at [34, 32] on img "button" at bounding box center [56, 37] width 88 height 33
